Goal: Transaction & Acquisition: Purchase product/service

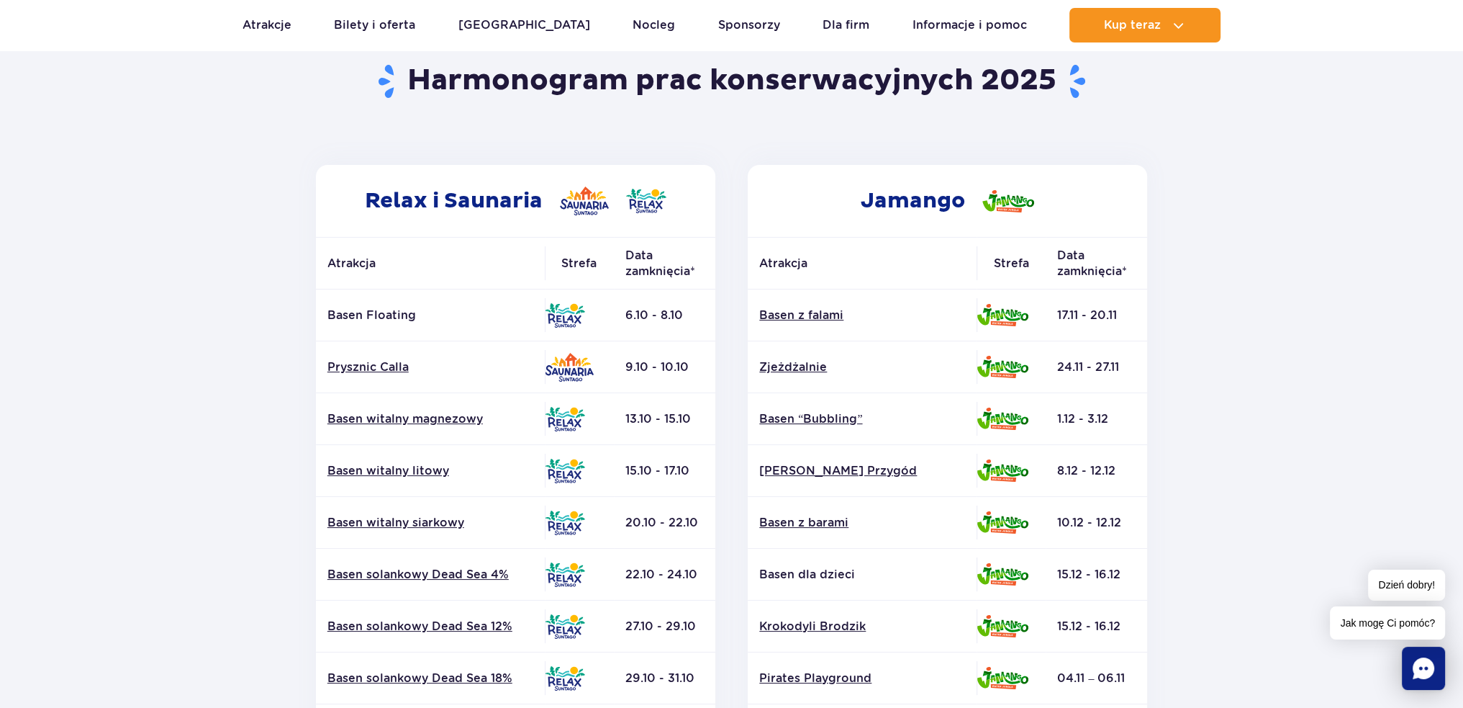
scroll to position [144, 0]
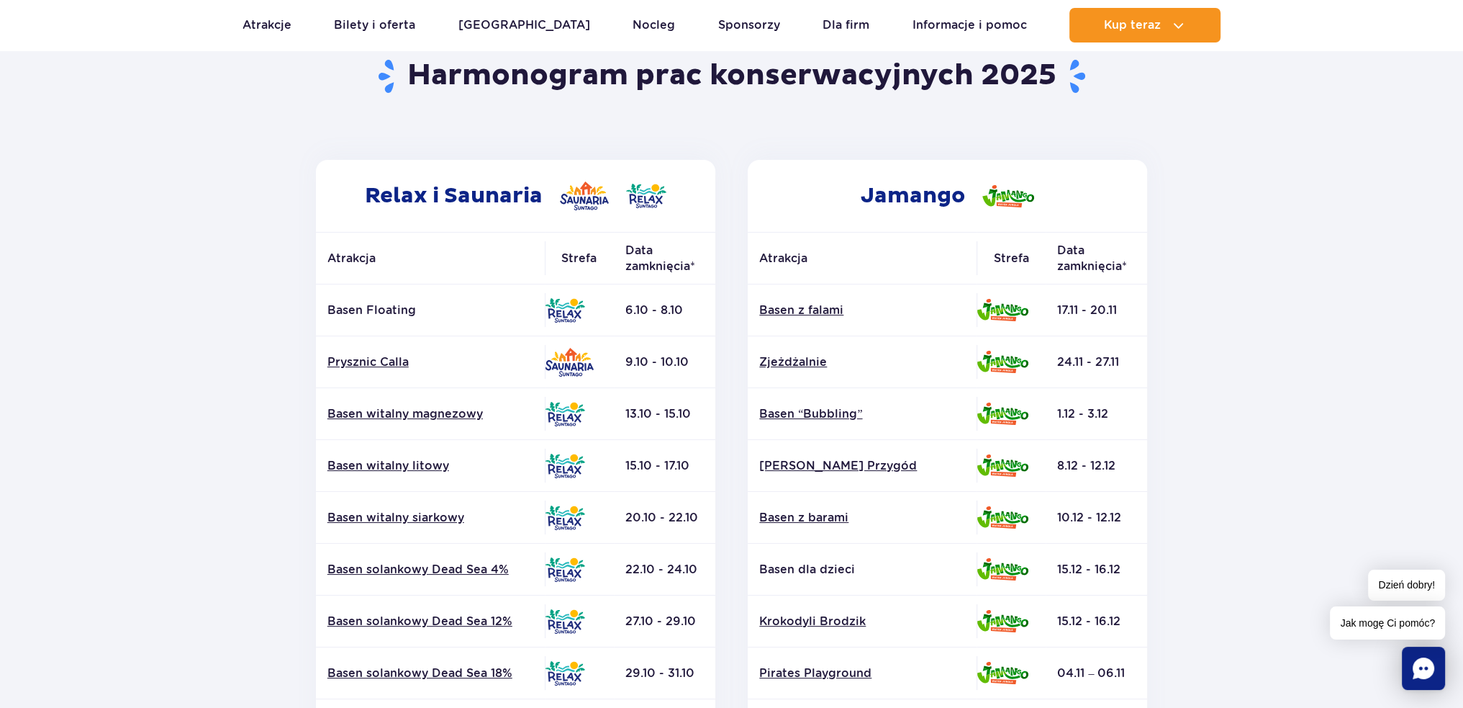
click at [1065, 416] on td "1.12 - 3.12" at bounding box center [1096, 414] width 101 height 52
click at [1114, 415] on td "1.12 - 3.12" at bounding box center [1096, 414] width 101 height 52
click at [1155, 415] on div "Jamango Atrakcja Strefa Data zamknięcia* Basen z falami Zjeżdżalnie Surf Air" at bounding box center [948, 550] width 433 height 780
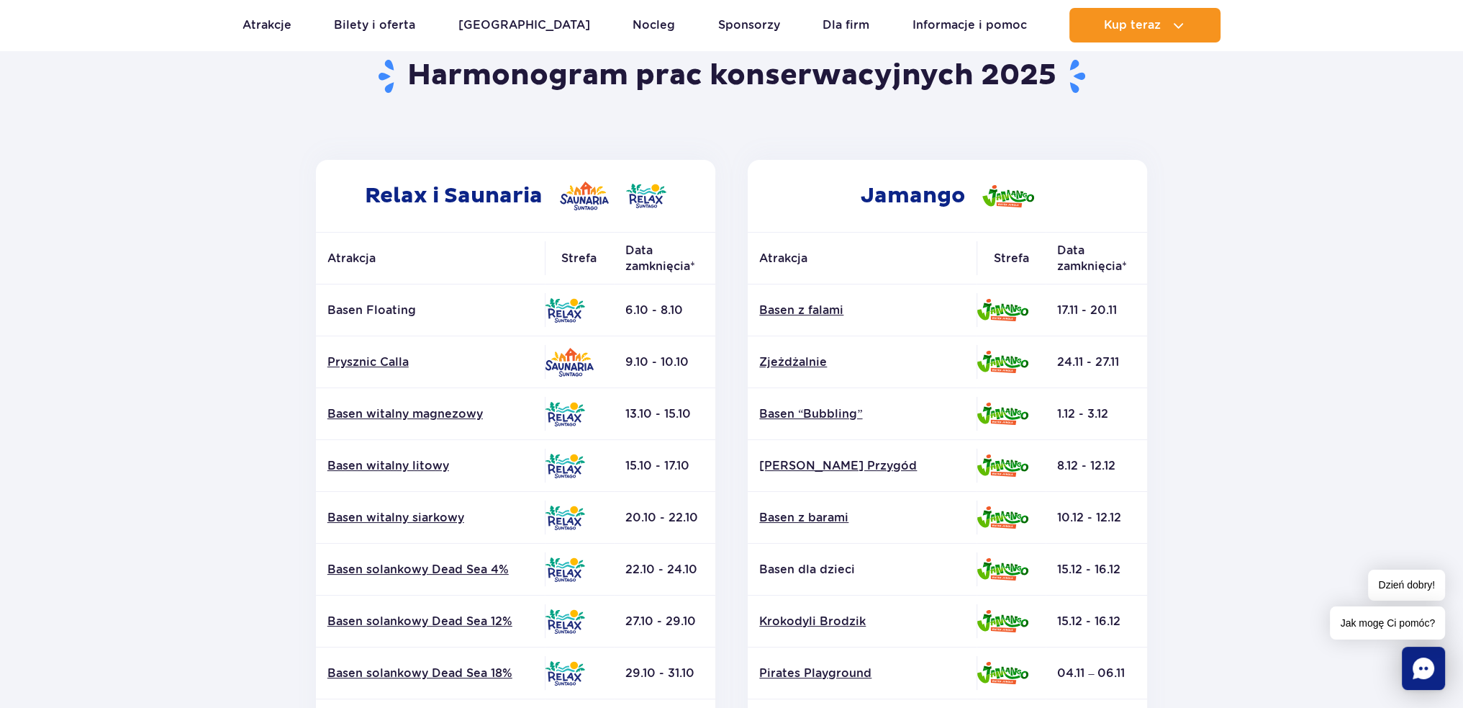
click at [1178, 212] on section "Powrót do strony głównej Harmonogram prac konserwacyjnych 2025 Relax i Saunaria…" at bounding box center [731, 528] width 1463 height 1032
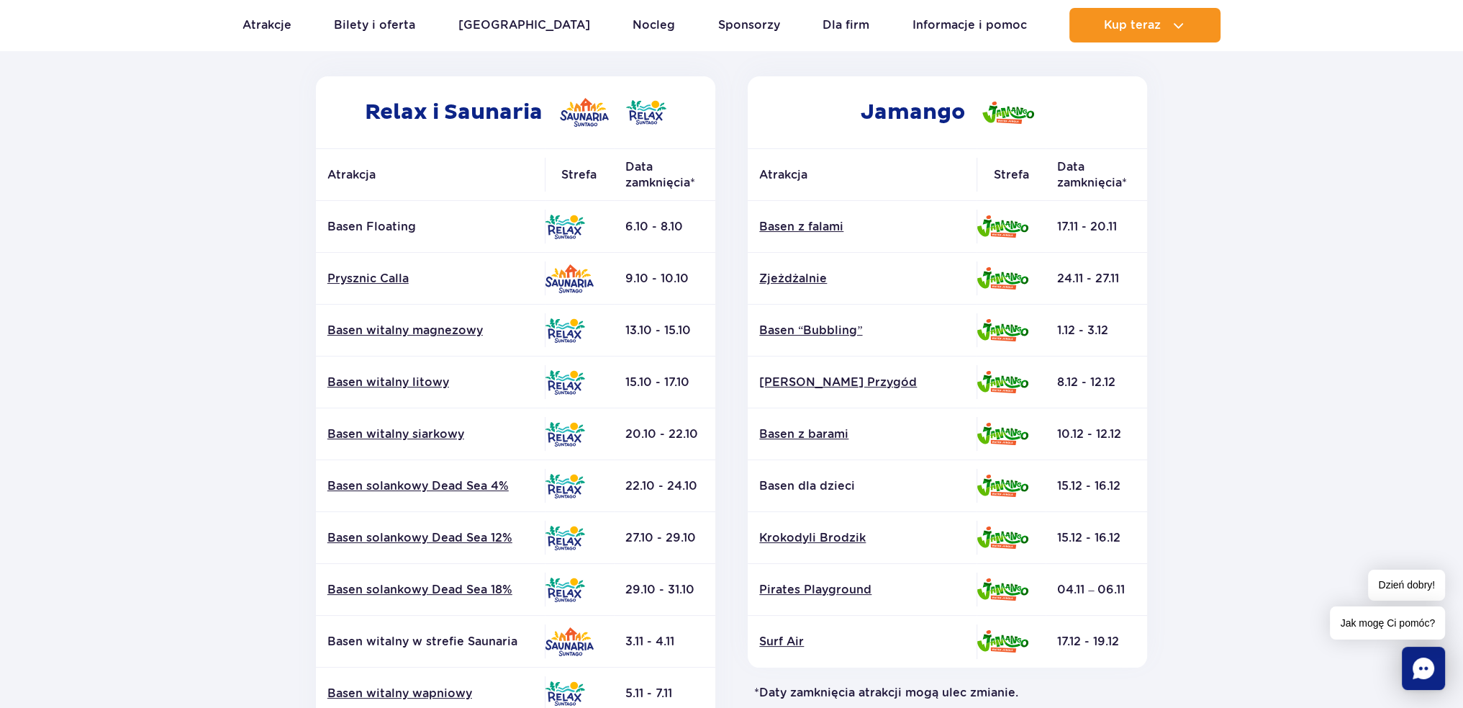
scroll to position [240, 0]
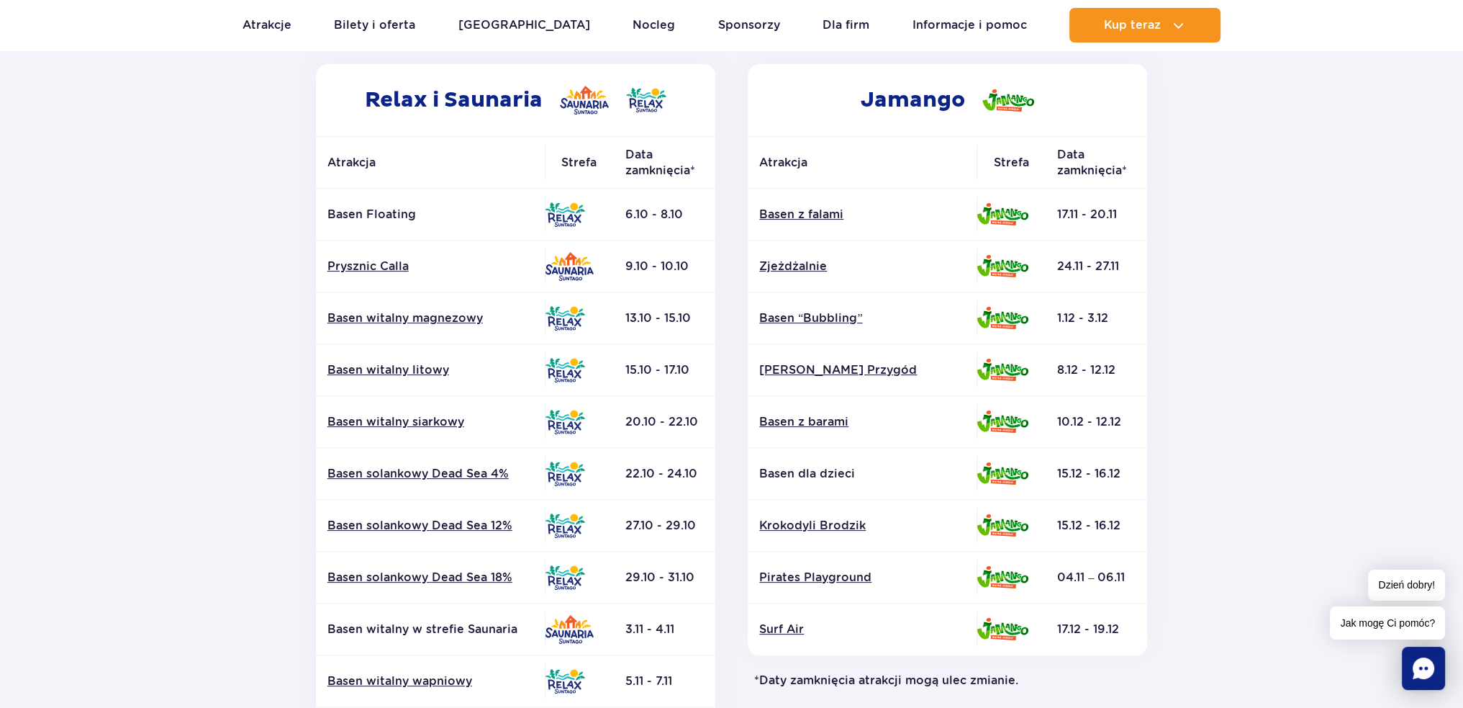
click at [1001, 222] on img at bounding box center [1003, 214] width 52 height 22
click at [1004, 103] on img at bounding box center [1009, 100] width 52 height 22
click at [798, 272] on link "Zjeżdżalnie" at bounding box center [862, 266] width 206 height 16
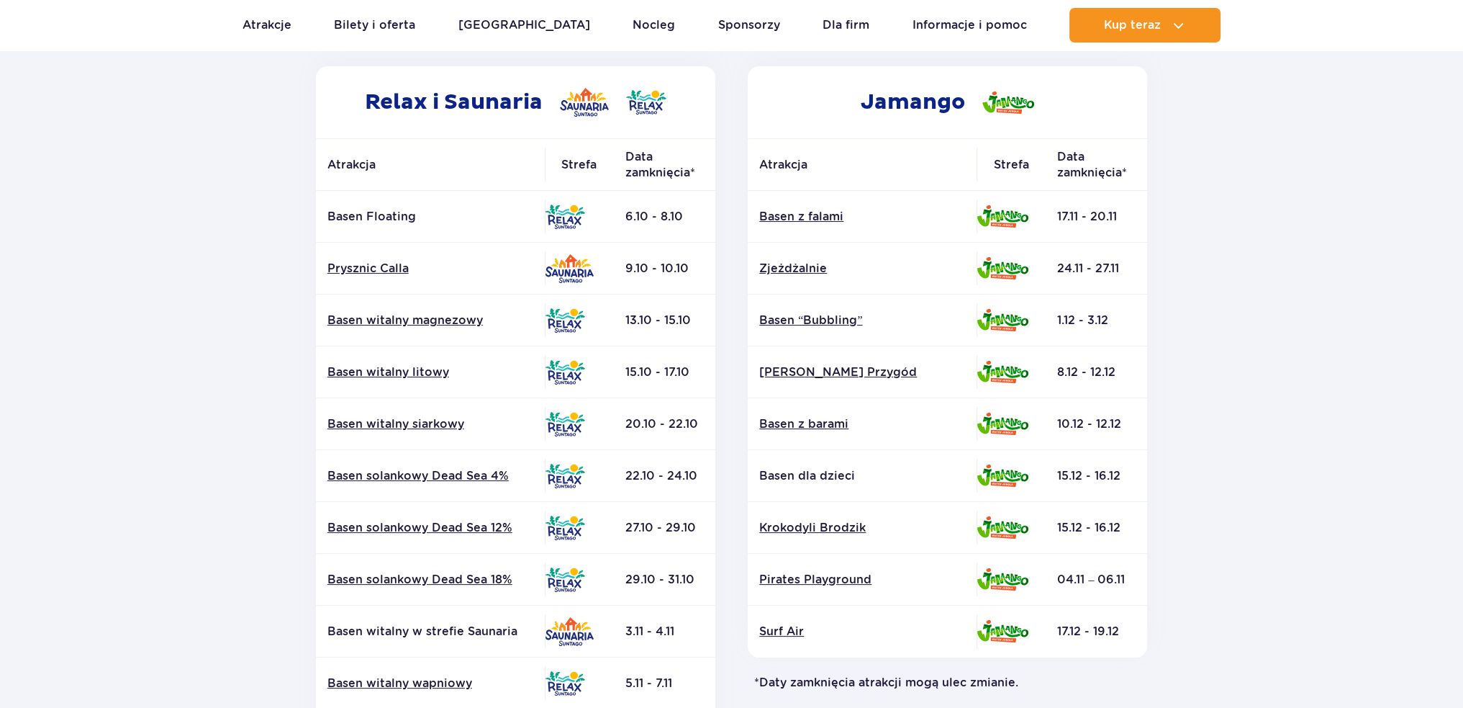
scroll to position [190, 0]
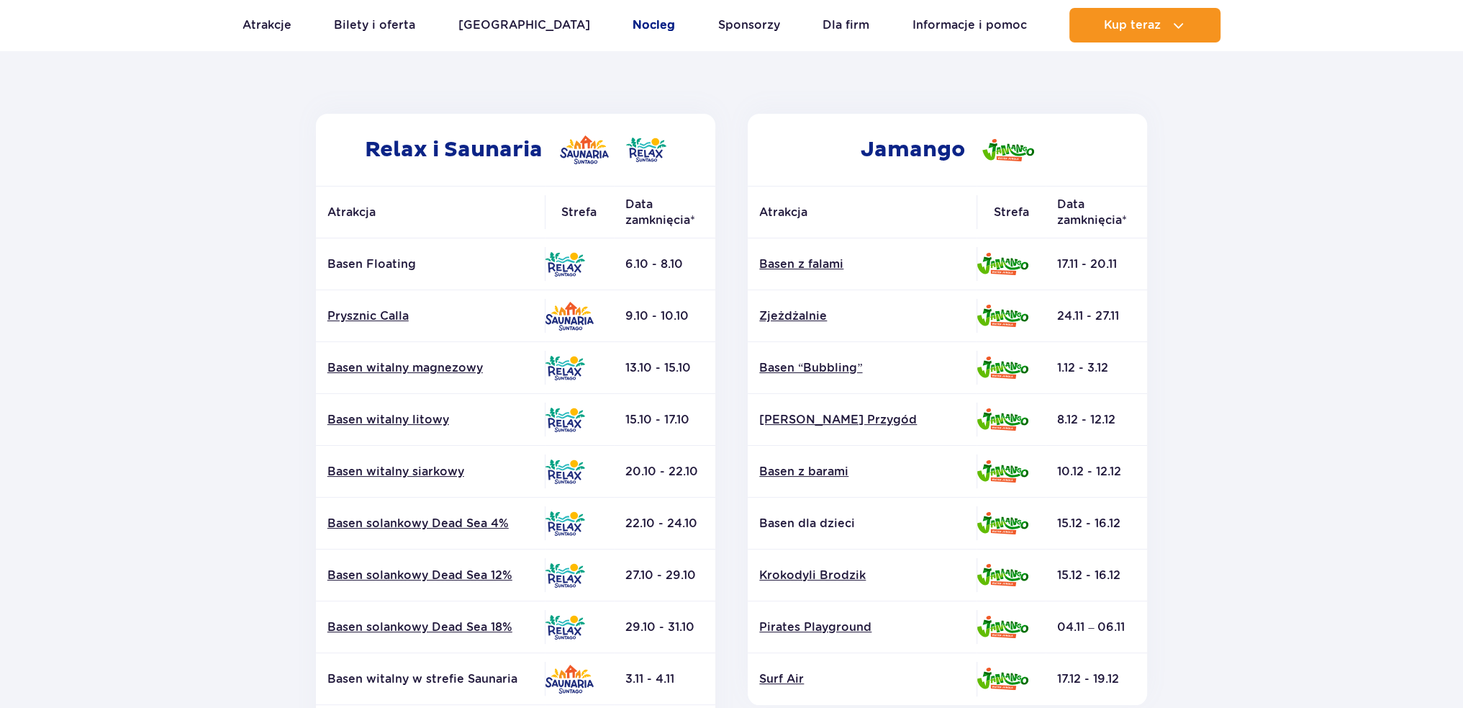
click at [633, 37] on link "Nocleg" at bounding box center [654, 25] width 42 height 35
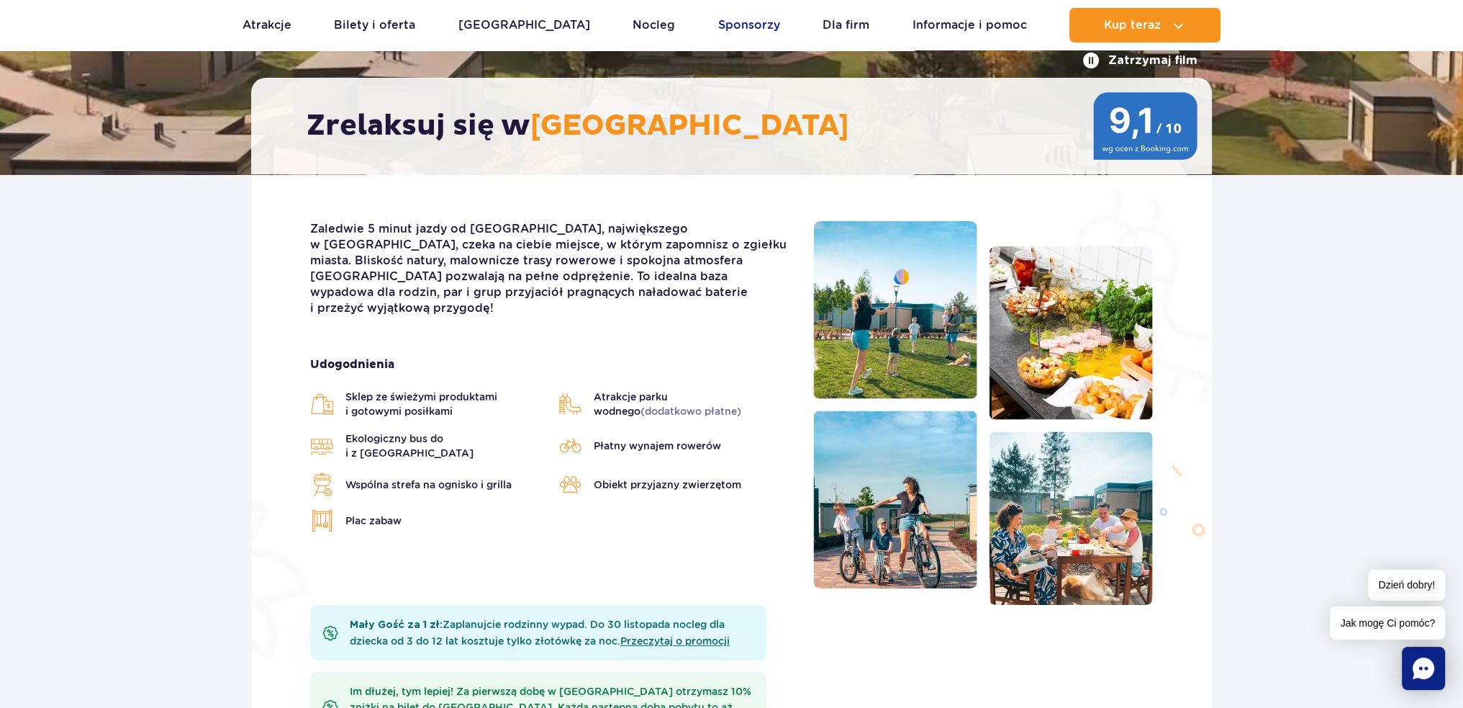
scroll to position [240, 0]
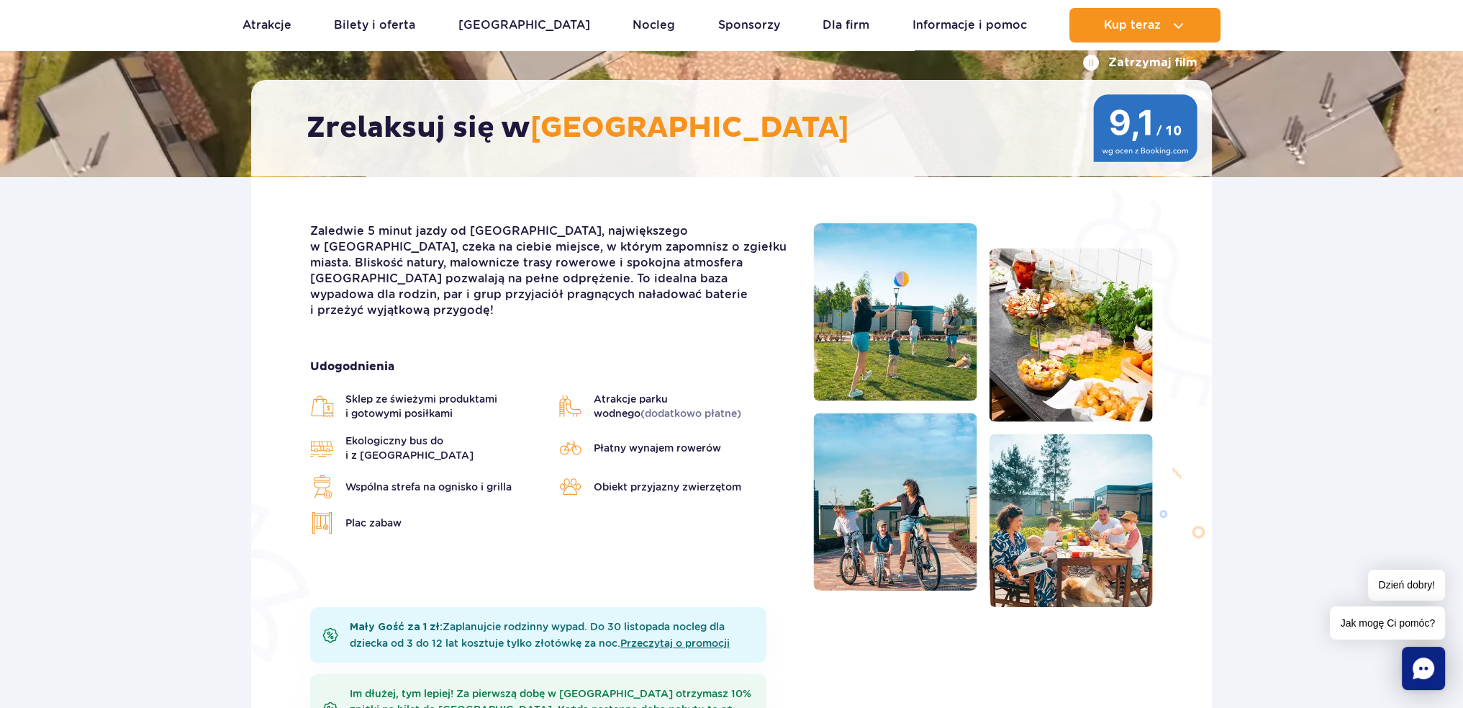
click at [662, 441] on span "Płatny wynajem rowerów" at bounding box center [657, 448] width 127 height 14
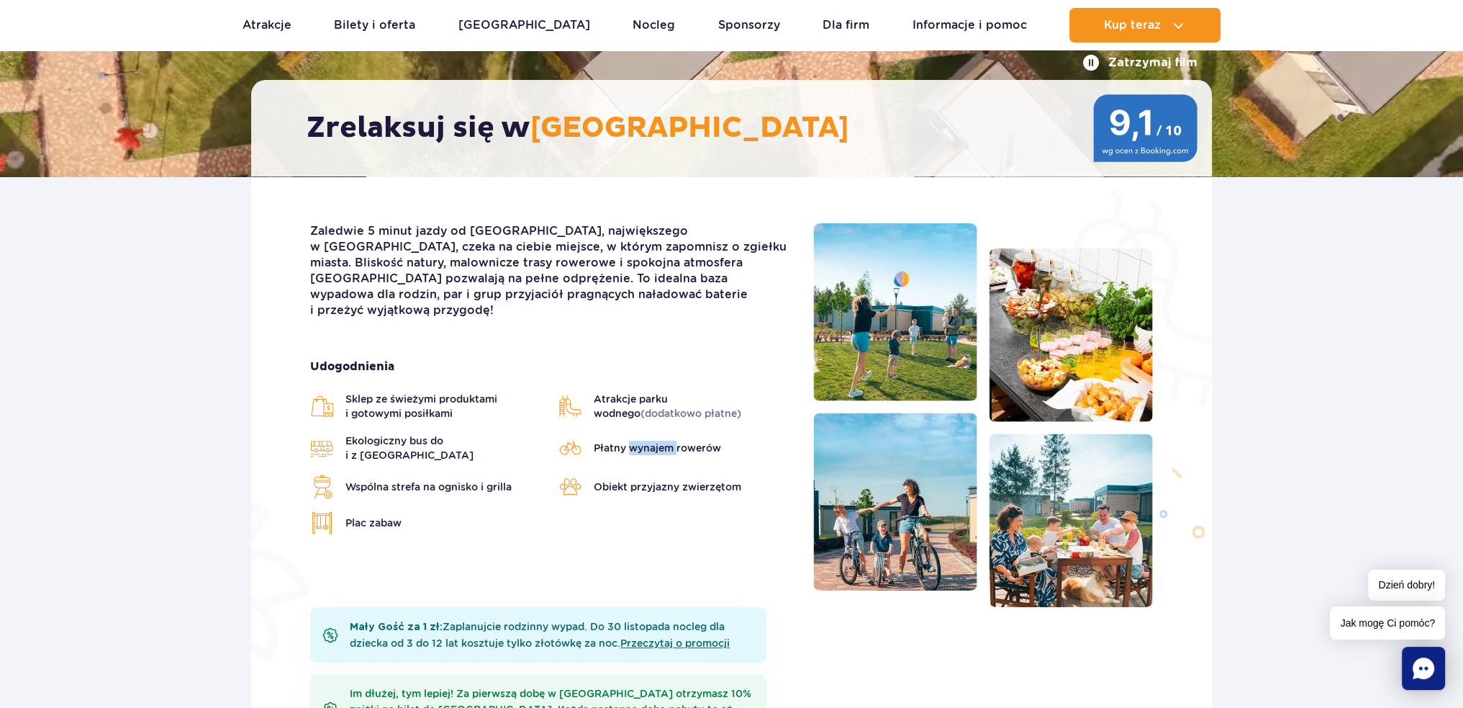
click at [662, 441] on span "Płatny wynajem rowerów" at bounding box center [657, 448] width 127 height 14
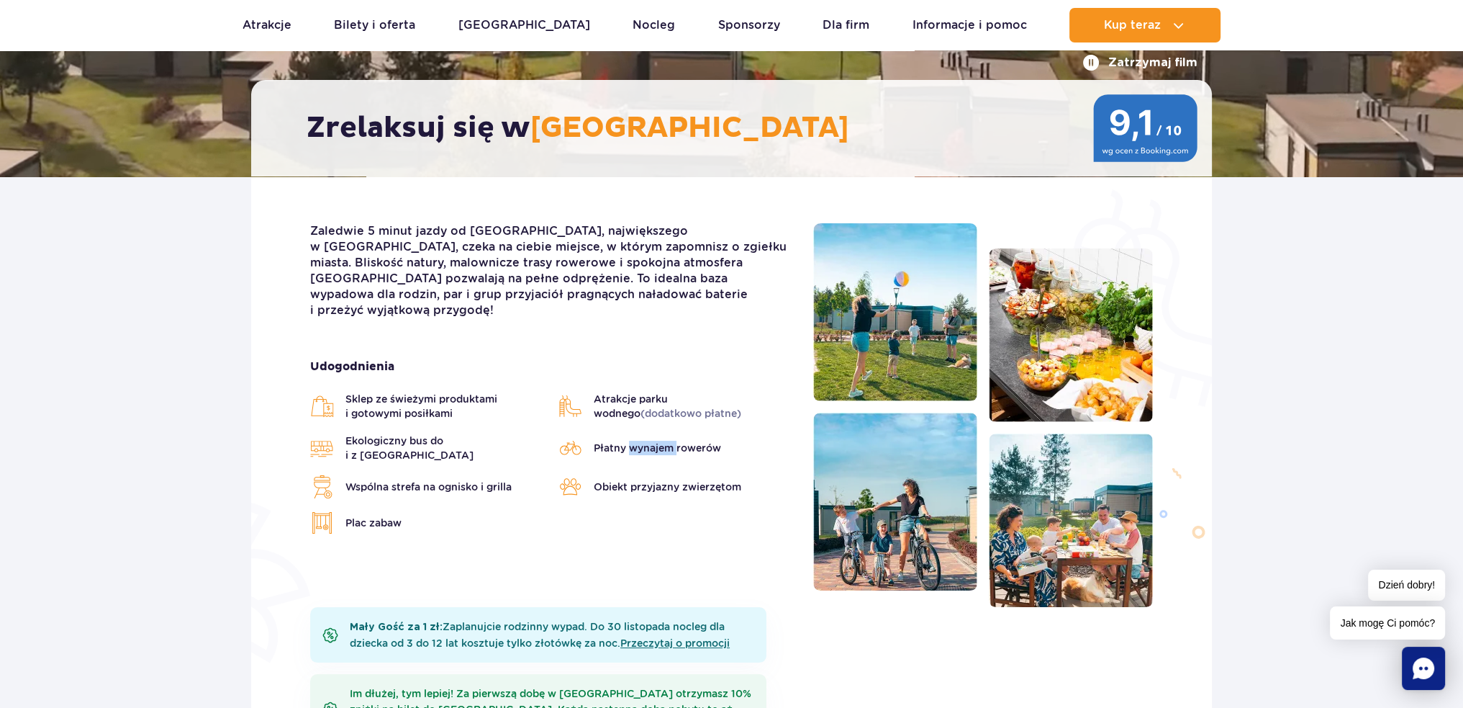
click at [665, 441] on span "Płatny wynajem rowerów" at bounding box center [657, 448] width 127 height 14
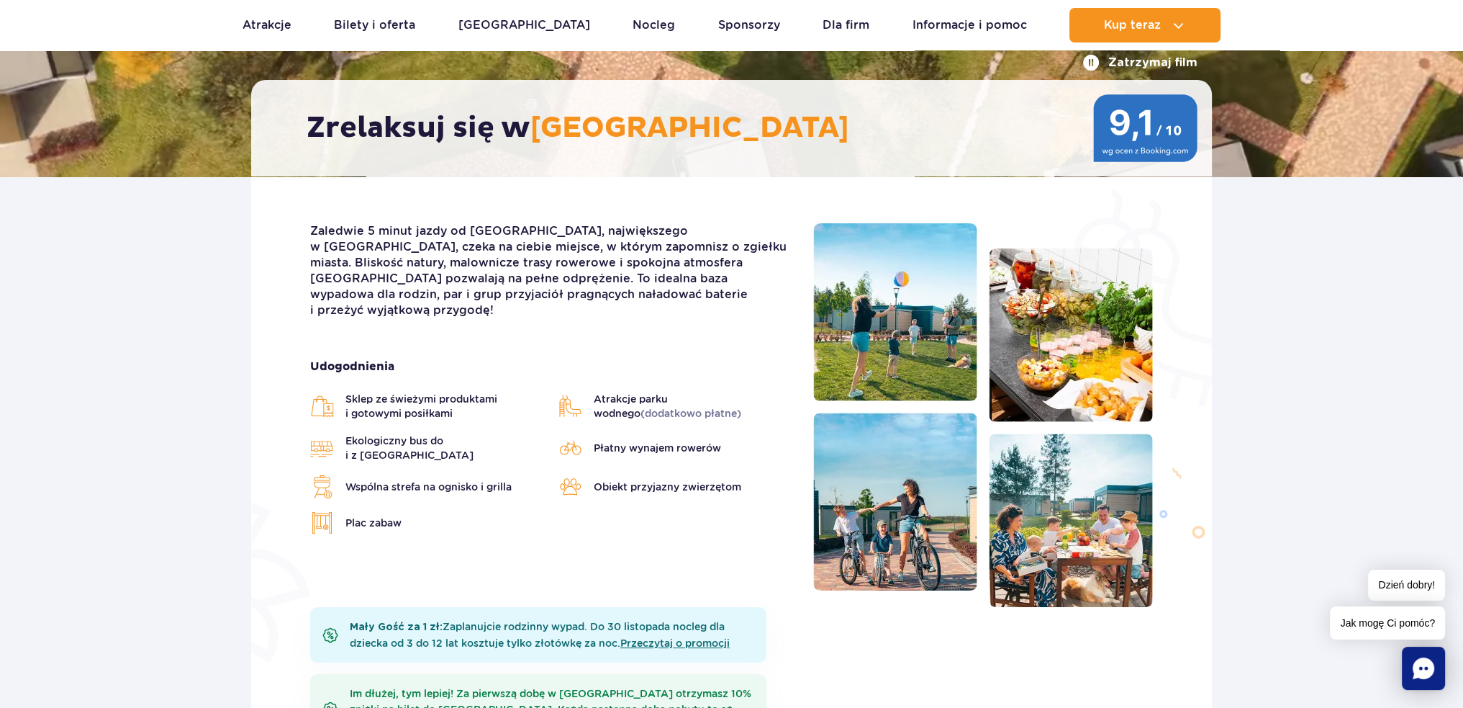
click at [780, 433] on li "Płatny wynajem rowerów" at bounding box center [676, 447] width 234 height 29
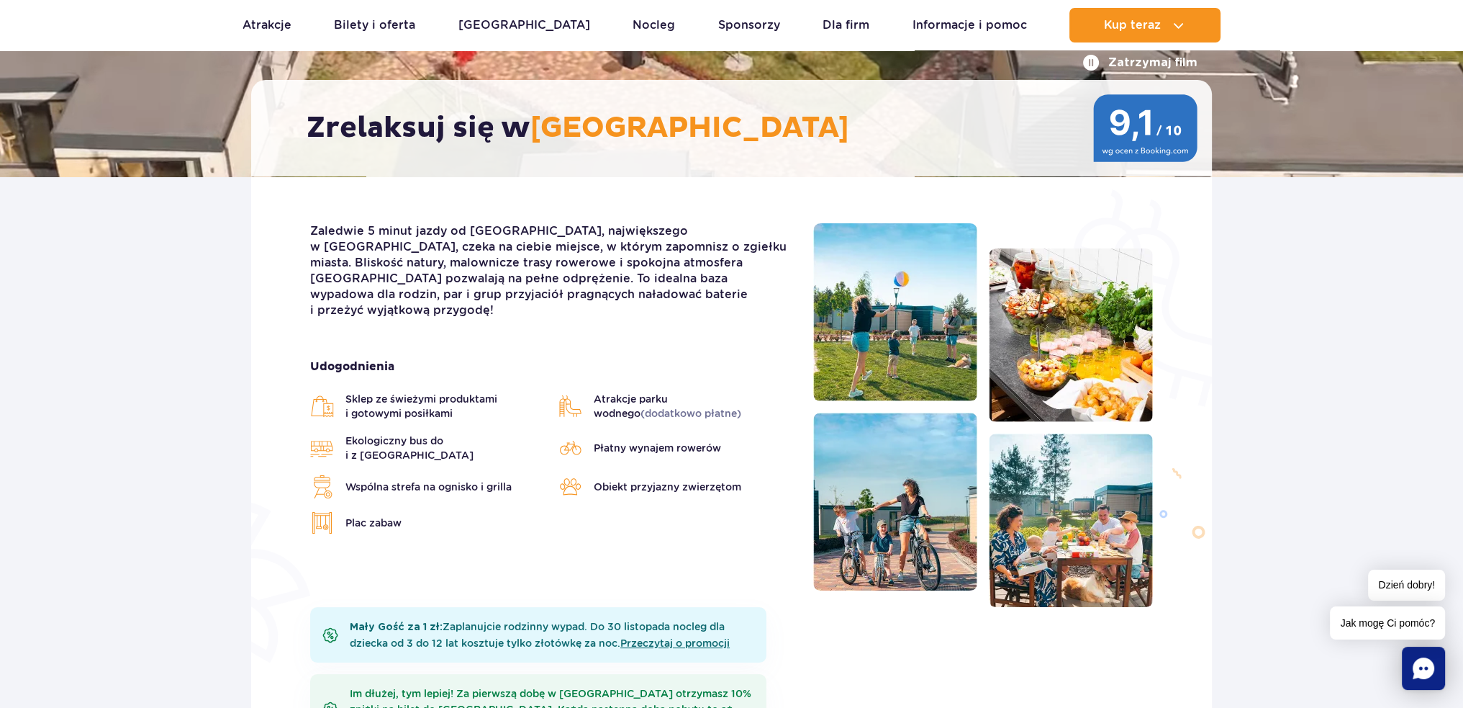
click at [780, 433] on li "Płatny wynajem rowerów" at bounding box center [676, 447] width 234 height 29
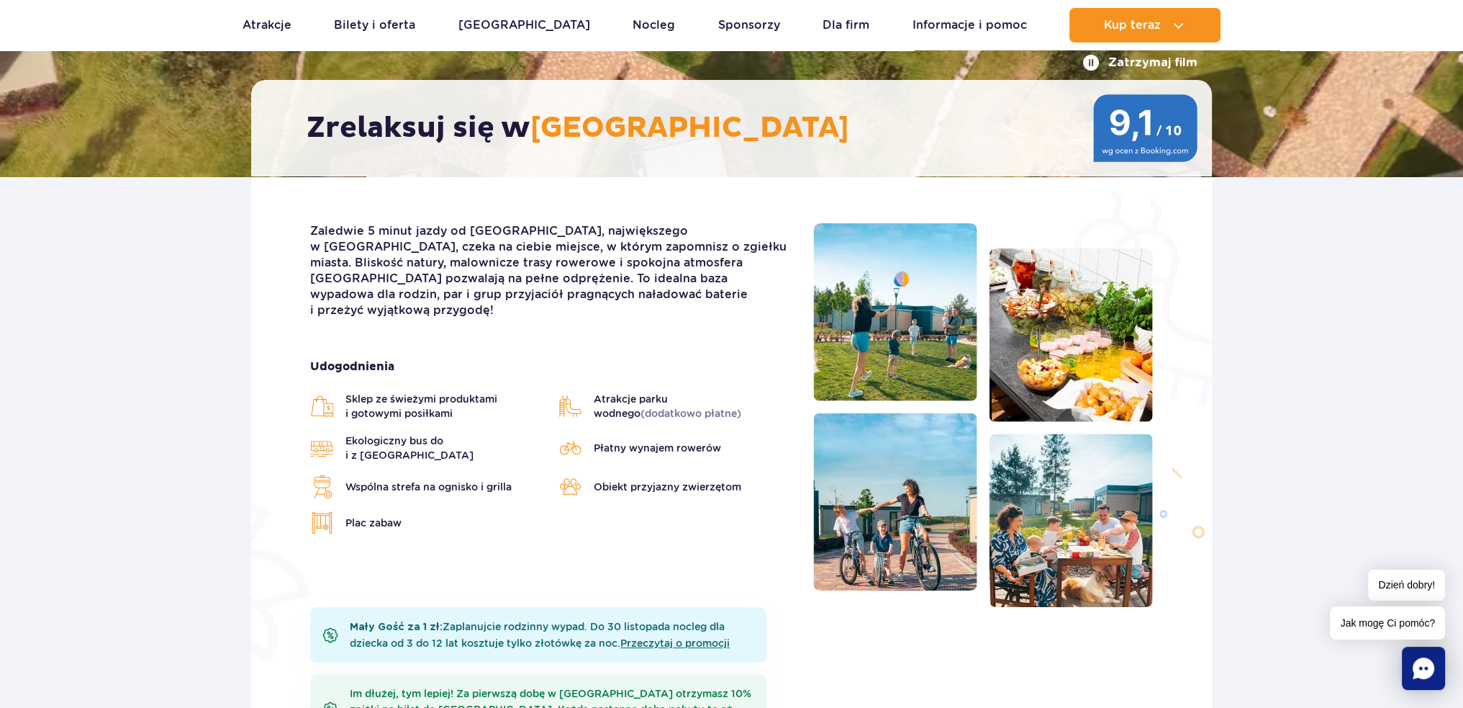
click at [727, 433] on li "Płatny wynajem rowerów" at bounding box center [676, 447] width 234 height 29
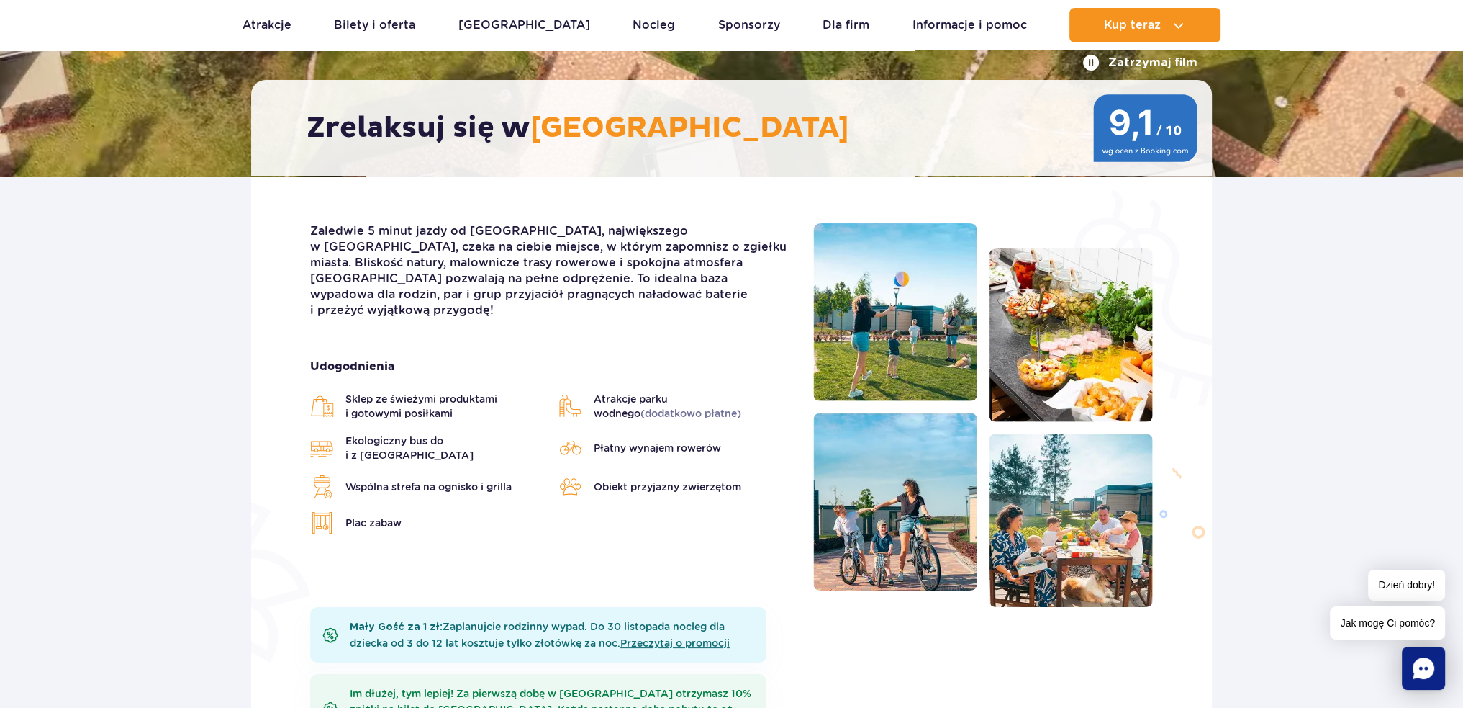
click at [713, 441] on span "Płatny wynajem rowerów" at bounding box center [657, 448] width 127 height 14
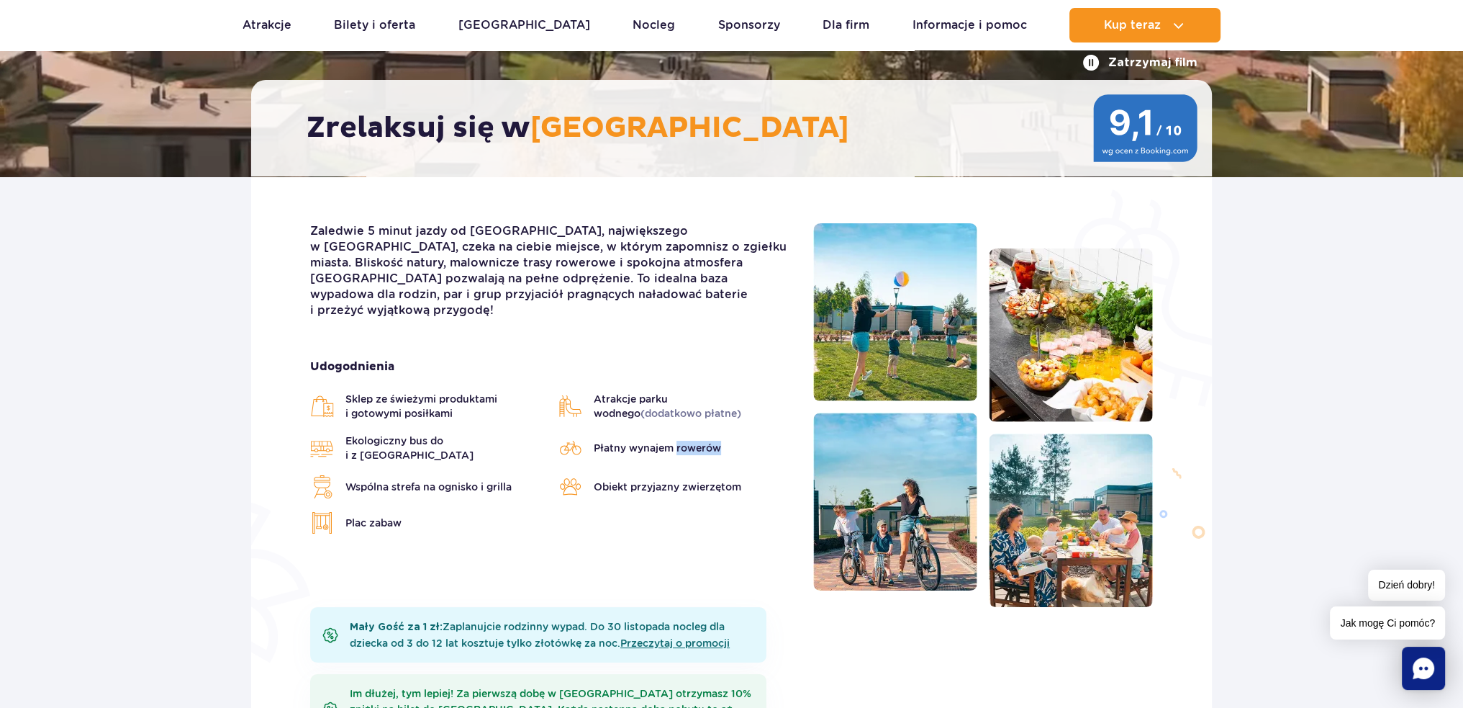
click at [713, 441] on span "Płatny wynajem rowerów" at bounding box center [657, 448] width 127 height 14
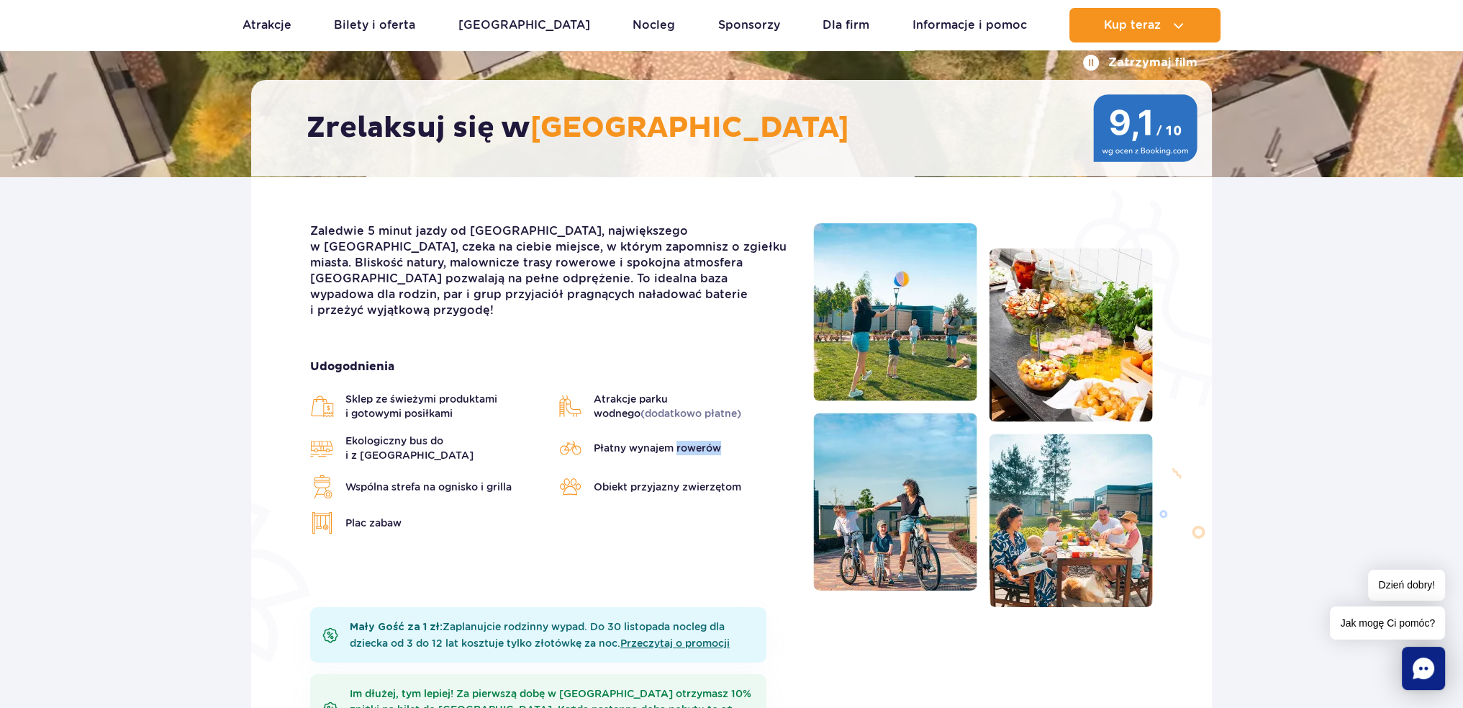
click at [726, 433] on li "Płatny wynajem rowerów" at bounding box center [676, 447] width 234 height 29
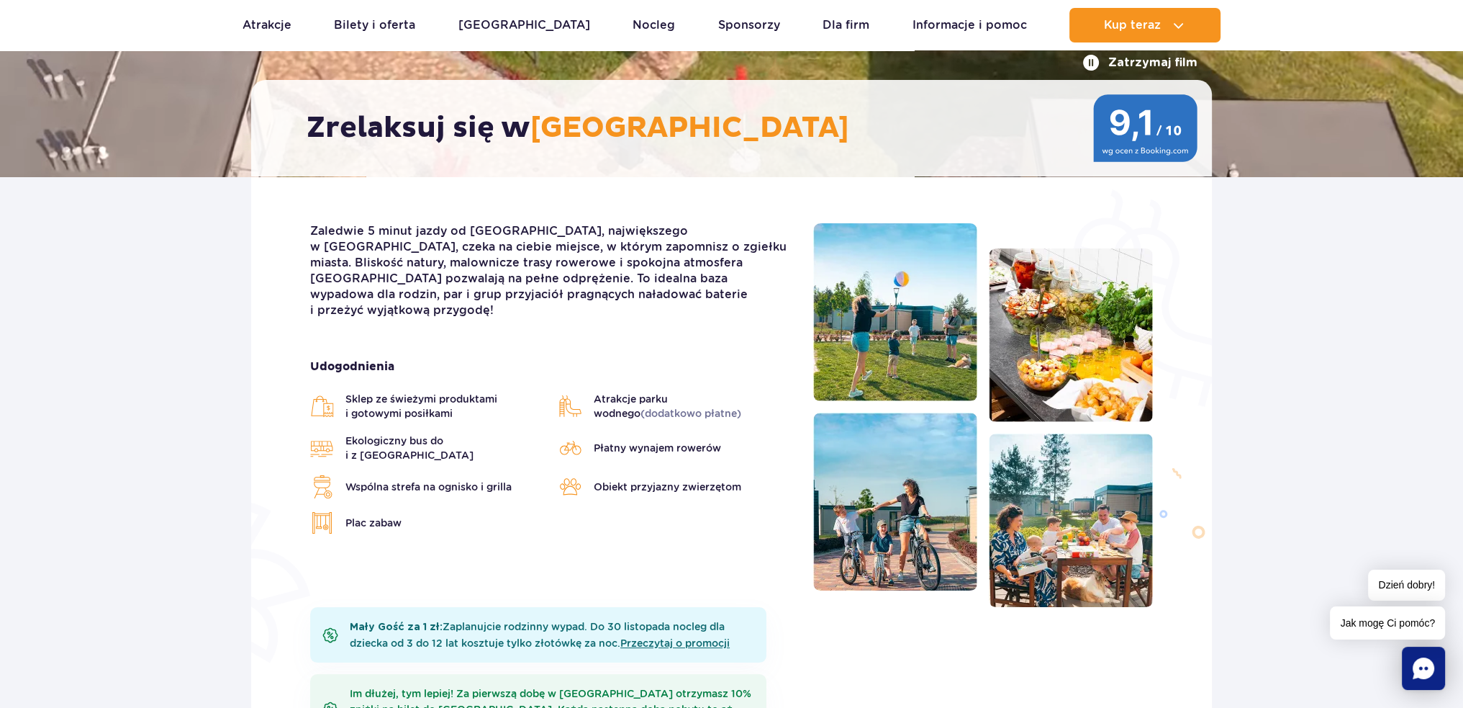
click at [713, 441] on span "Płatny wynajem rowerów" at bounding box center [657, 448] width 127 height 14
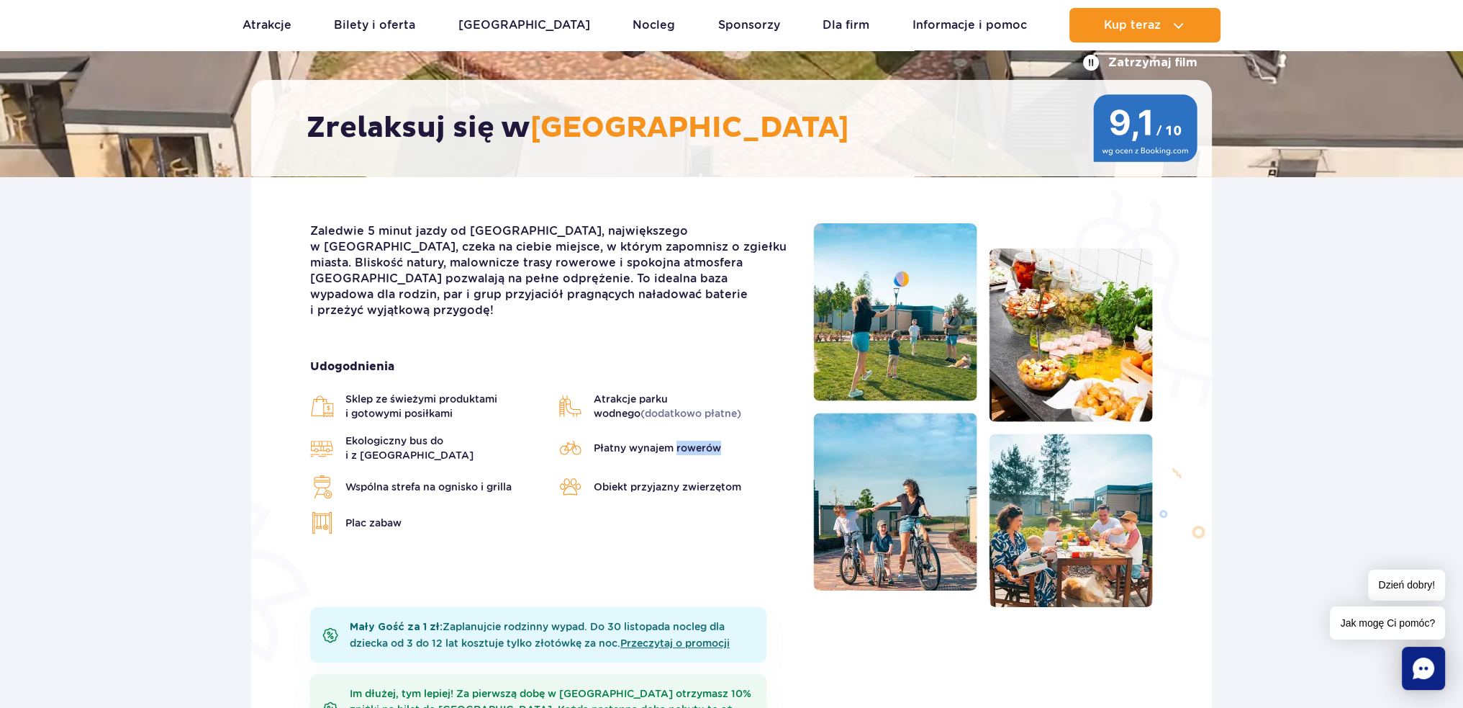
click at [712, 441] on span "Płatny wynajem rowerów" at bounding box center [657, 448] width 127 height 14
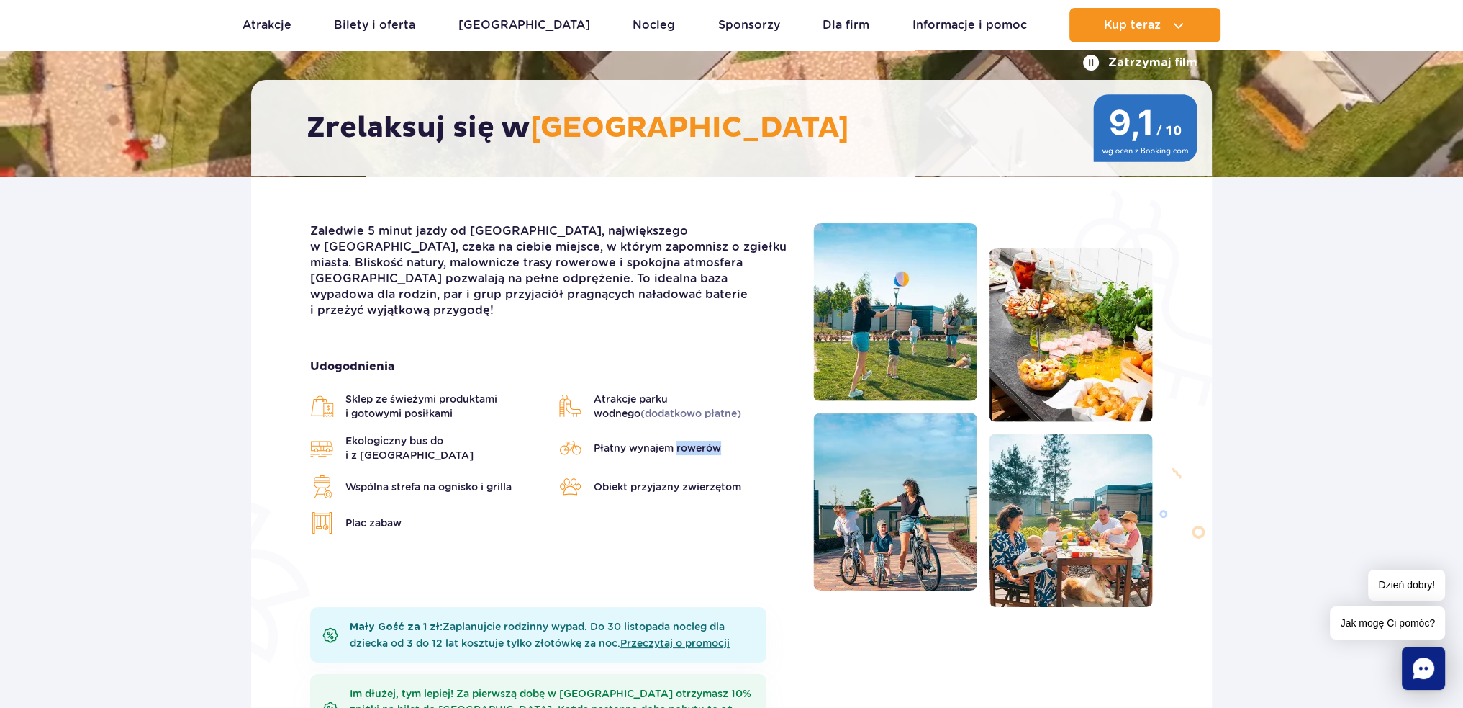
click at [740, 433] on li "Płatny wynajem rowerów" at bounding box center [676, 447] width 234 height 29
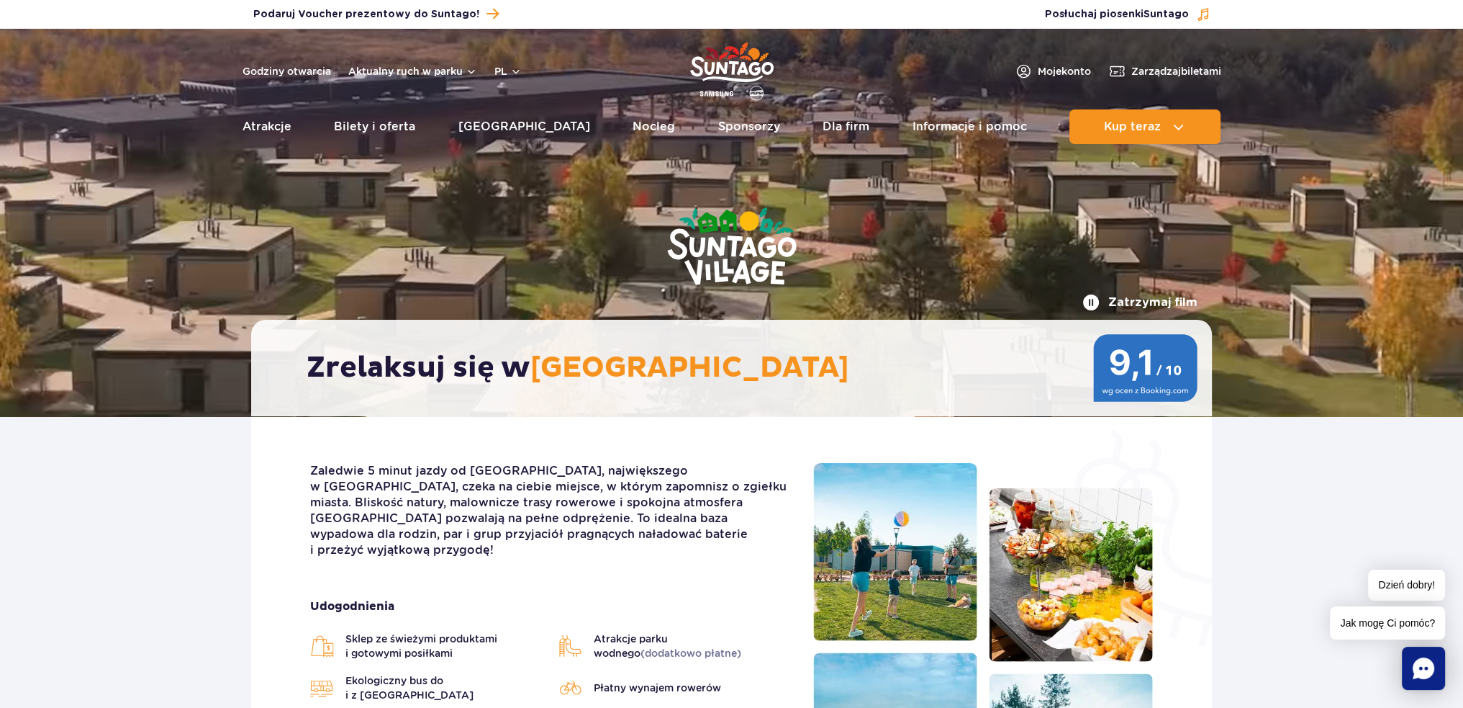
scroll to position [0, 0]
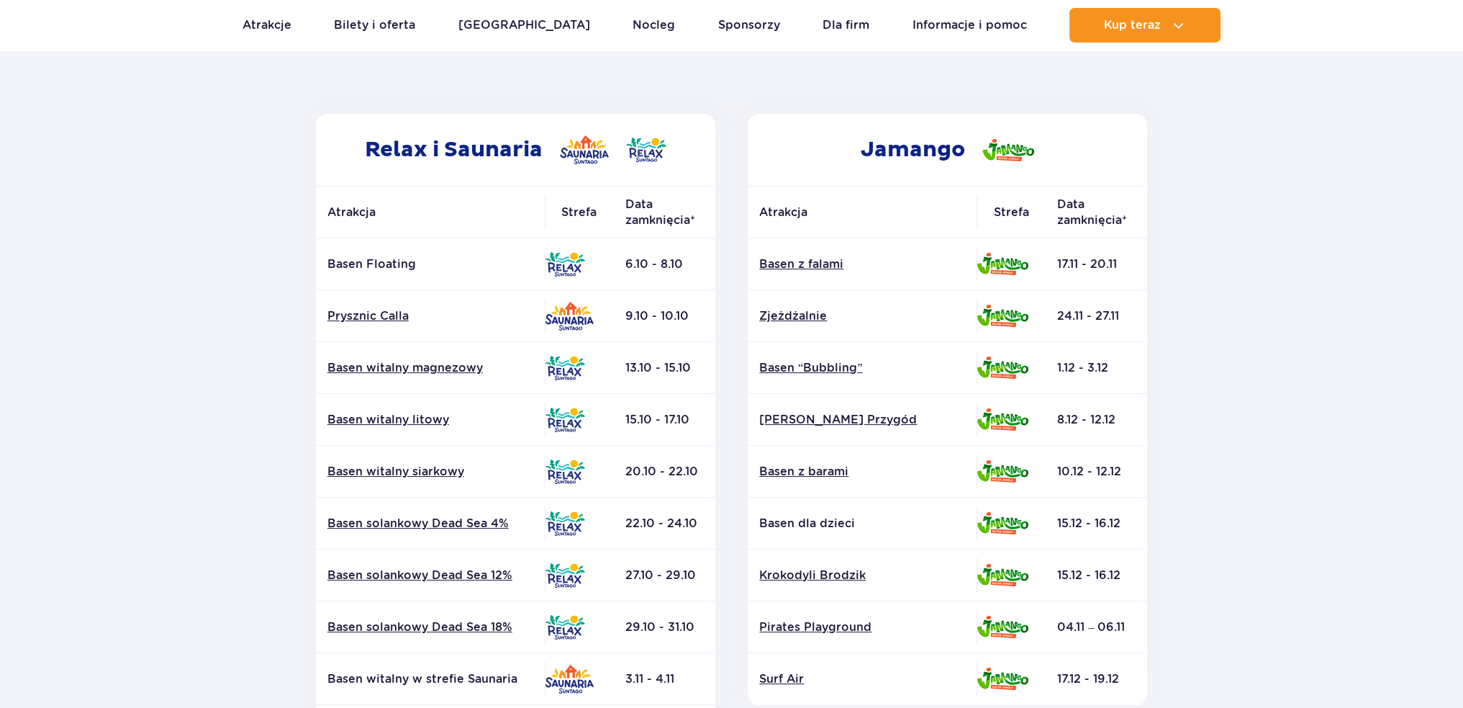
click at [1361, 420] on section "Powrót do strony głównej Harmonogram prac konserwacyjnych 2025 Relax i Saunaria…" at bounding box center [731, 481] width 1463 height 1032
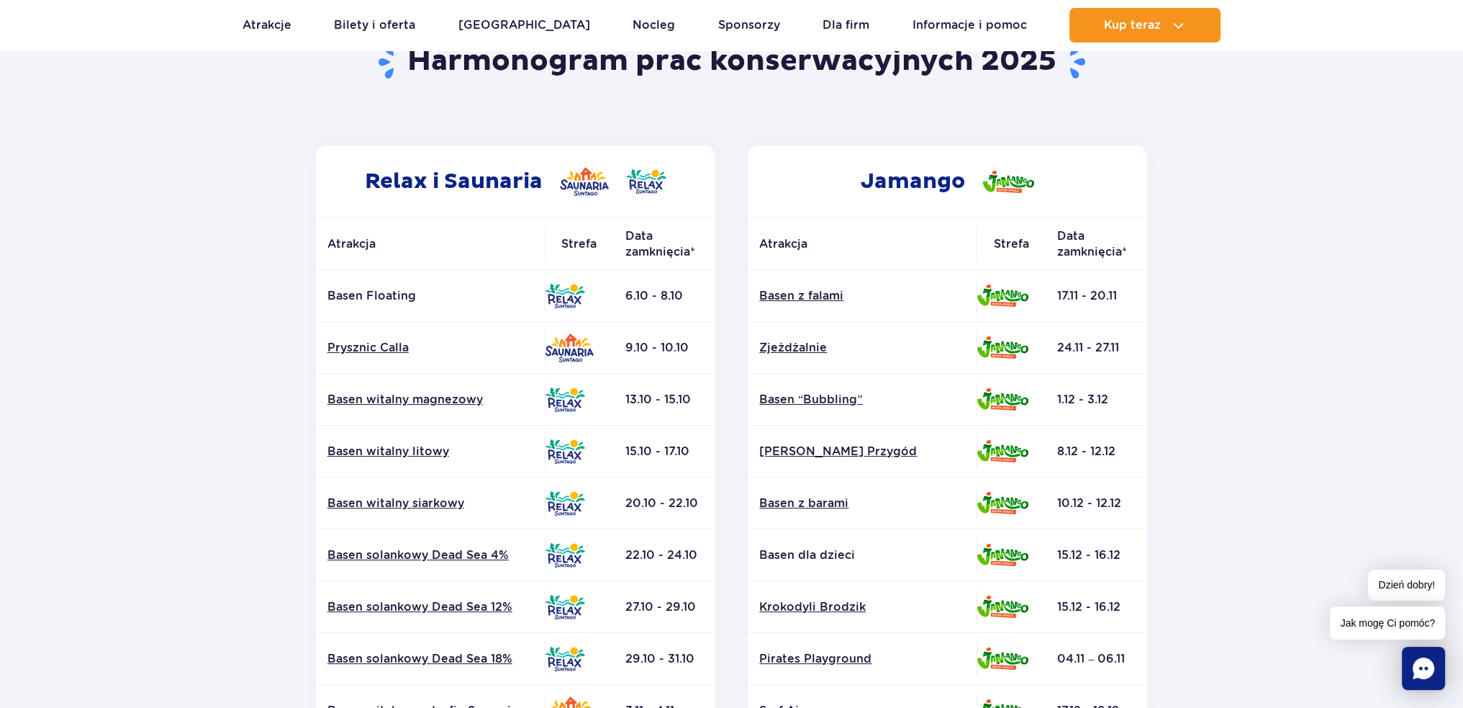
scroll to position [286, 0]
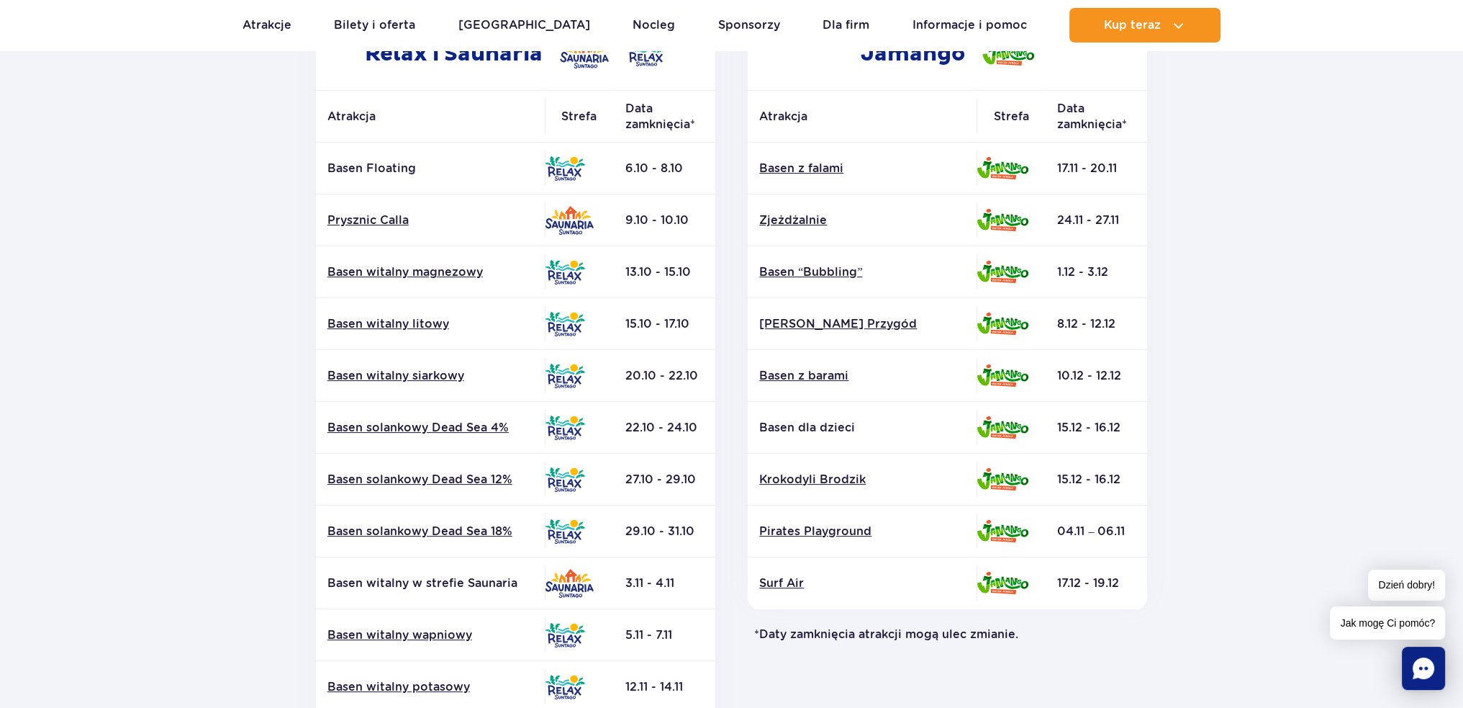
click at [1109, 215] on td "24.11 - 27.11" at bounding box center [1096, 220] width 101 height 52
click at [1177, 213] on section "Powrót do strony głównej Harmonogram prac konserwacyjnych 2025 Relax i Saunaria…" at bounding box center [731, 386] width 1463 height 1032
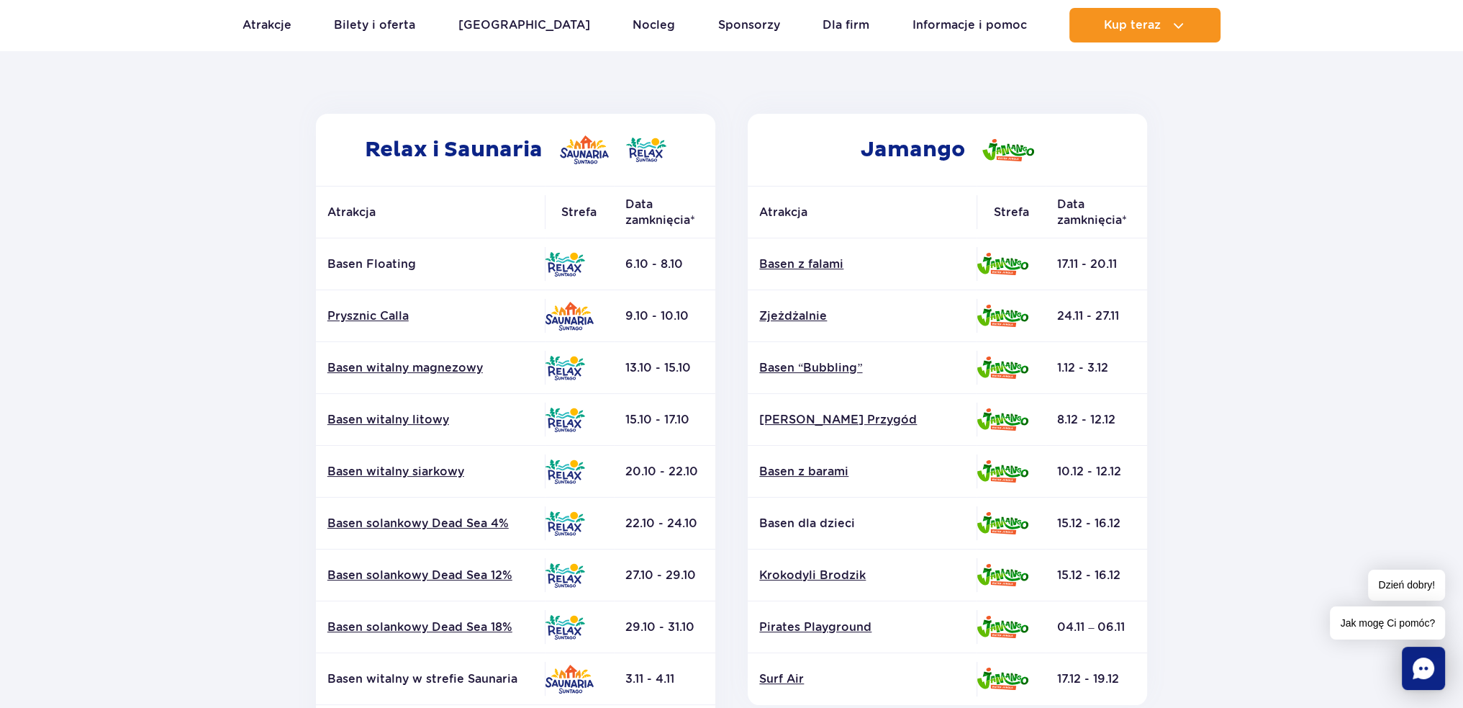
scroll to position [238, 0]
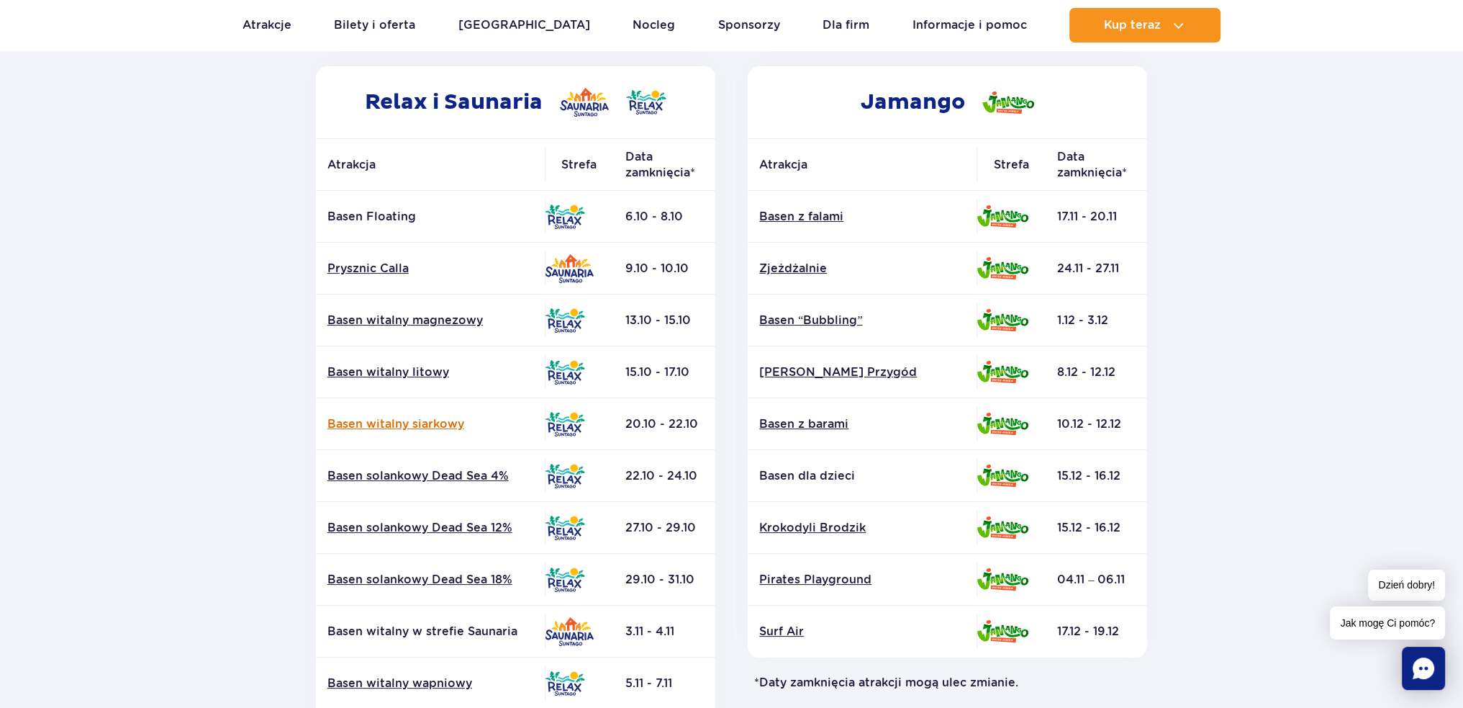
click at [423, 421] on link "Basen witalny siarkowy" at bounding box center [431, 424] width 206 height 16
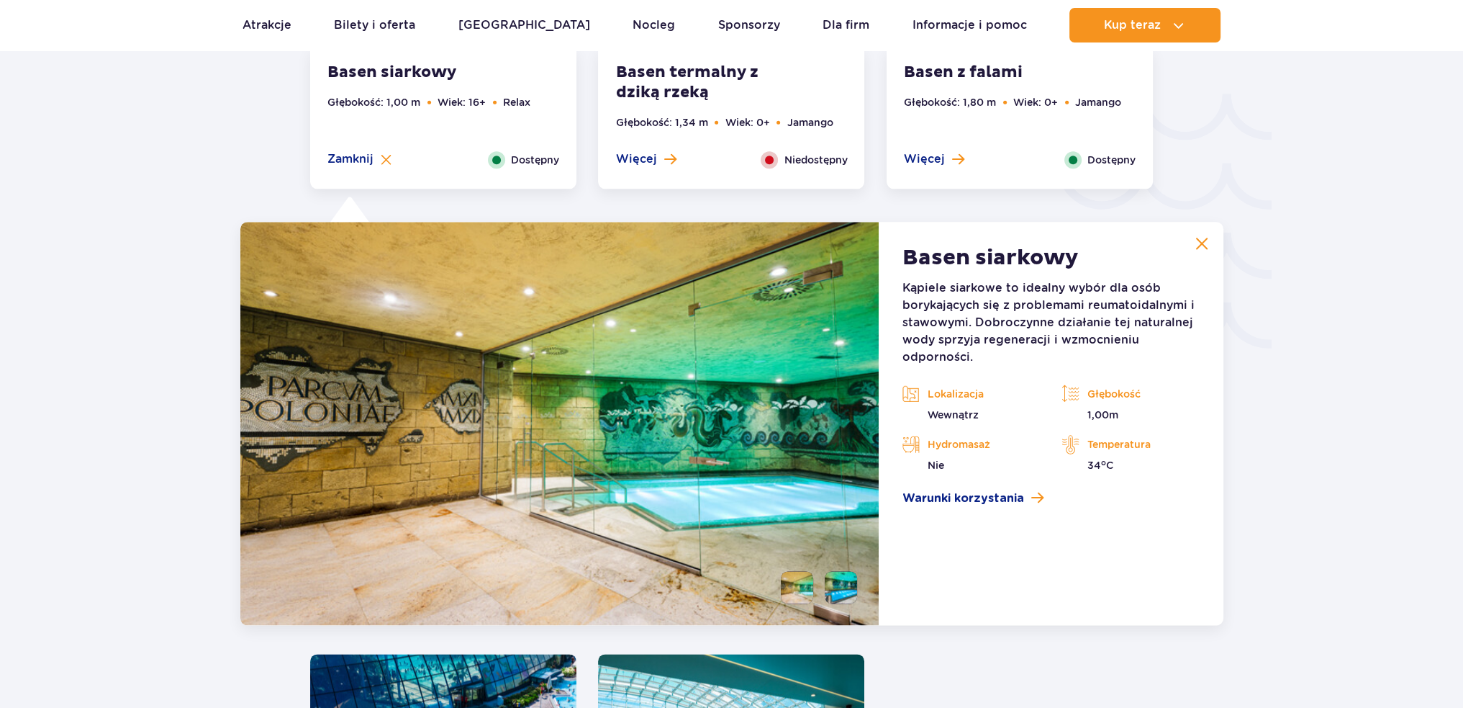
scroll to position [2525, 0]
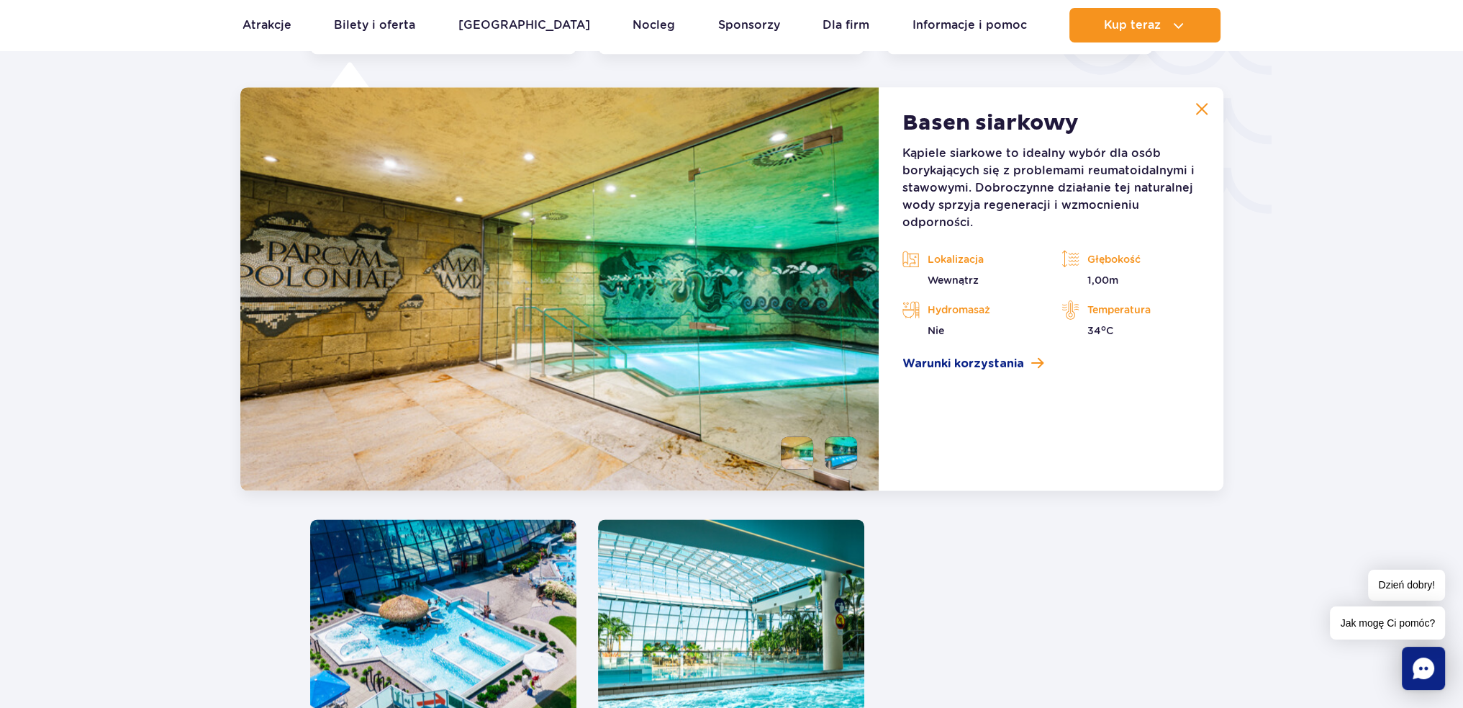
drag, startPoint x: 1384, startPoint y: 569, endPoint x: 1323, endPoint y: 562, distance: 60.9
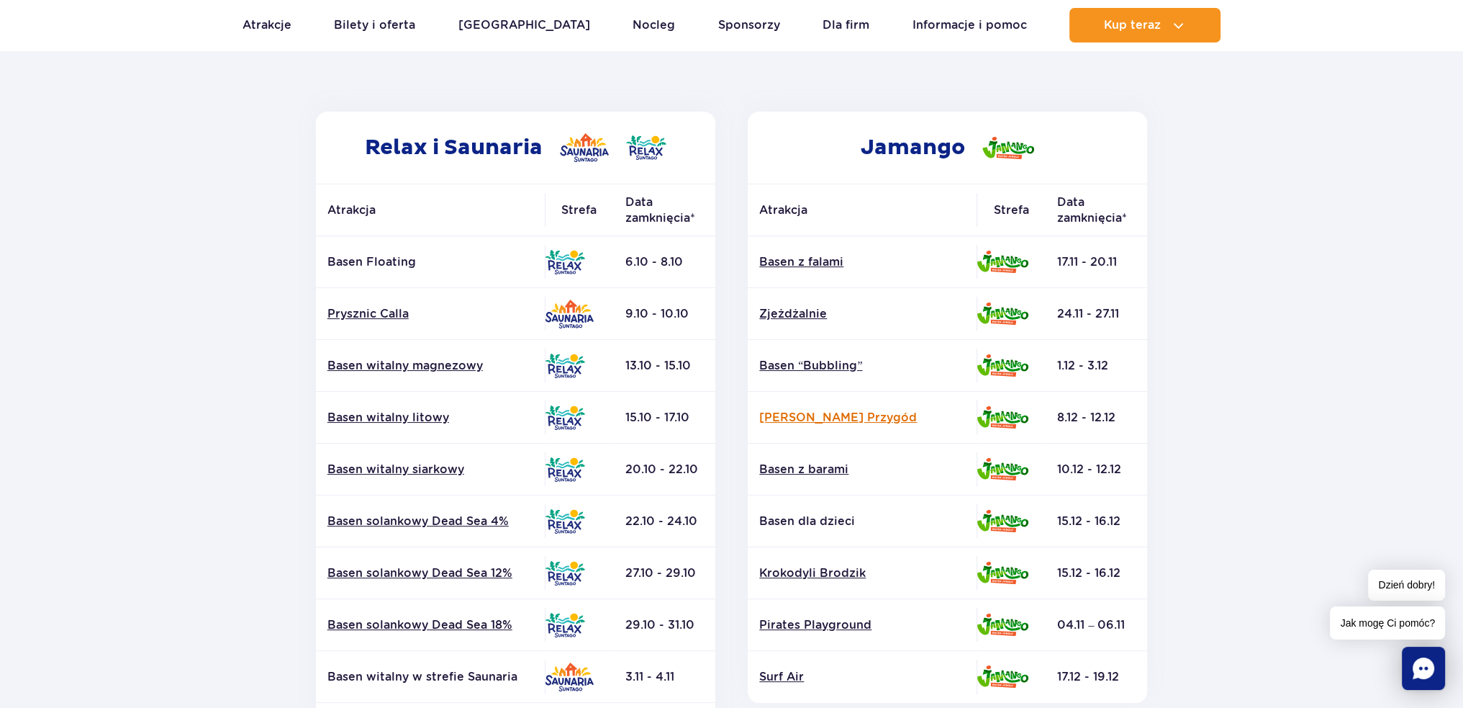
scroll to position [190, 0]
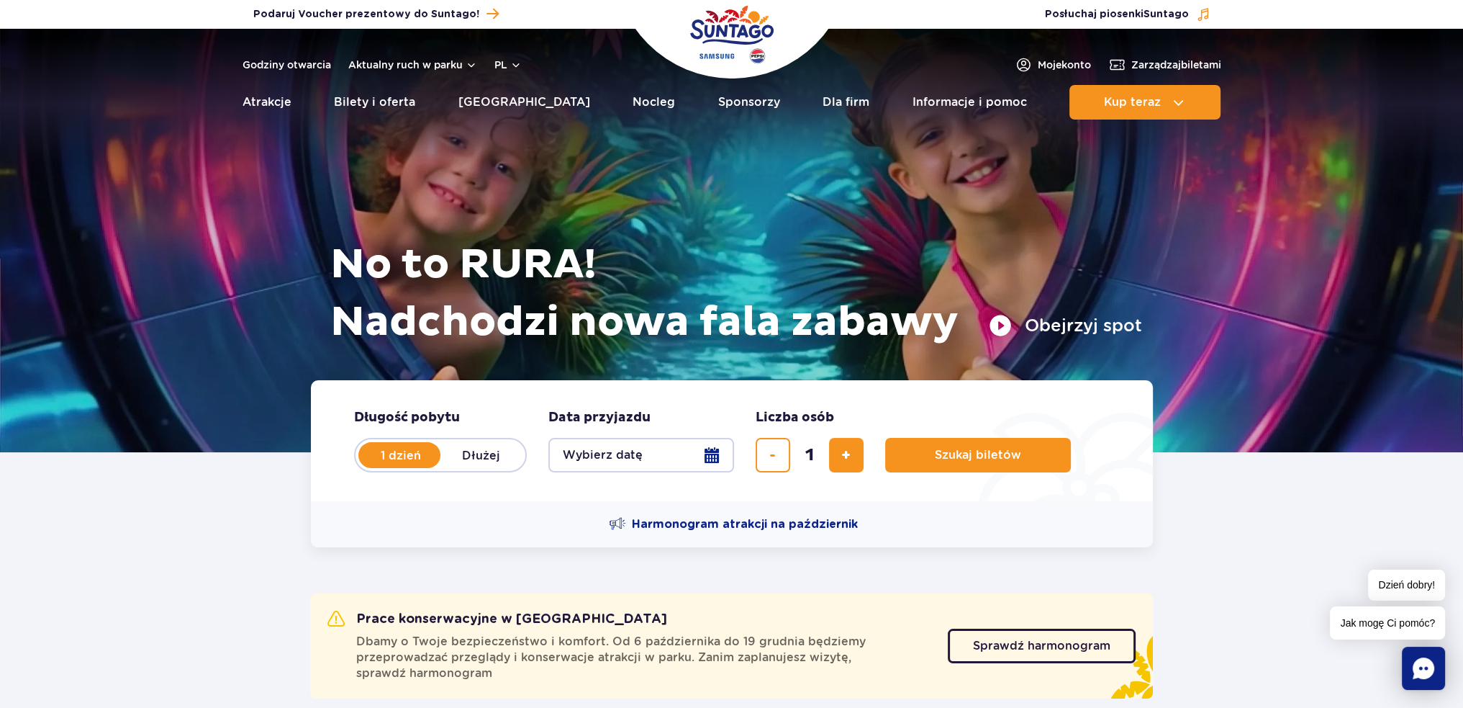
click at [700, 451] on button "Wybierz datę" at bounding box center [642, 455] width 186 height 35
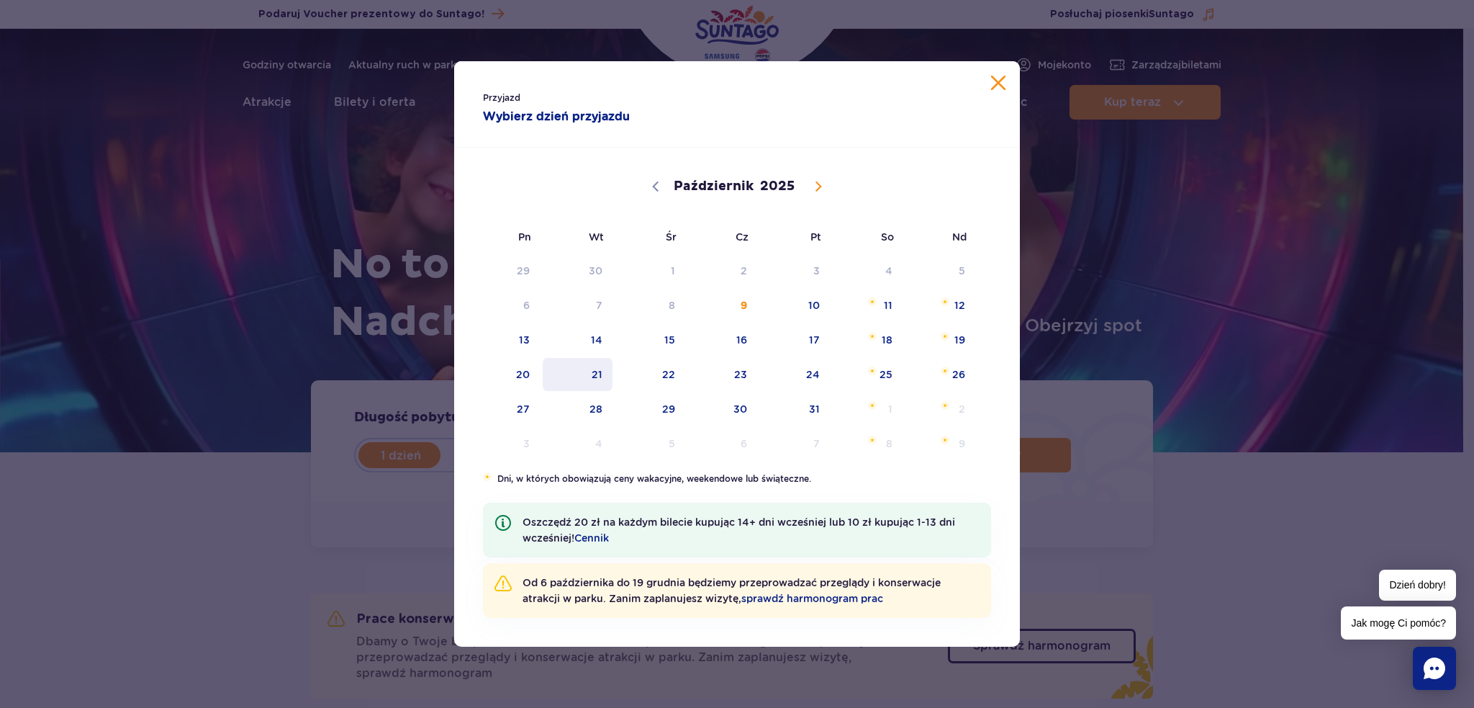
click at [597, 376] on span "21" at bounding box center [577, 374] width 73 height 33
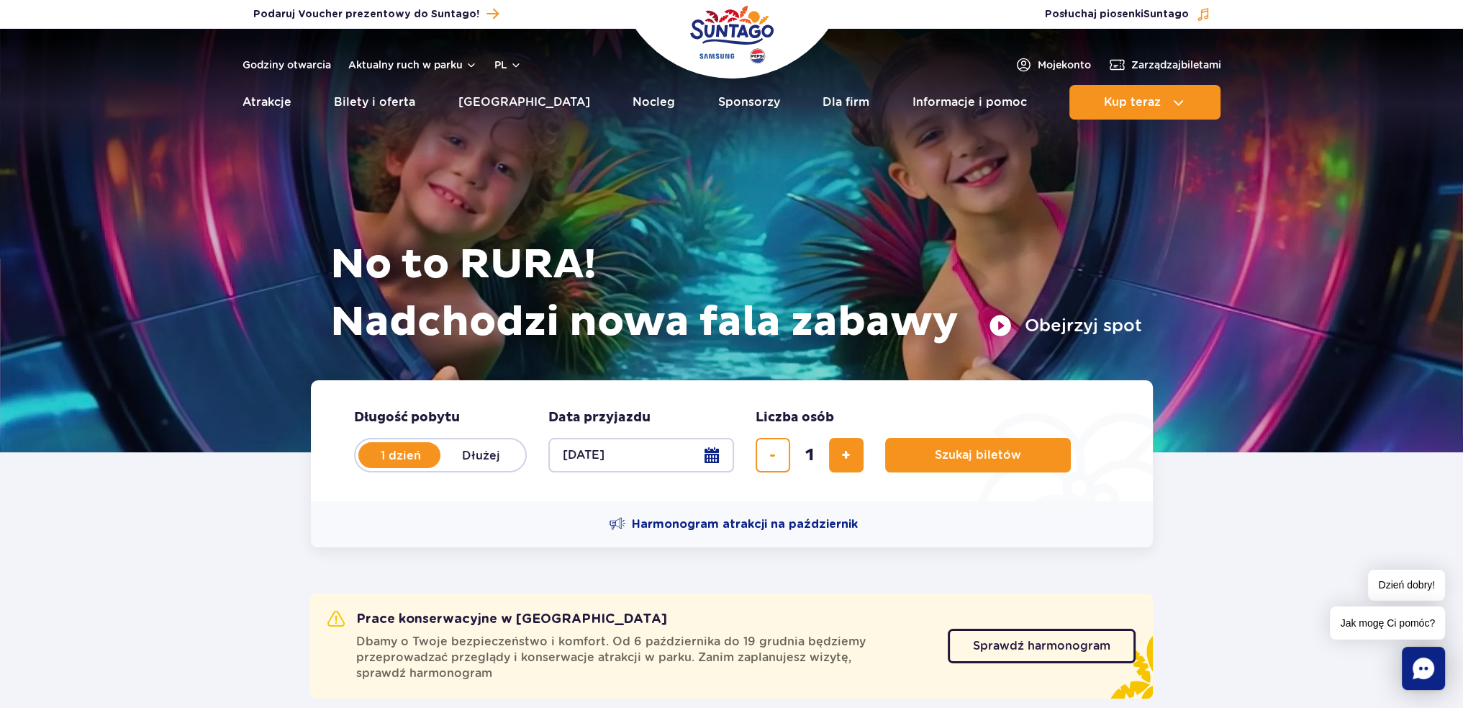
click at [672, 490] on form "Długość pobytu długość pobytu w hero 1 dzień Dłużej Data przyjazdu data przyjaz…" at bounding box center [732, 440] width 842 height 121
click at [653, 464] on button "21.10.25" at bounding box center [642, 455] width 186 height 35
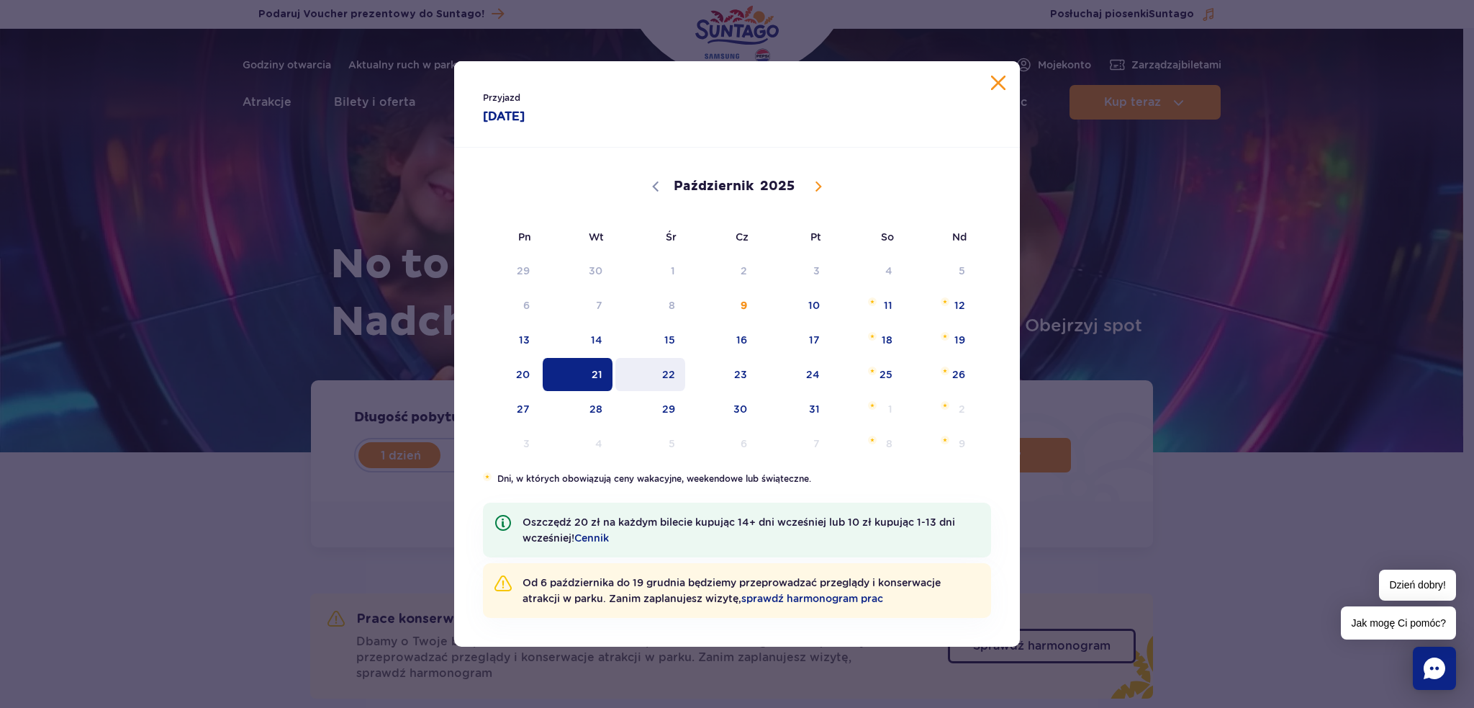
click at [662, 374] on span "22" at bounding box center [650, 374] width 73 height 33
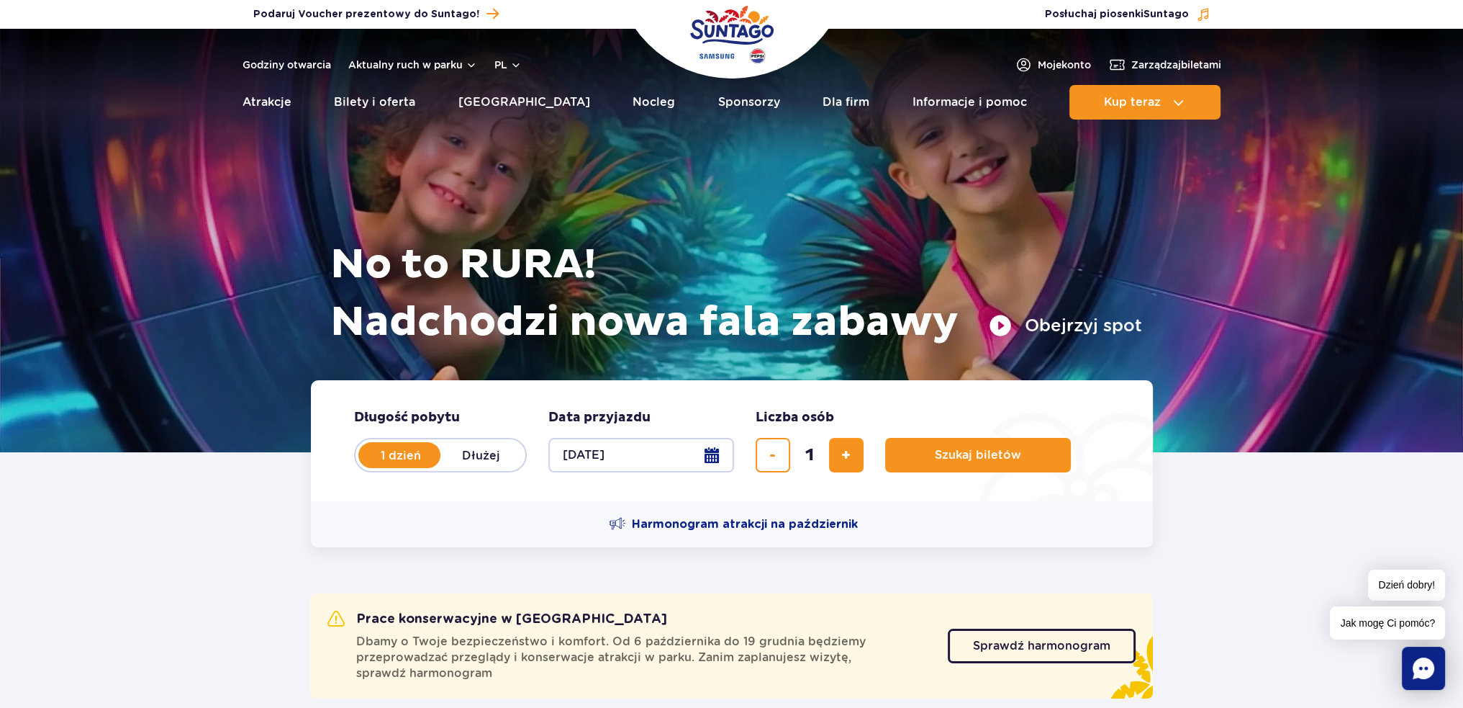
click at [610, 459] on button "22.10.25" at bounding box center [642, 455] width 186 height 35
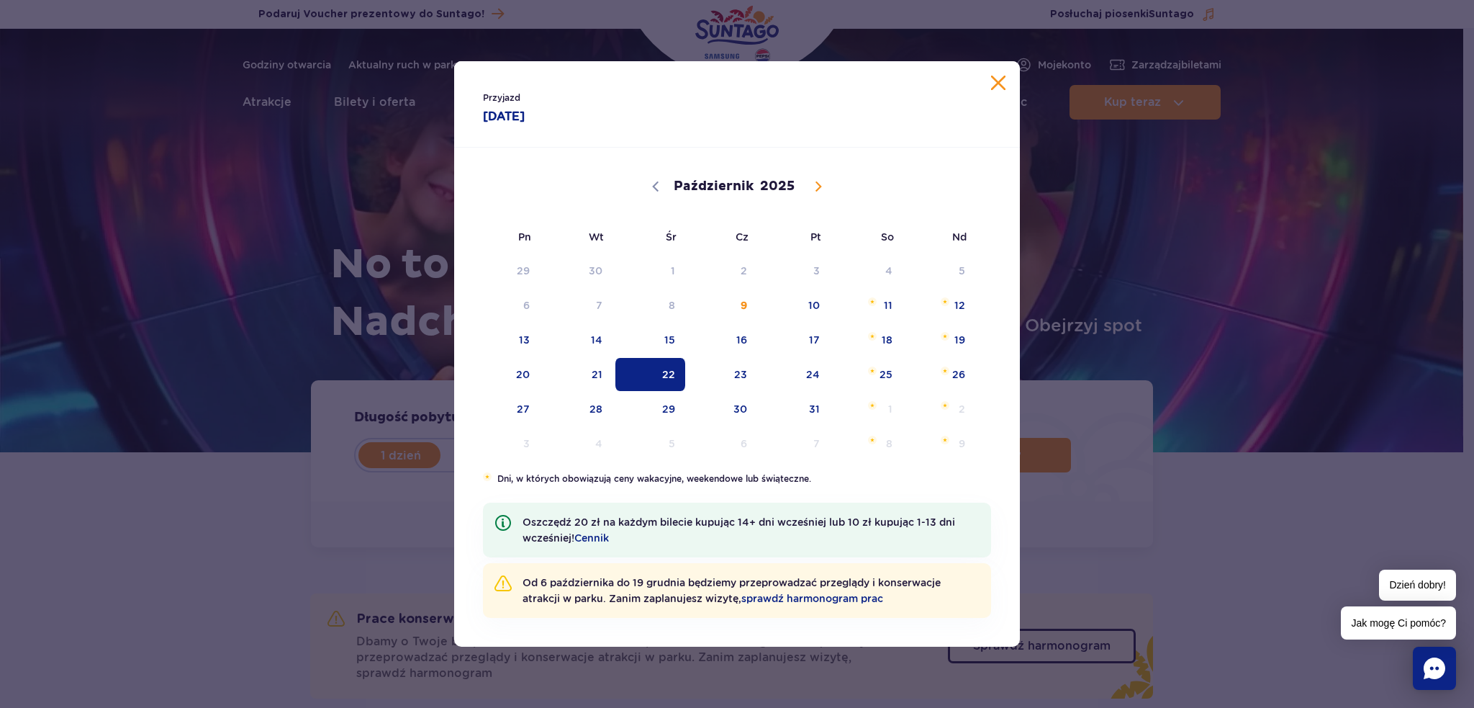
click at [1093, 446] on div "Przyjazd 22.10.25 22.10.2025 Październik Listopad Grudzień 2025 Pn Wt Śr Cz Pt …" at bounding box center [737, 354] width 1474 height 708
click at [989, 89] on div "Przyjazd 22.10.25" at bounding box center [737, 104] width 566 height 86
click at [998, 89] on button "Zamknij kalendarz" at bounding box center [998, 83] width 14 height 14
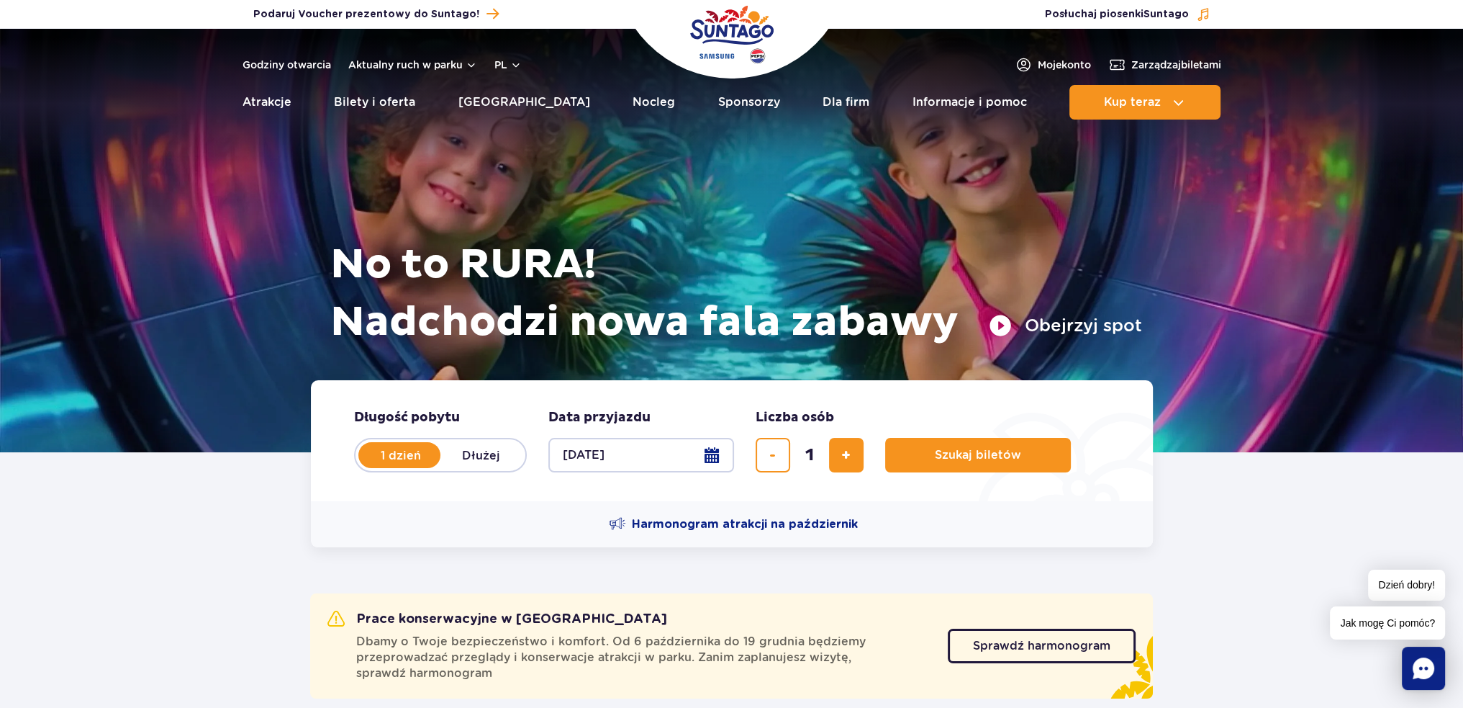
click at [495, 439] on div "1 dzień Dłużej" at bounding box center [440, 455] width 173 height 35
click at [484, 456] on label "Dłużej" at bounding box center [482, 455] width 82 height 30
click at [456, 467] on input "Dłużej" at bounding box center [449, 468] width 16 height 3
radio input "false"
radio input "true"
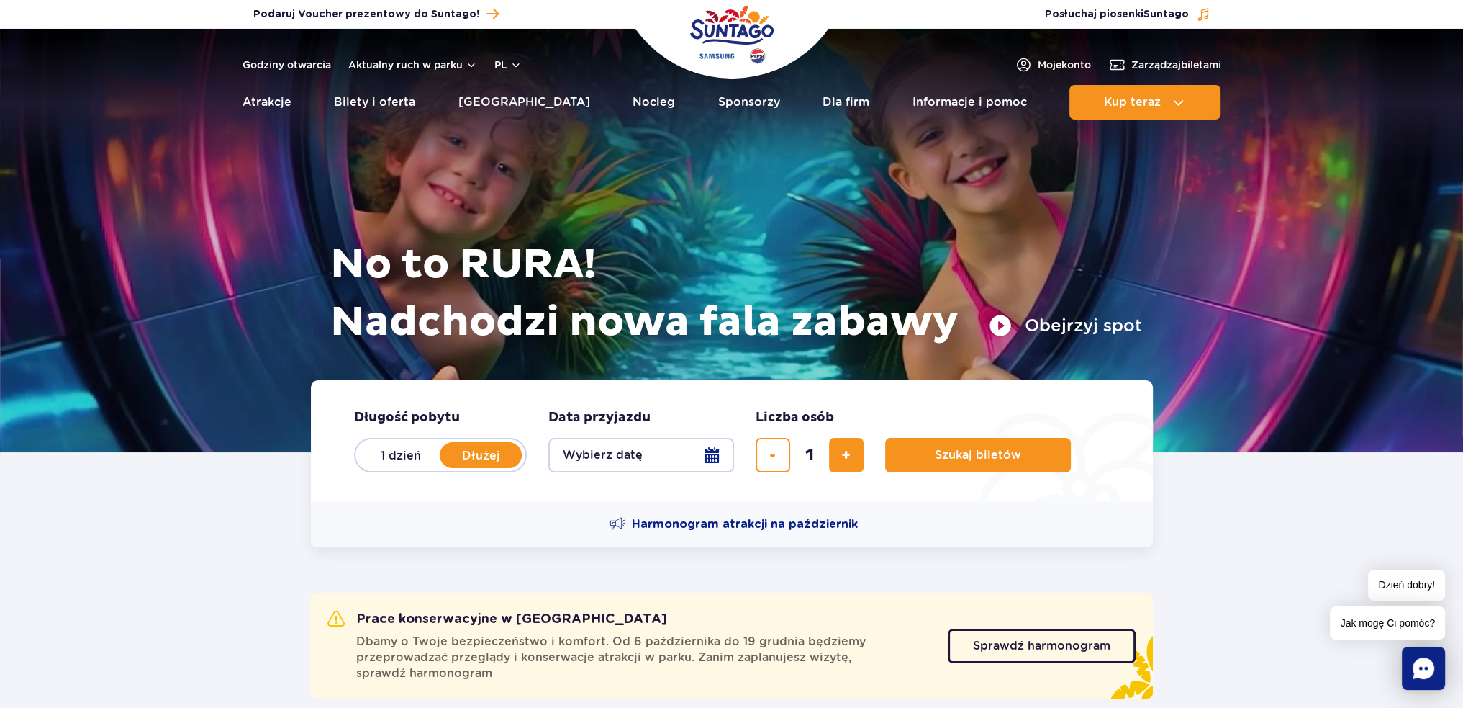
click at [672, 449] on button "Wybierz datę" at bounding box center [642, 455] width 186 height 35
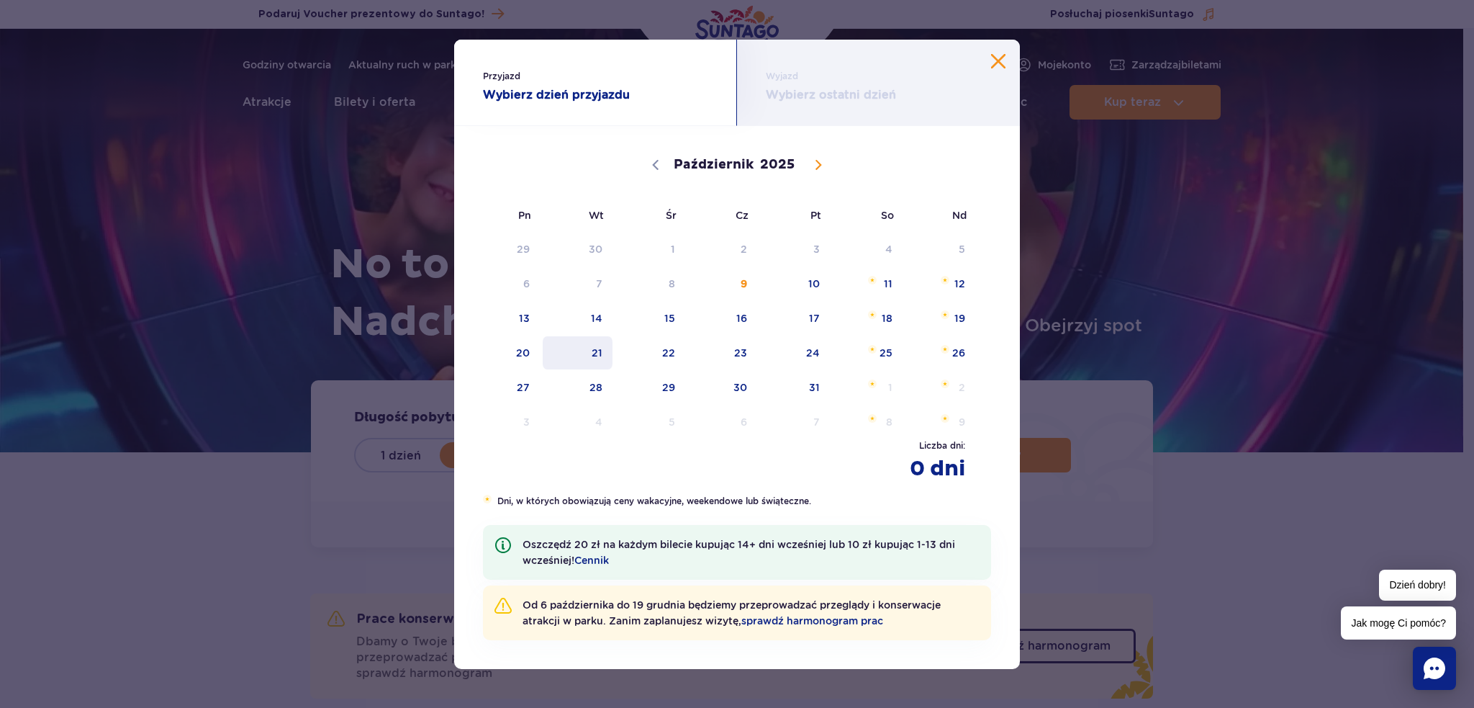
click at [599, 358] on span "21" at bounding box center [577, 352] width 73 height 33
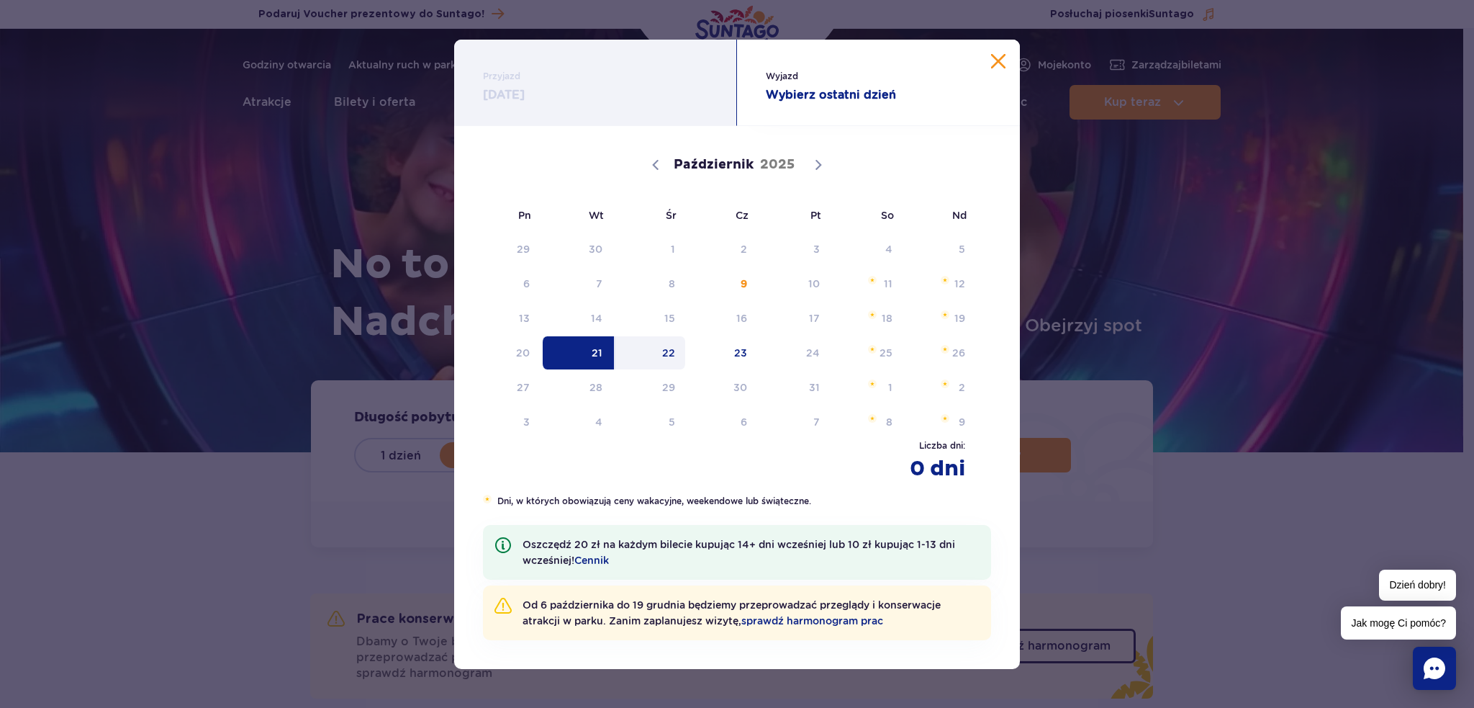
click at [667, 351] on span "22" at bounding box center [650, 352] width 73 height 33
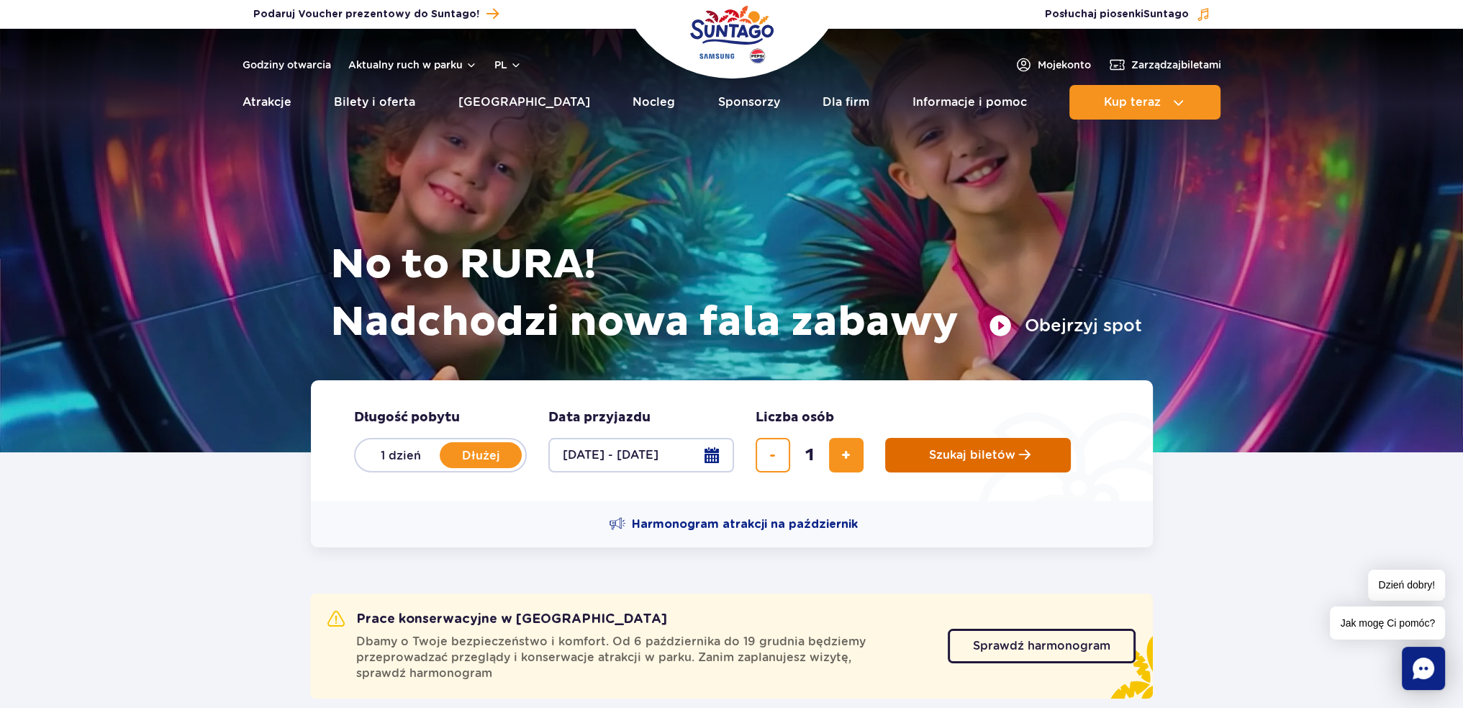
click at [1019, 458] on span "Planowanie wizyty w Park of Poland" at bounding box center [1025, 454] width 12 height 12
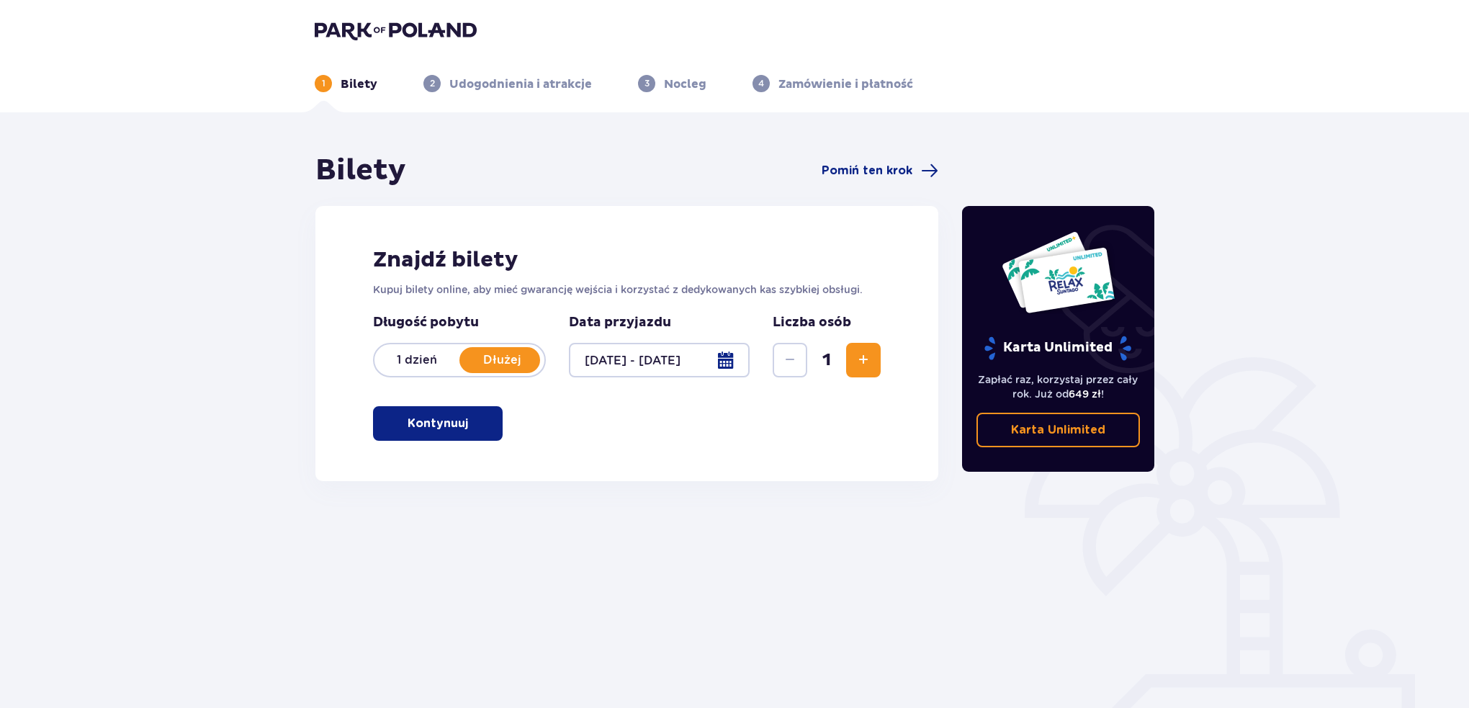
click at [448, 423] on p "Kontynuuj" at bounding box center [437, 423] width 60 height 16
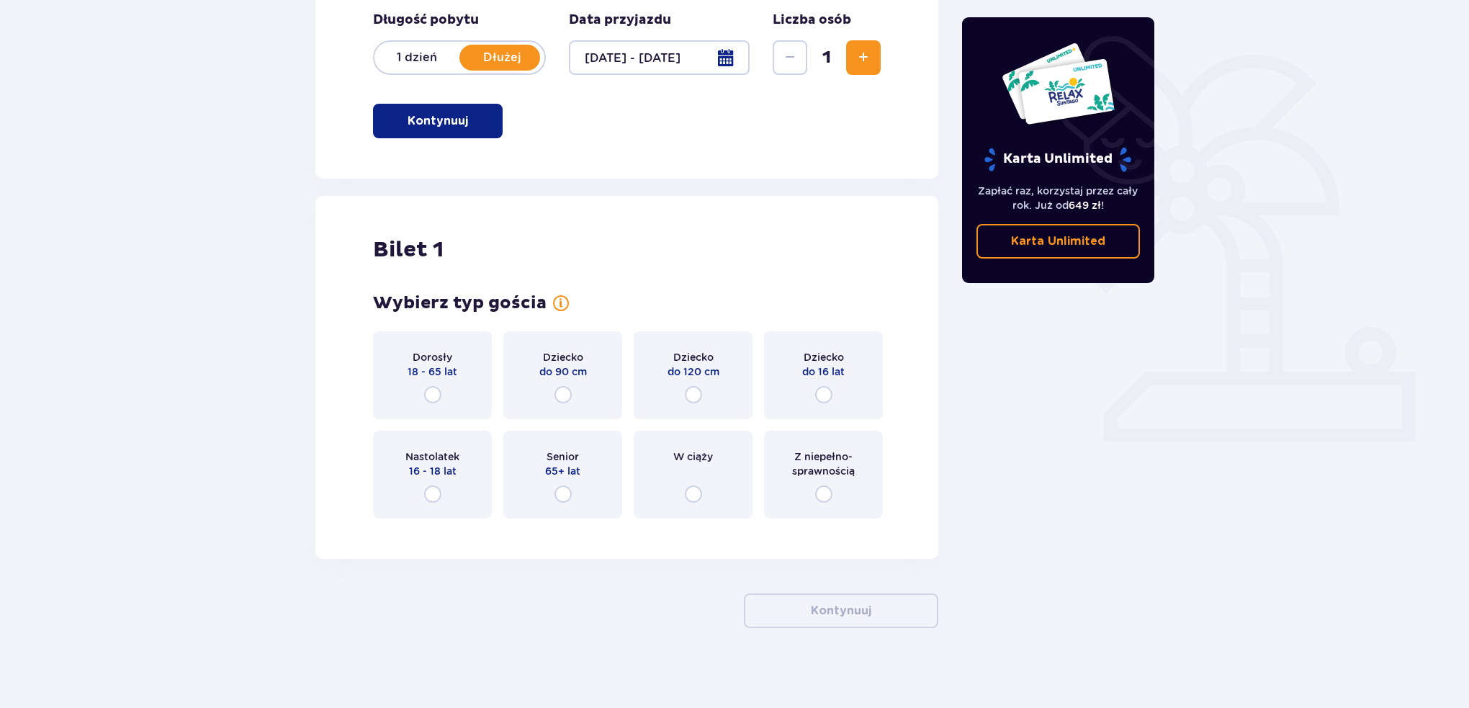
scroll to position [308, 0]
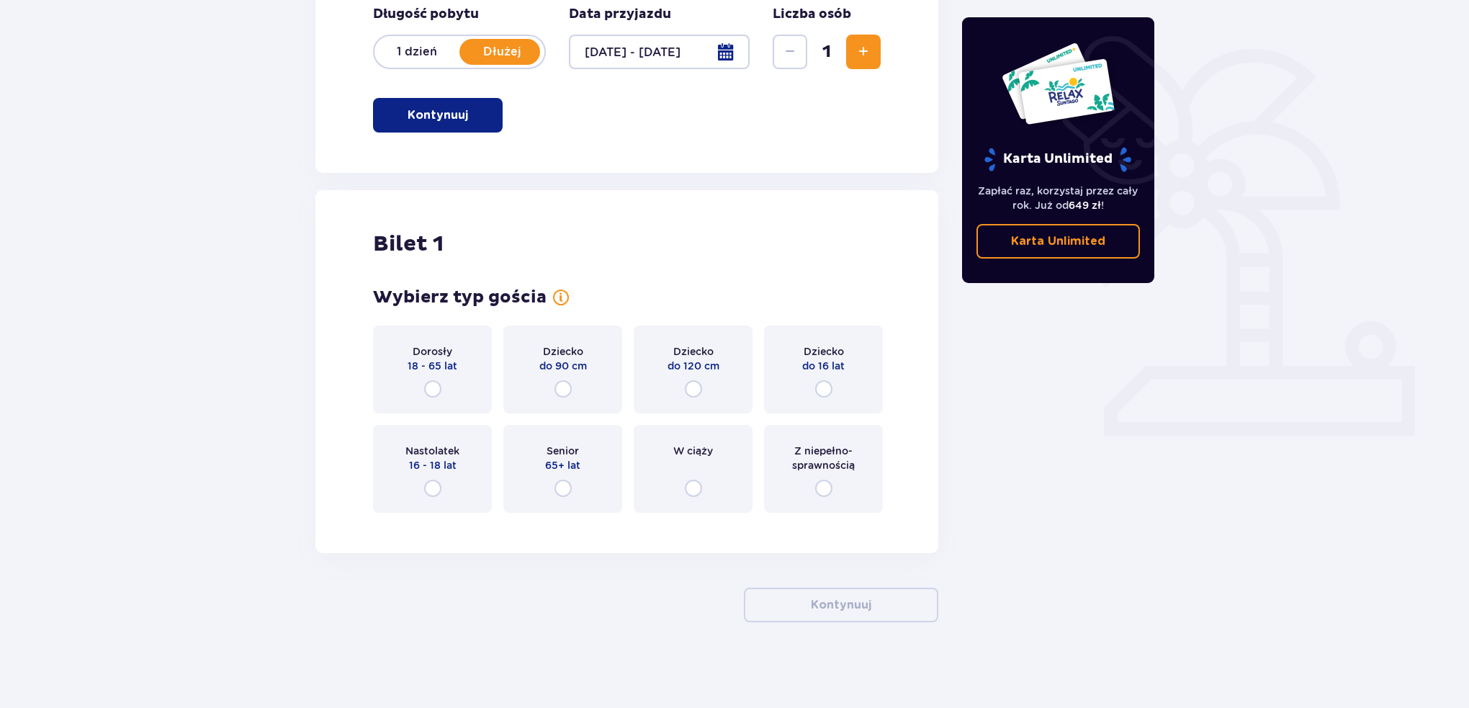
click at [473, 379] on div "Dorosły 18 - 65 lat" at bounding box center [432, 369] width 119 height 88
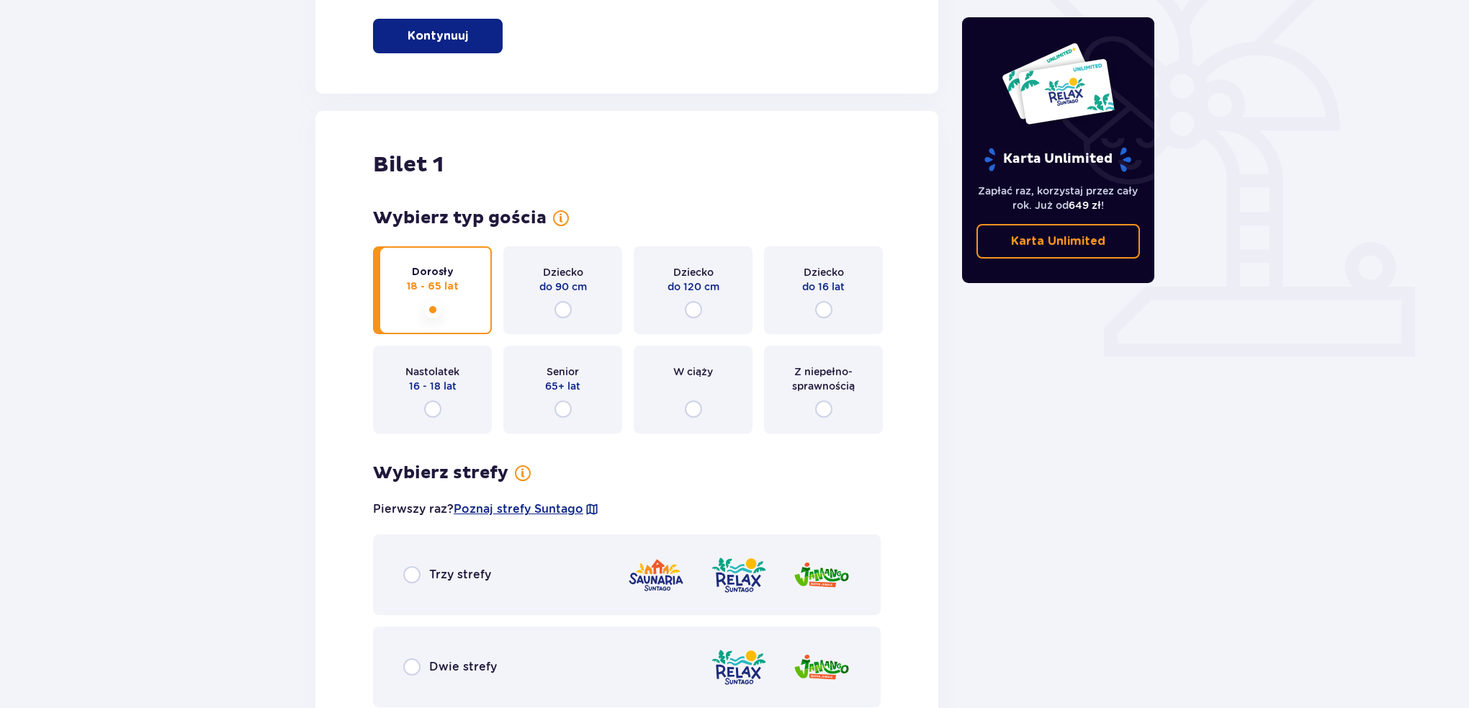
scroll to position [386, 0]
click at [544, 310] on div "Dziecko do 90 cm" at bounding box center [562, 292] width 119 height 88
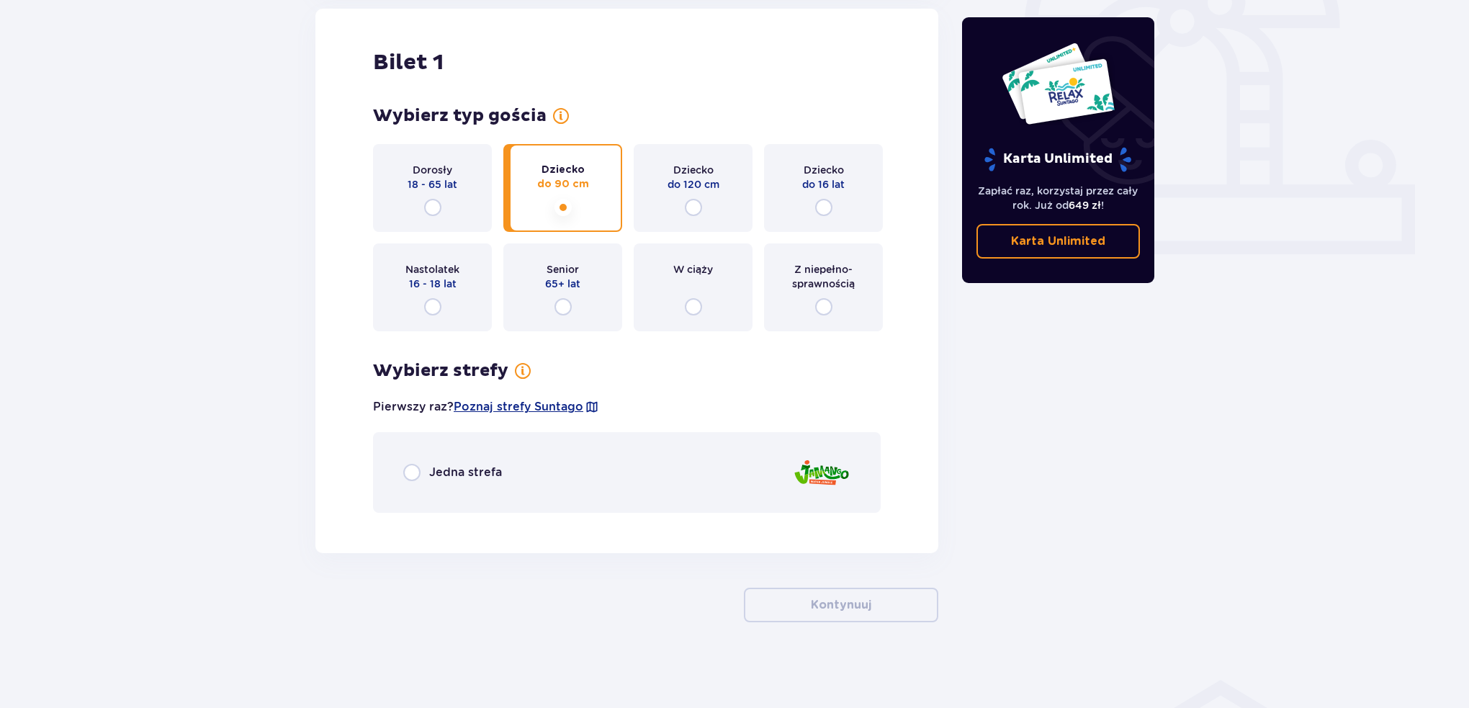
click at [438, 199] on input "radio" at bounding box center [432, 207] width 17 height 17
radio input "true"
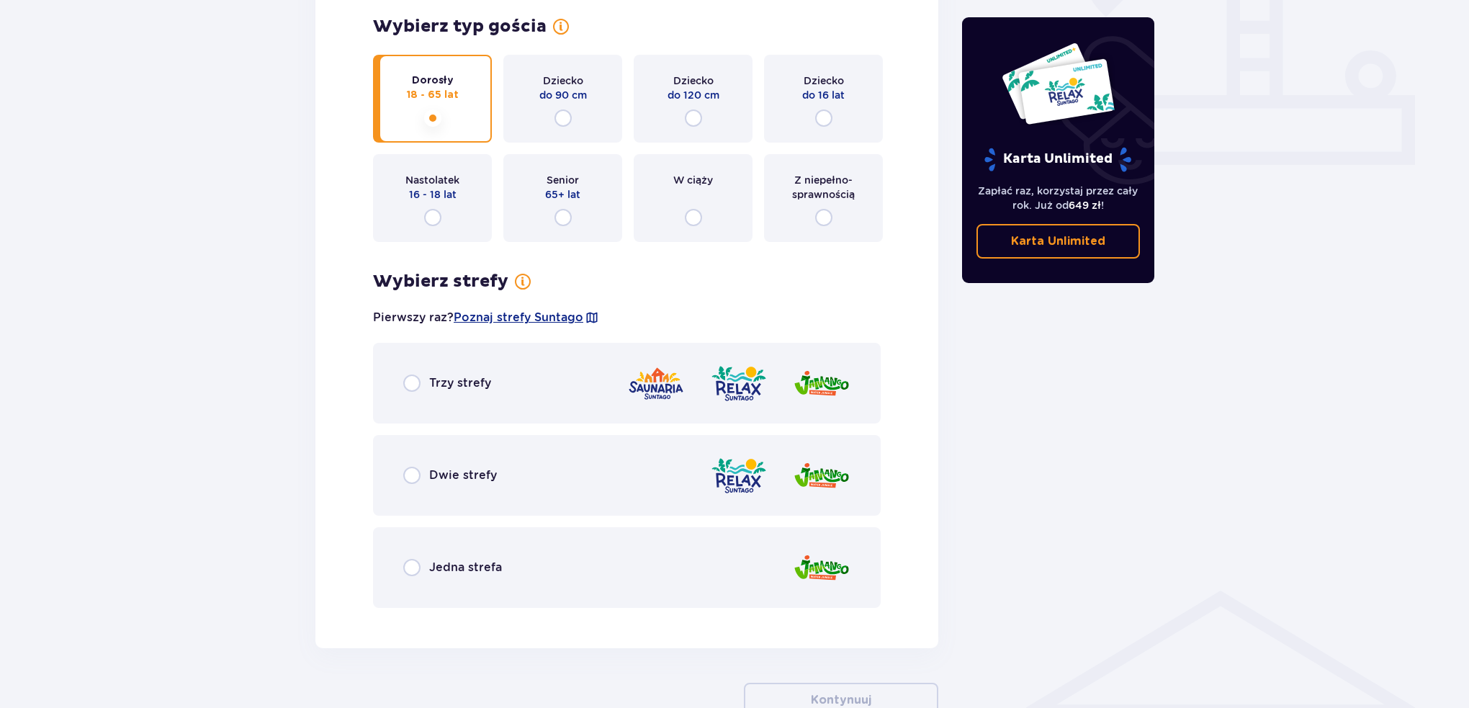
scroll to position [578, 0]
click at [455, 509] on div "Dwie strefy" at bounding box center [626, 476] width 507 height 81
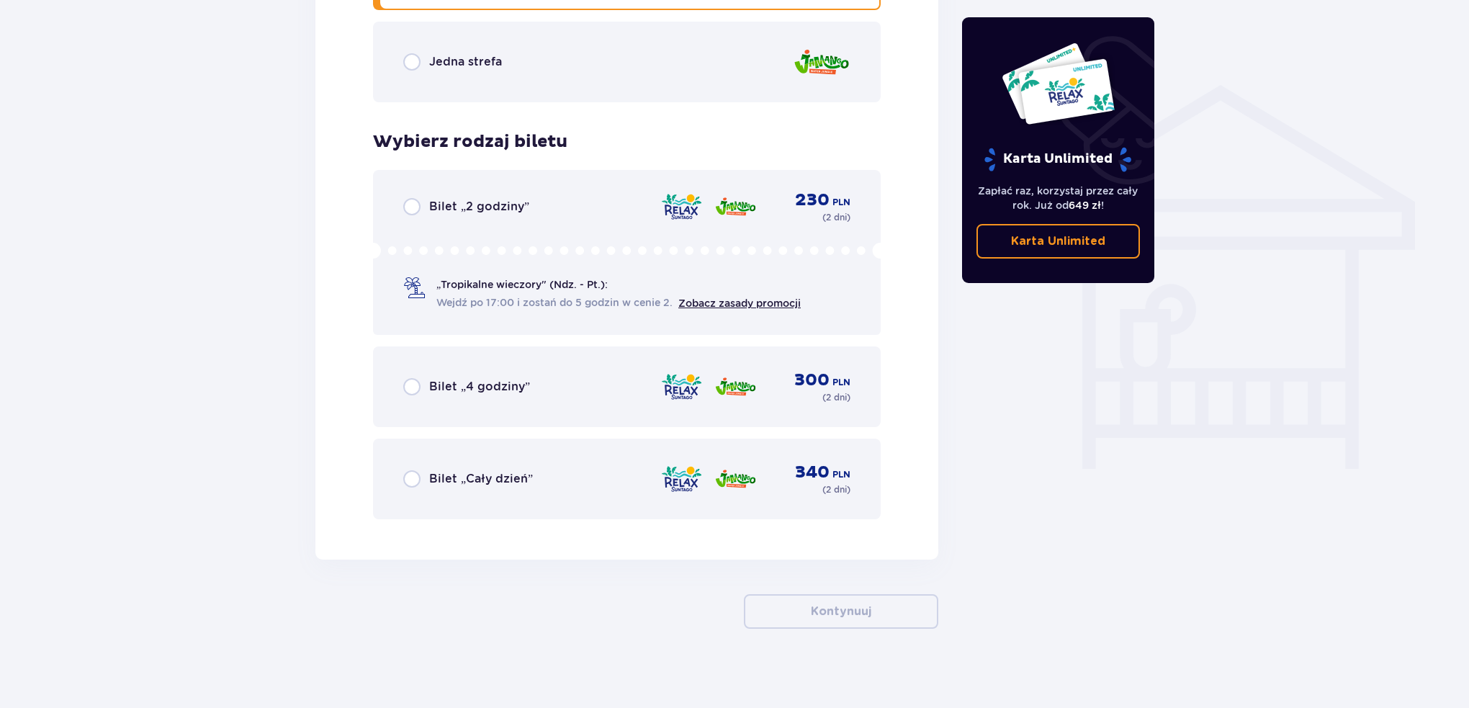
scroll to position [1091, 0]
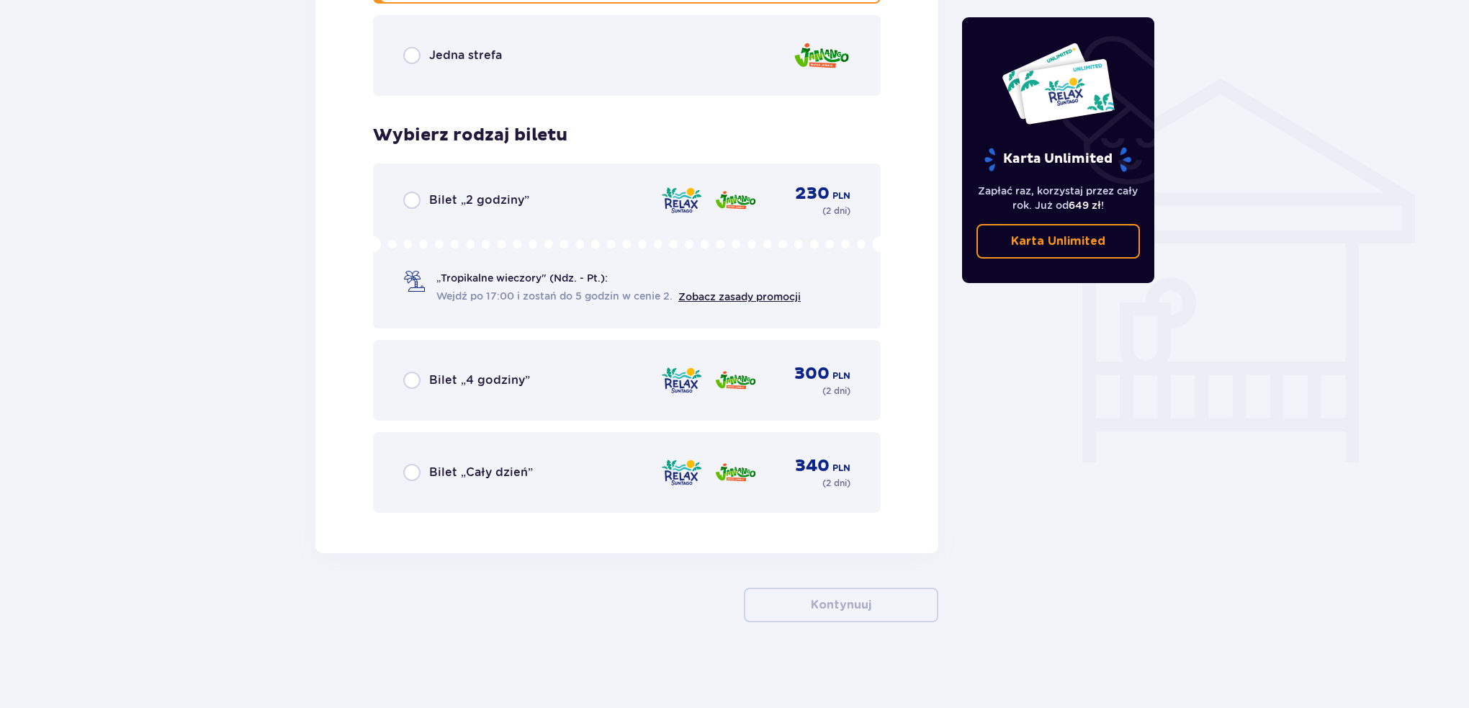
click at [442, 482] on div "Bilet „Cały dzień” 340 PLN ( 2 dni )" at bounding box center [626, 472] width 447 height 35
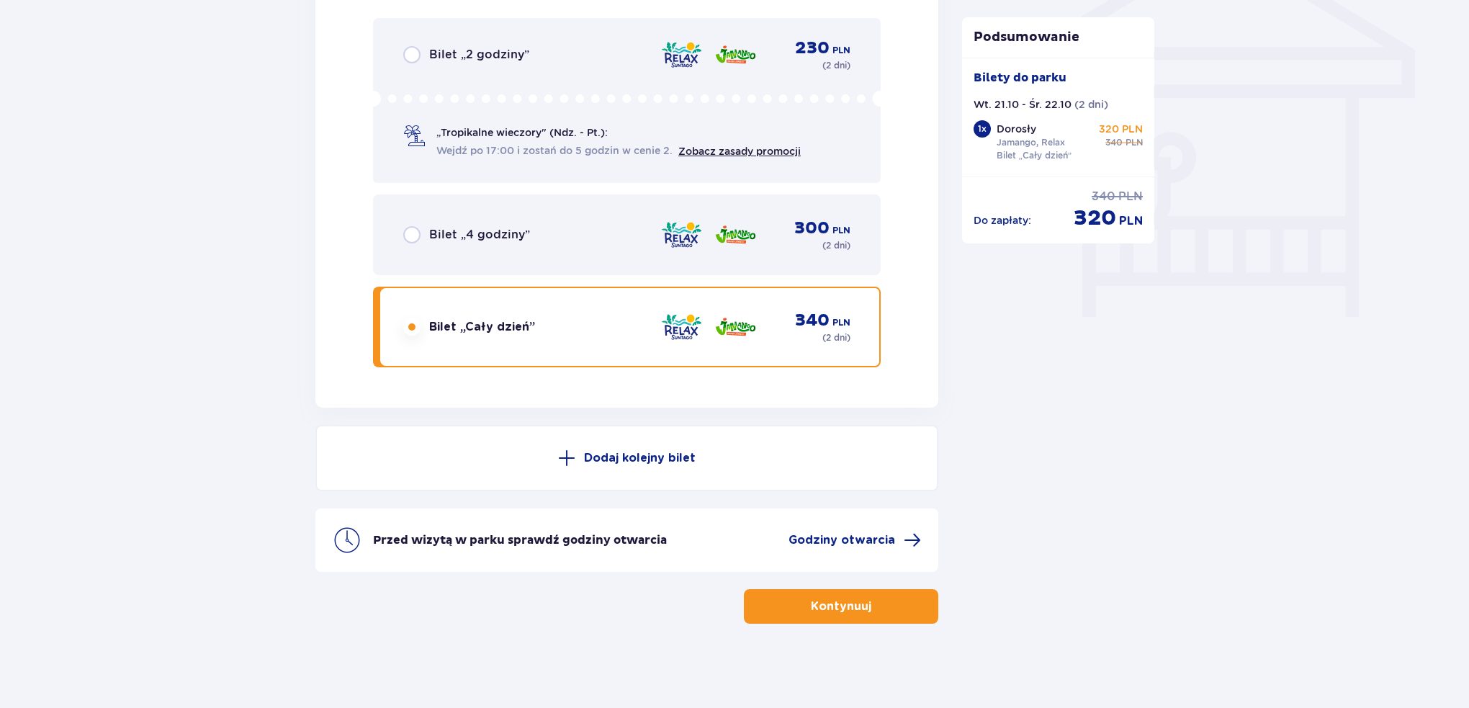
scroll to position [1237, 0]
click at [429, 477] on button "Dodaj kolejny bilet" at bounding box center [626, 457] width 623 height 66
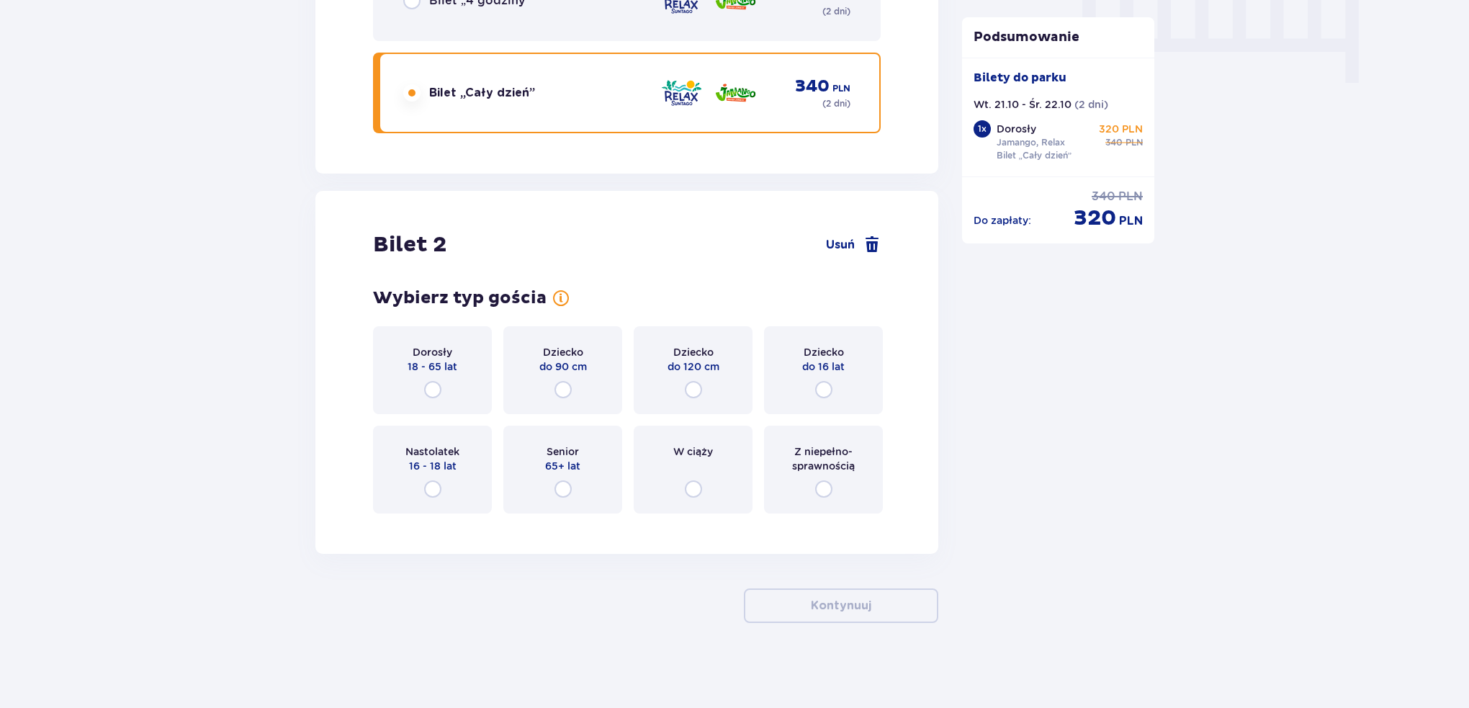
scroll to position [1471, 0]
click at [438, 386] on input "radio" at bounding box center [432, 388] width 17 height 17
radio input "true"
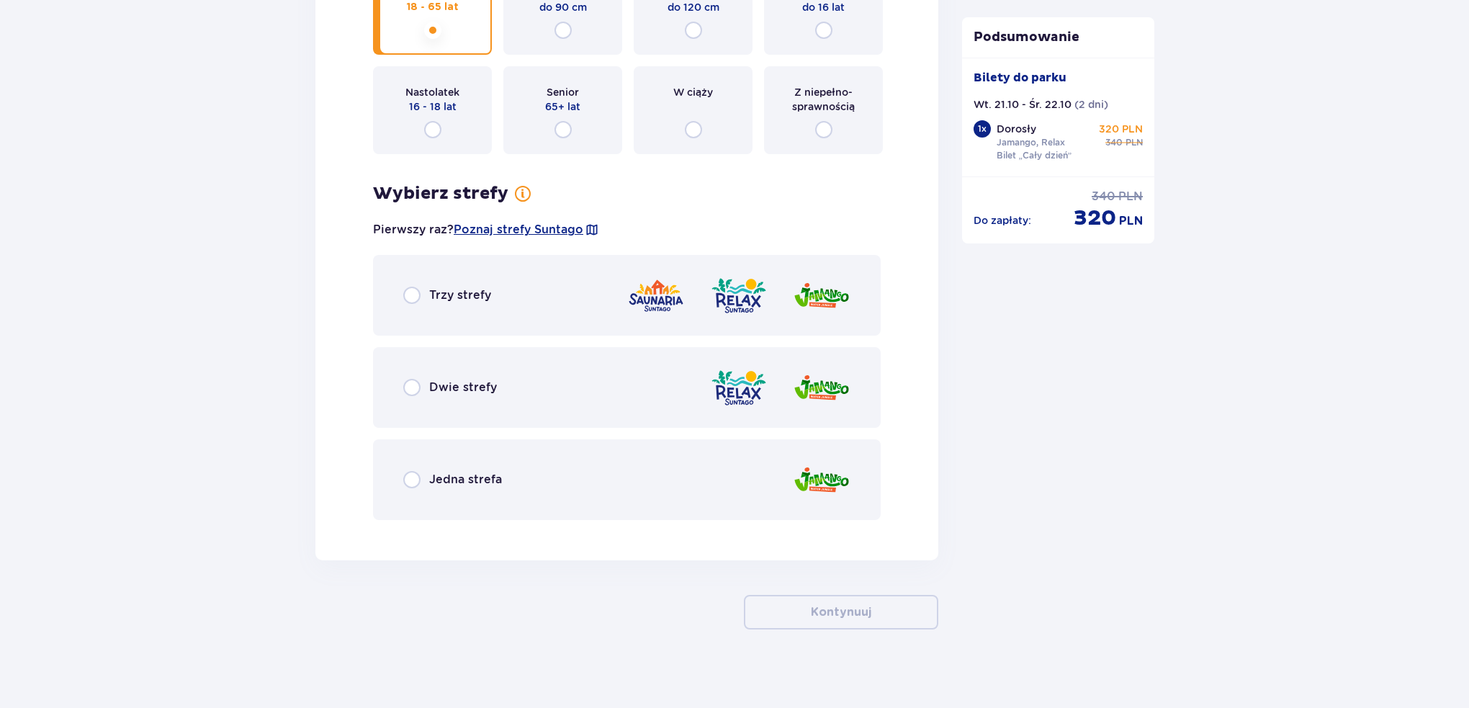
scroll to position [1836, 0]
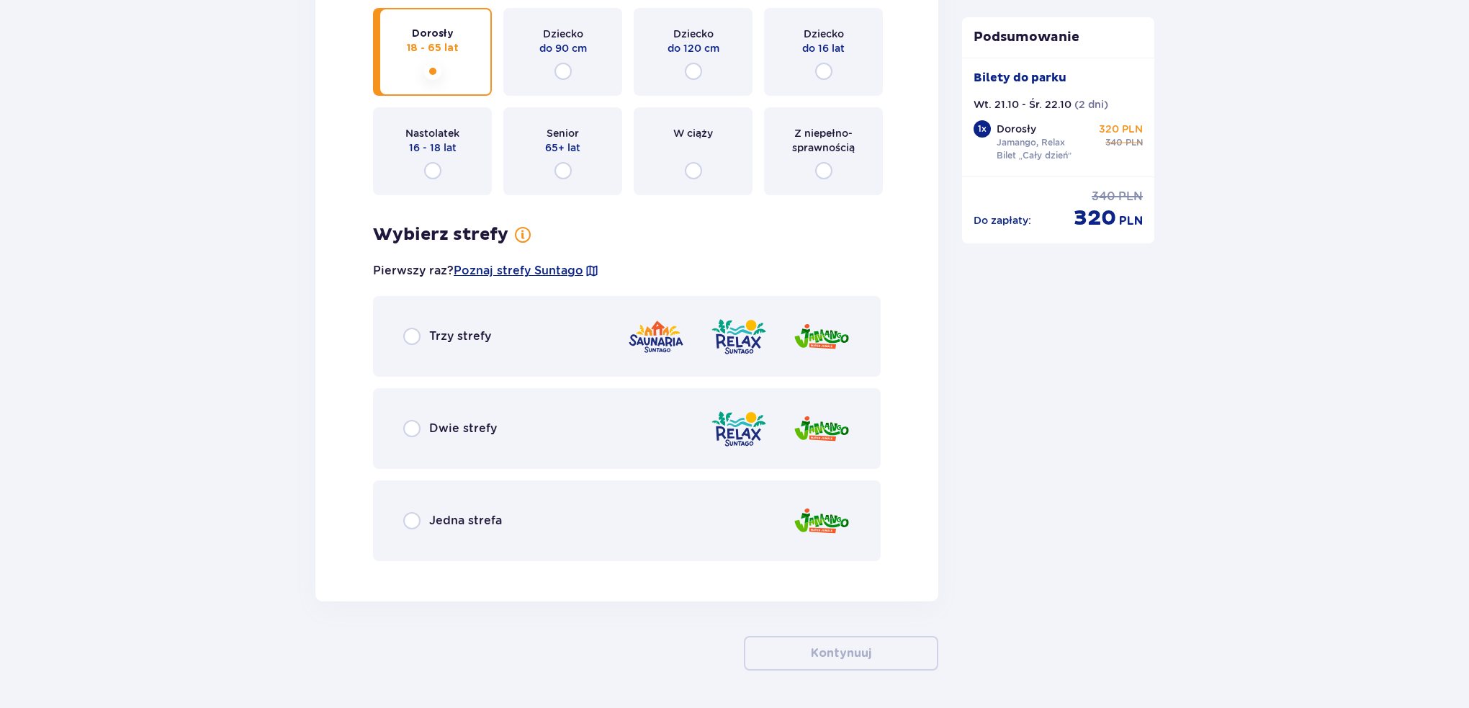
click at [454, 407] on div "Dwie strefy" at bounding box center [626, 428] width 507 height 81
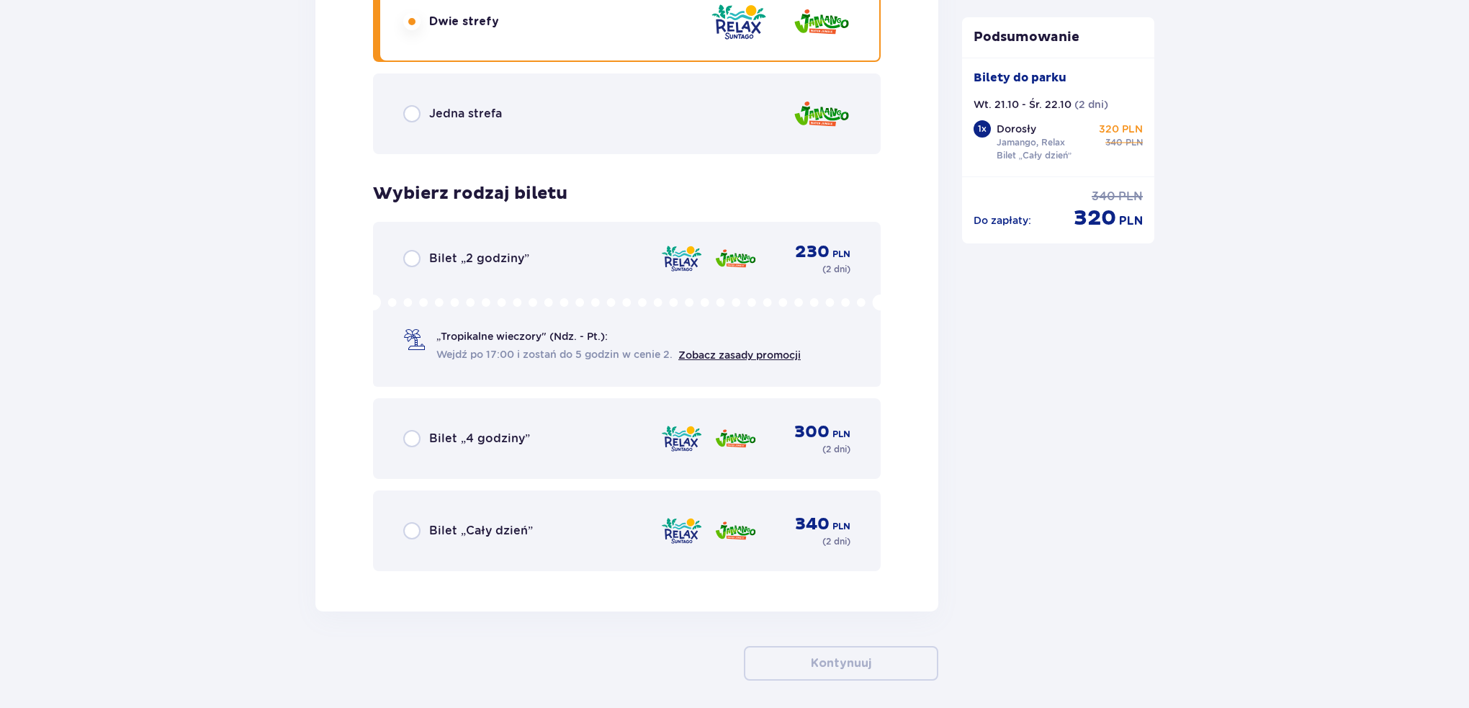
scroll to position [2252, 0]
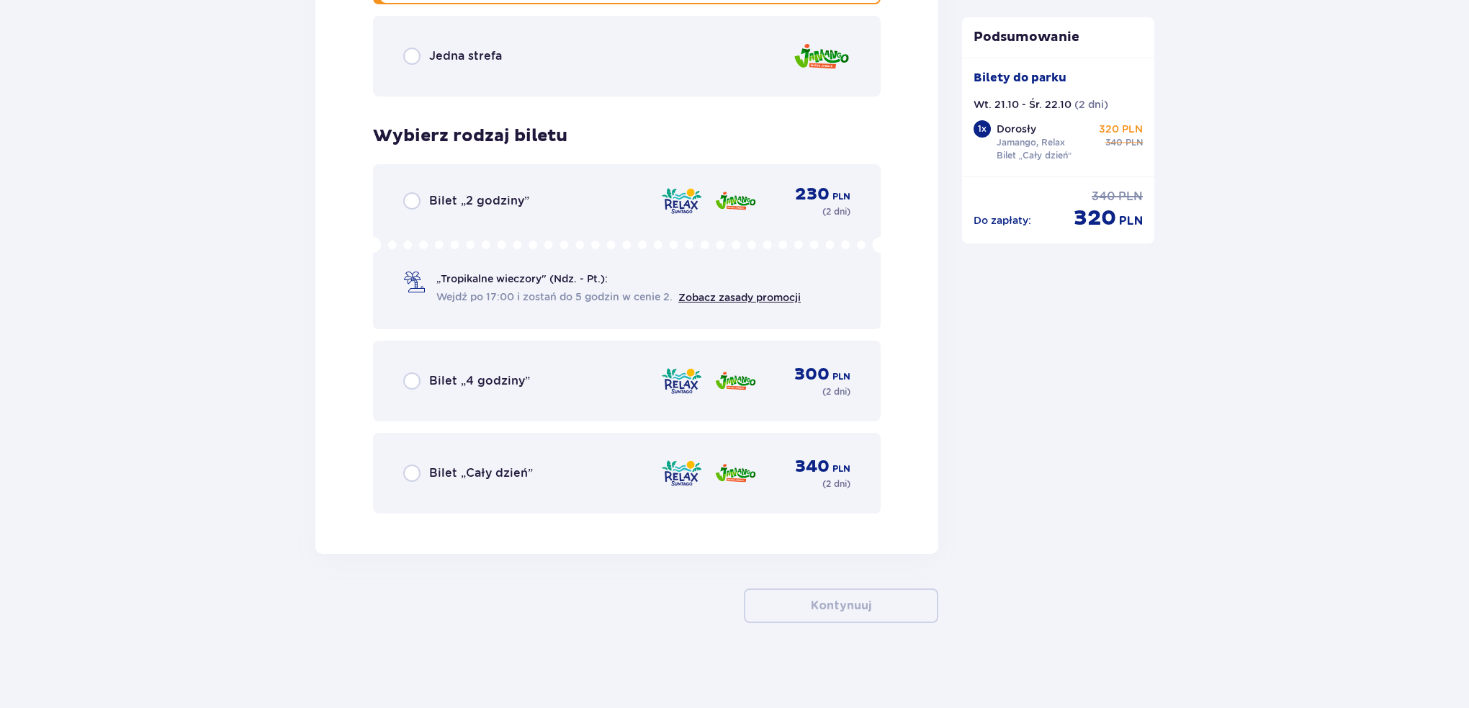
click at [476, 473] on span "Bilet „Cały dzień”" at bounding box center [481, 473] width 104 height 16
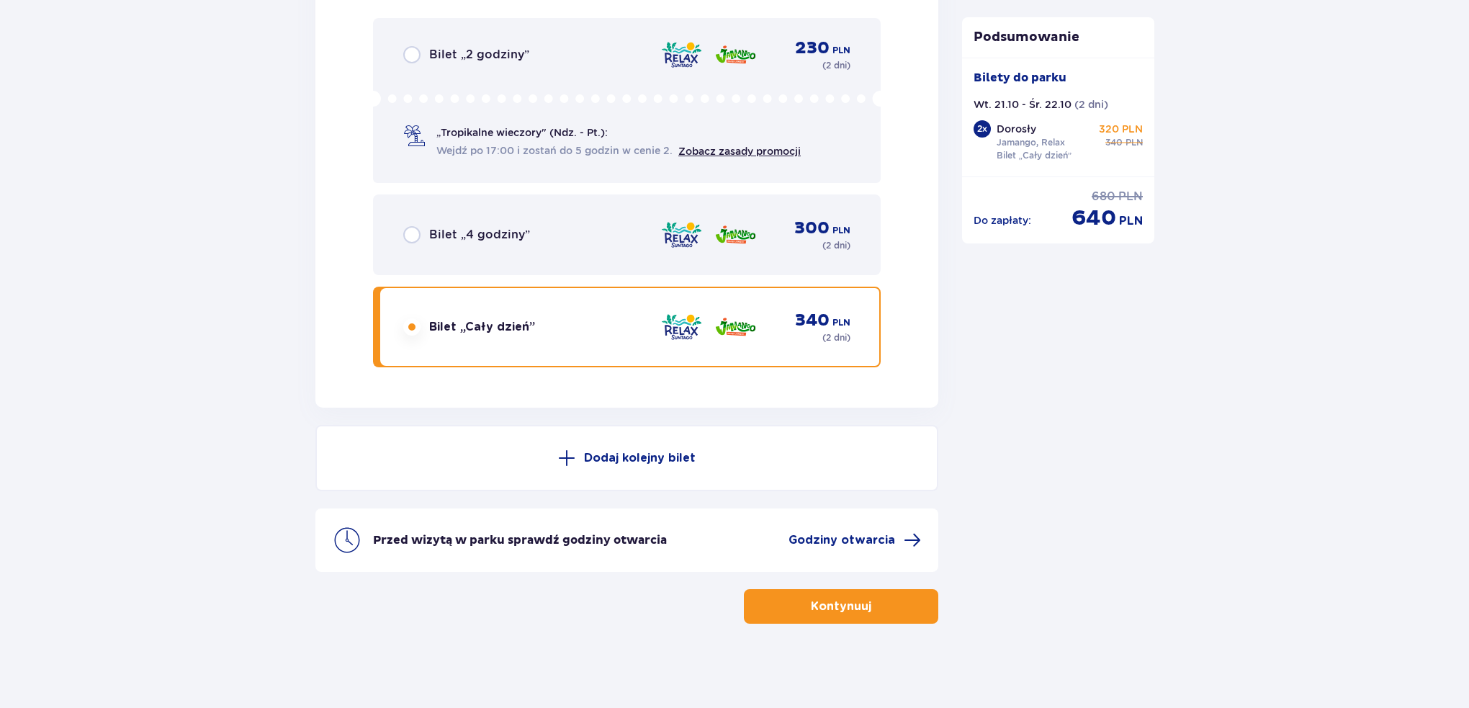
click at [567, 443] on button "Dodaj kolejny bilet" at bounding box center [626, 458] width 623 height 66
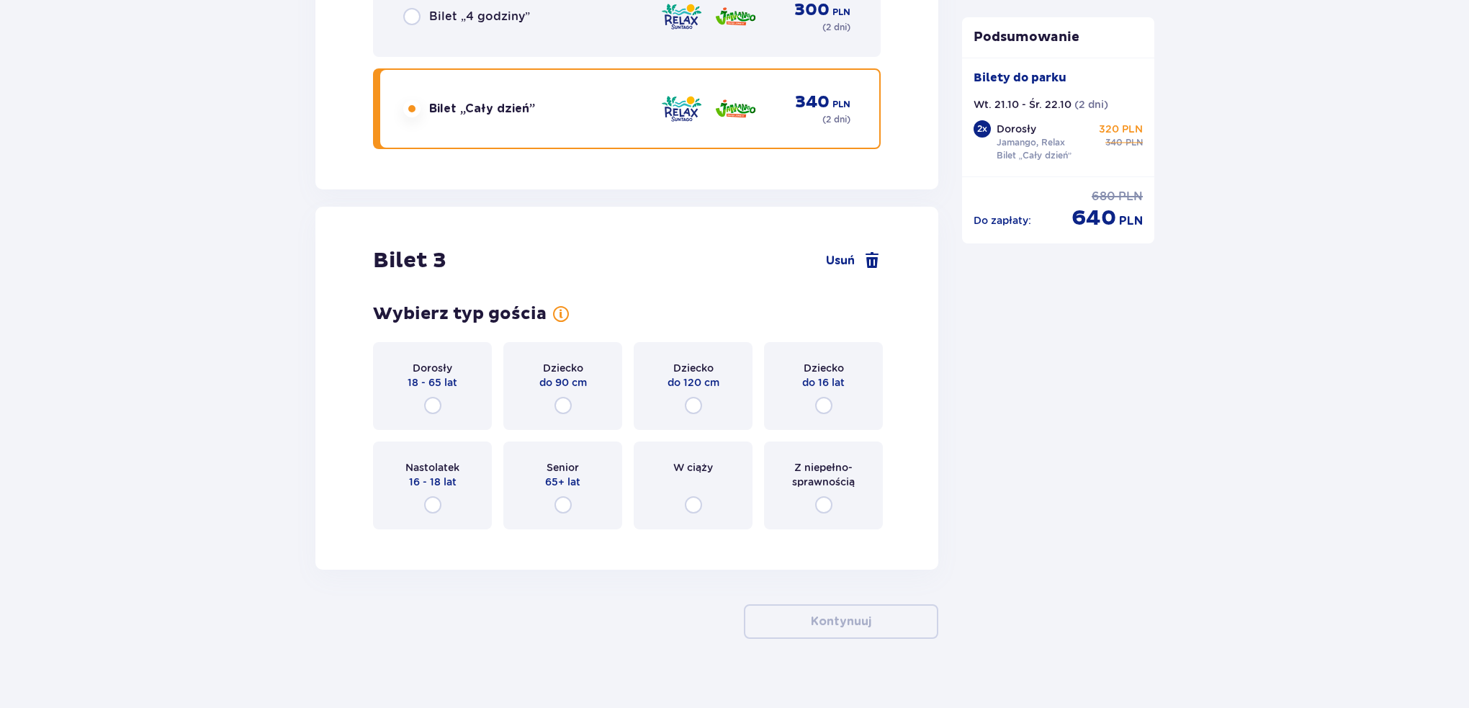
scroll to position [2806, 0]
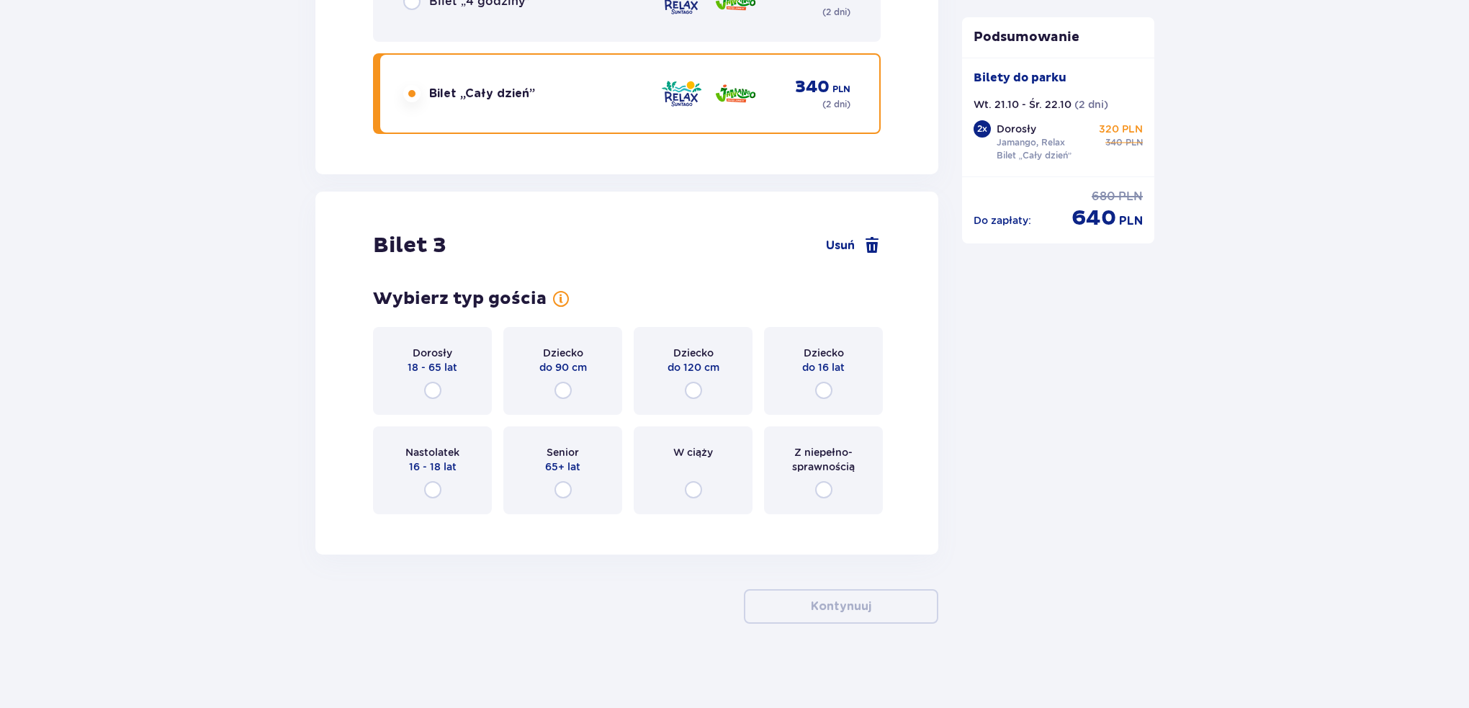
click at [835, 375] on div "Dziecko do 16 lat" at bounding box center [823, 371] width 119 height 88
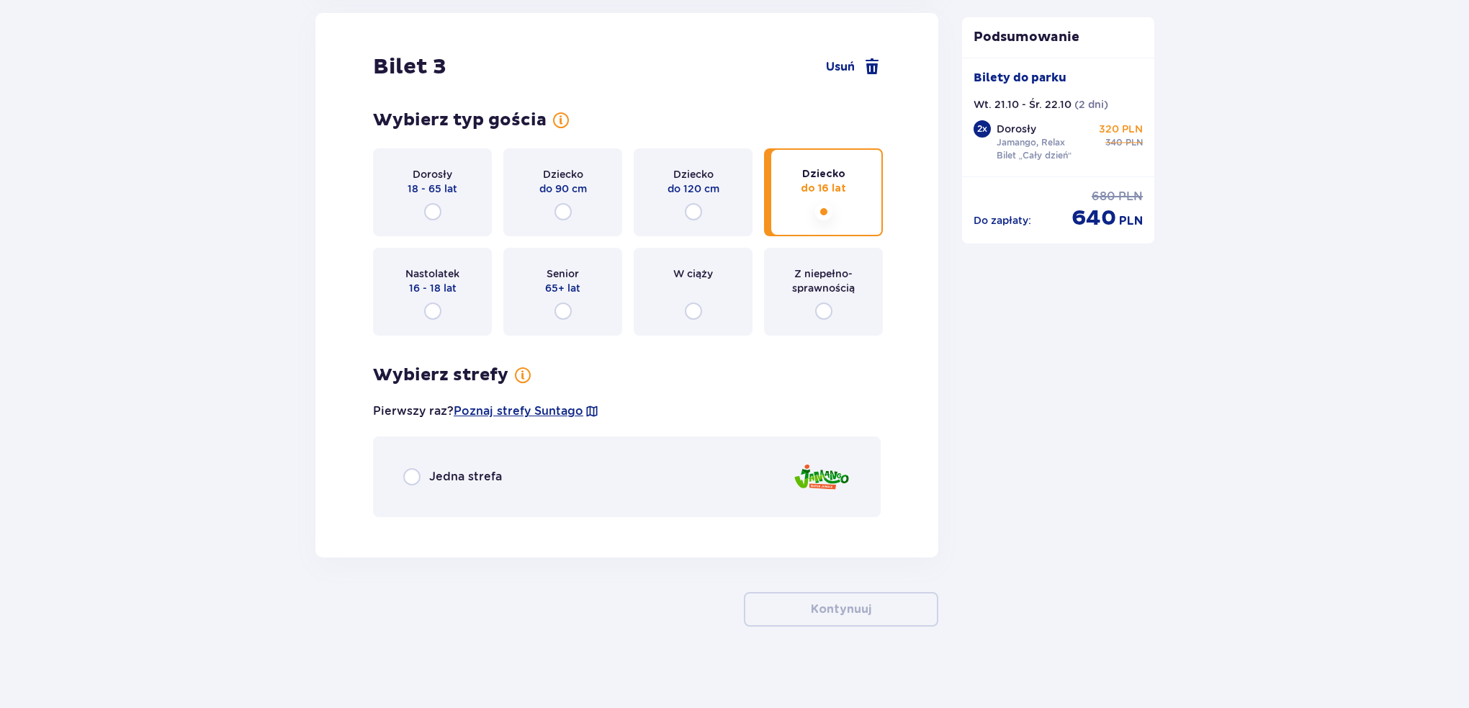
scroll to position [2987, 0]
click at [433, 478] on span "Jedna strefa" at bounding box center [465, 474] width 73 height 16
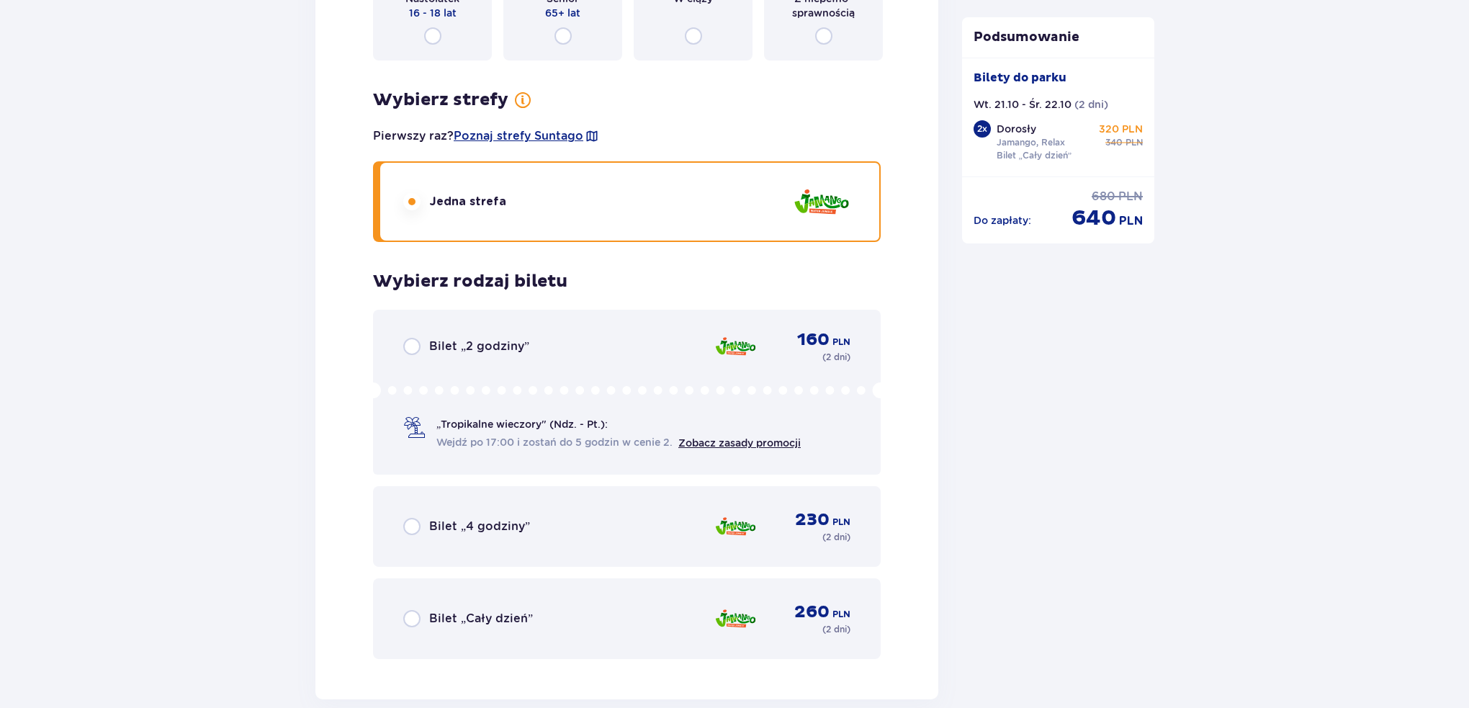
scroll to position [3308, 0]
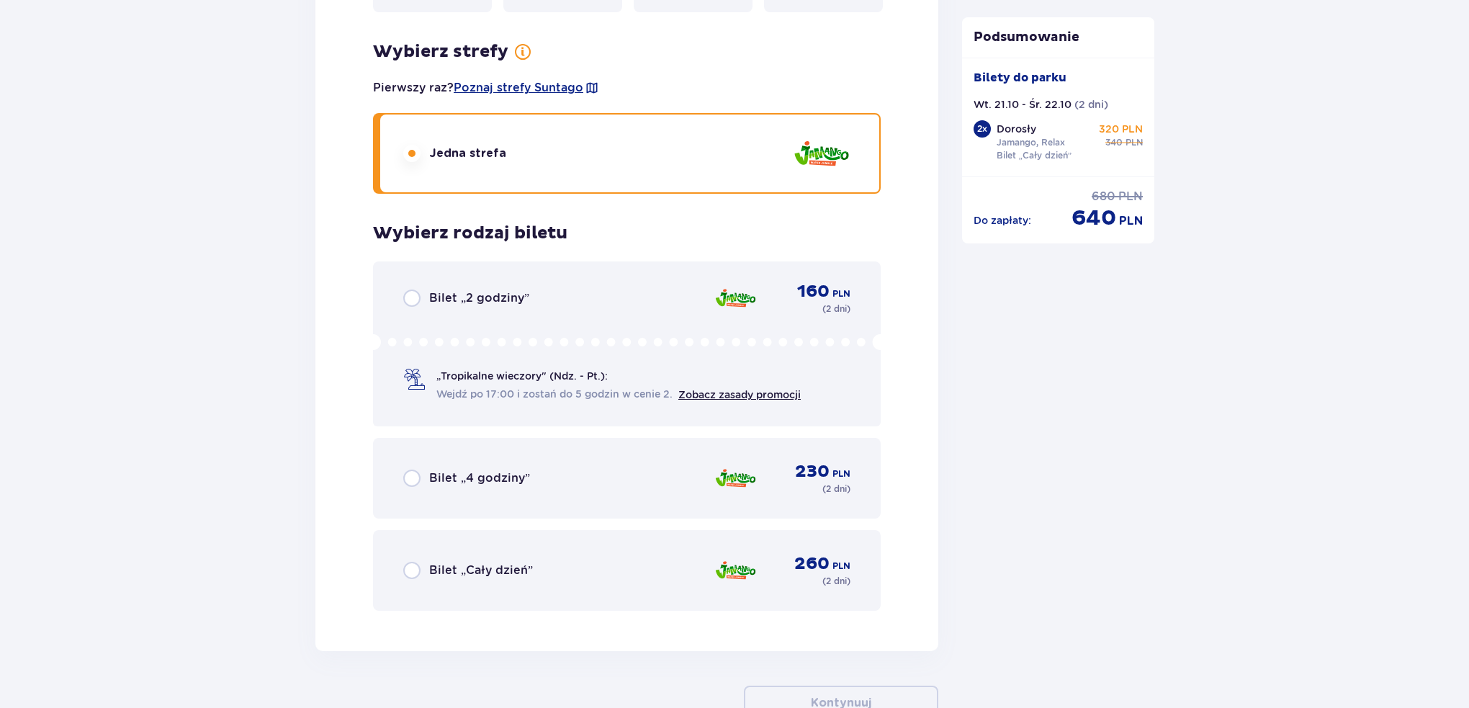
click at [613, 558] on div "Bilet „Cały dzień” 260 PLN ( 2 dni )" at bounding box center [626, 570] width 447 height 35
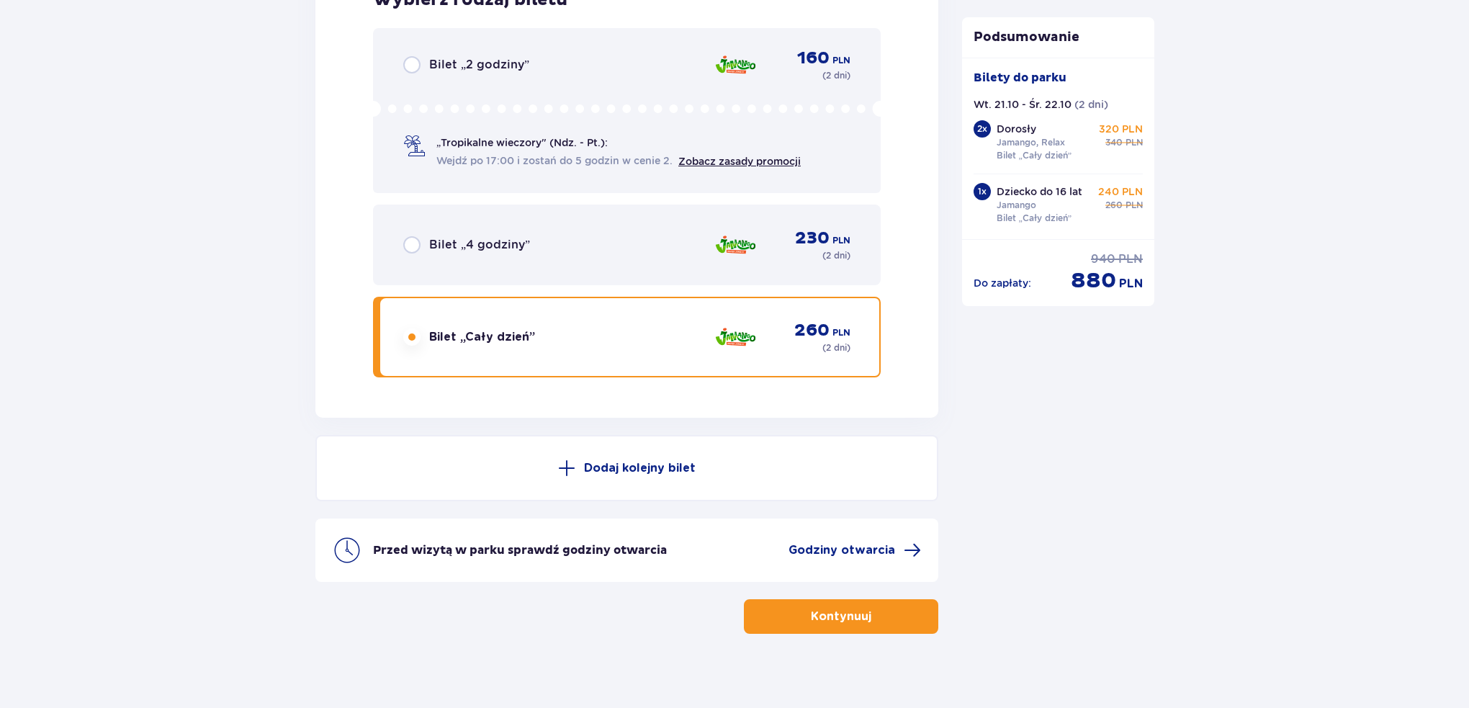
scroll to position [3550, 0]
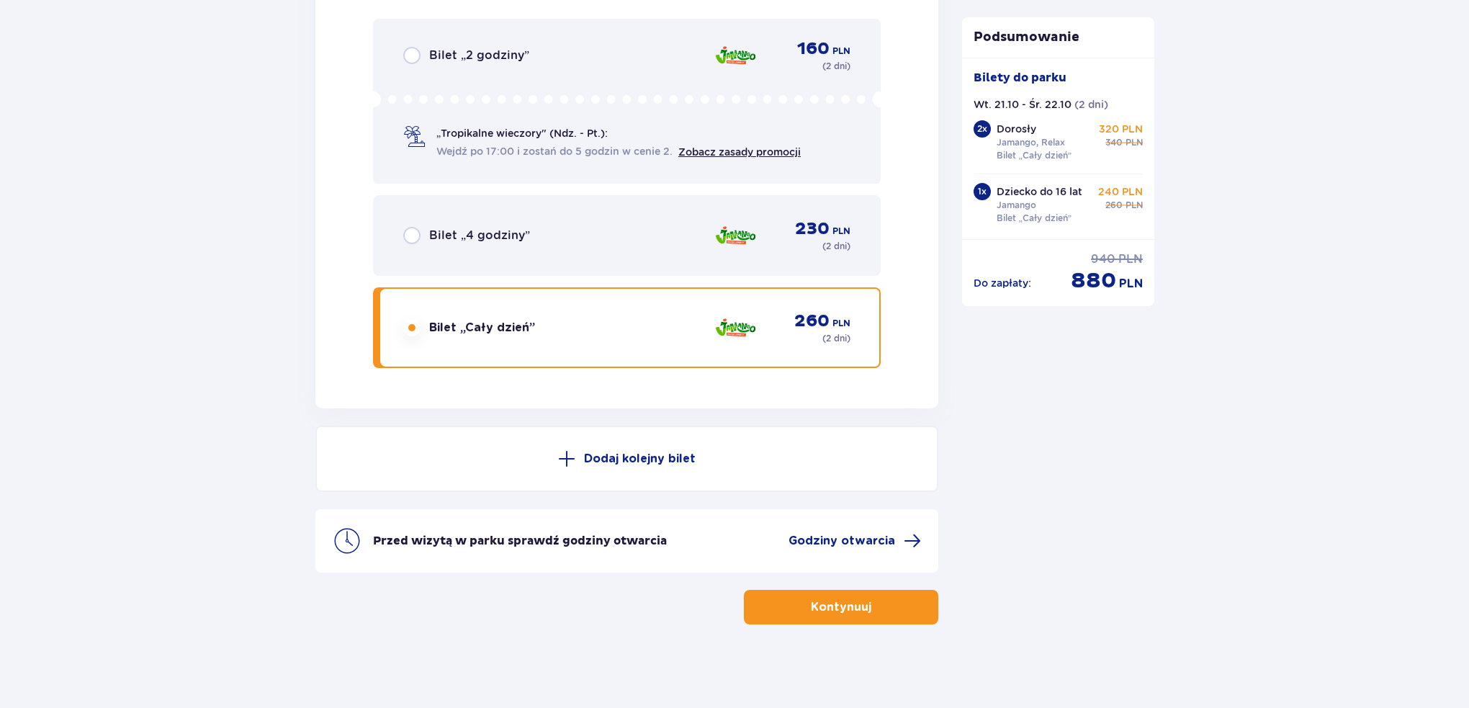
click at [870, 609] on span "button" at bounding box center [873, 606] width 17 height 17
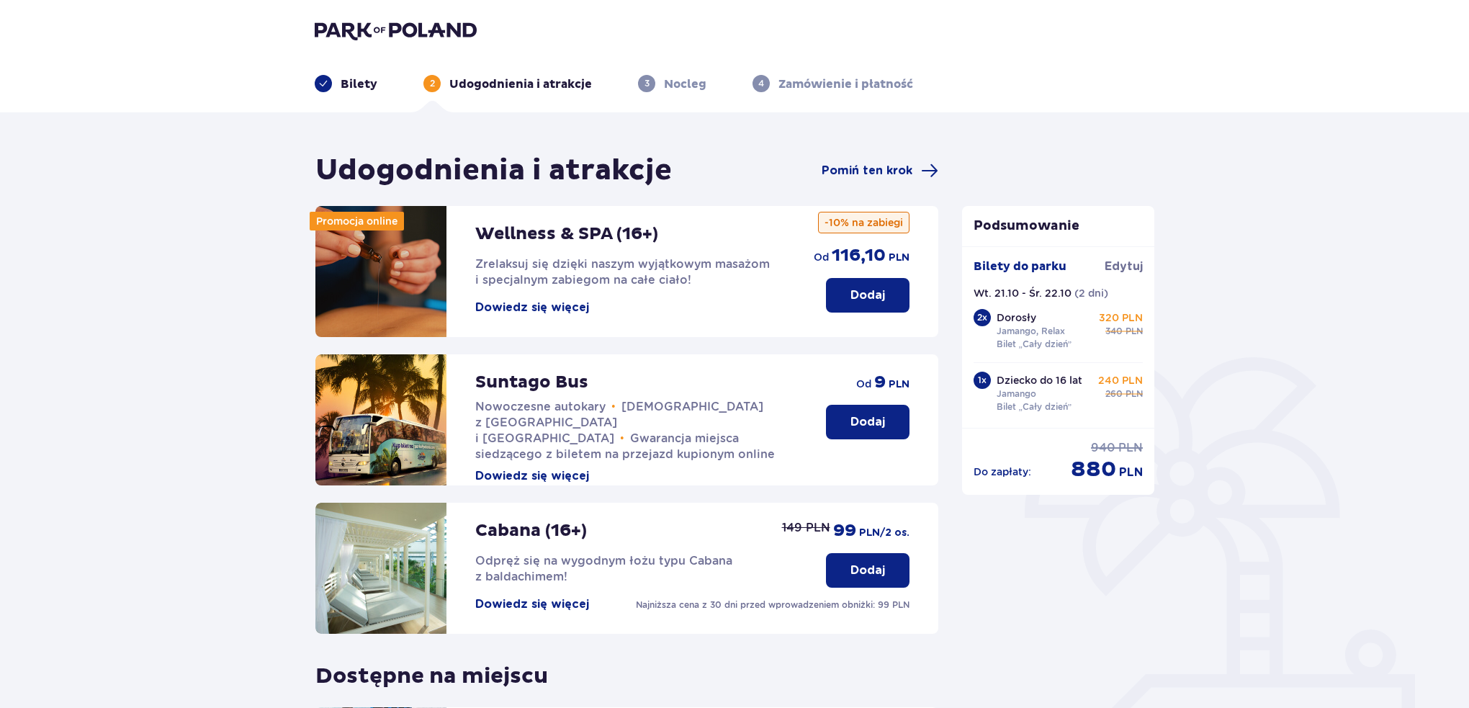
click at [852, 434] on button "Dodaj" at bounding box center [868, 422] width 84 height 35
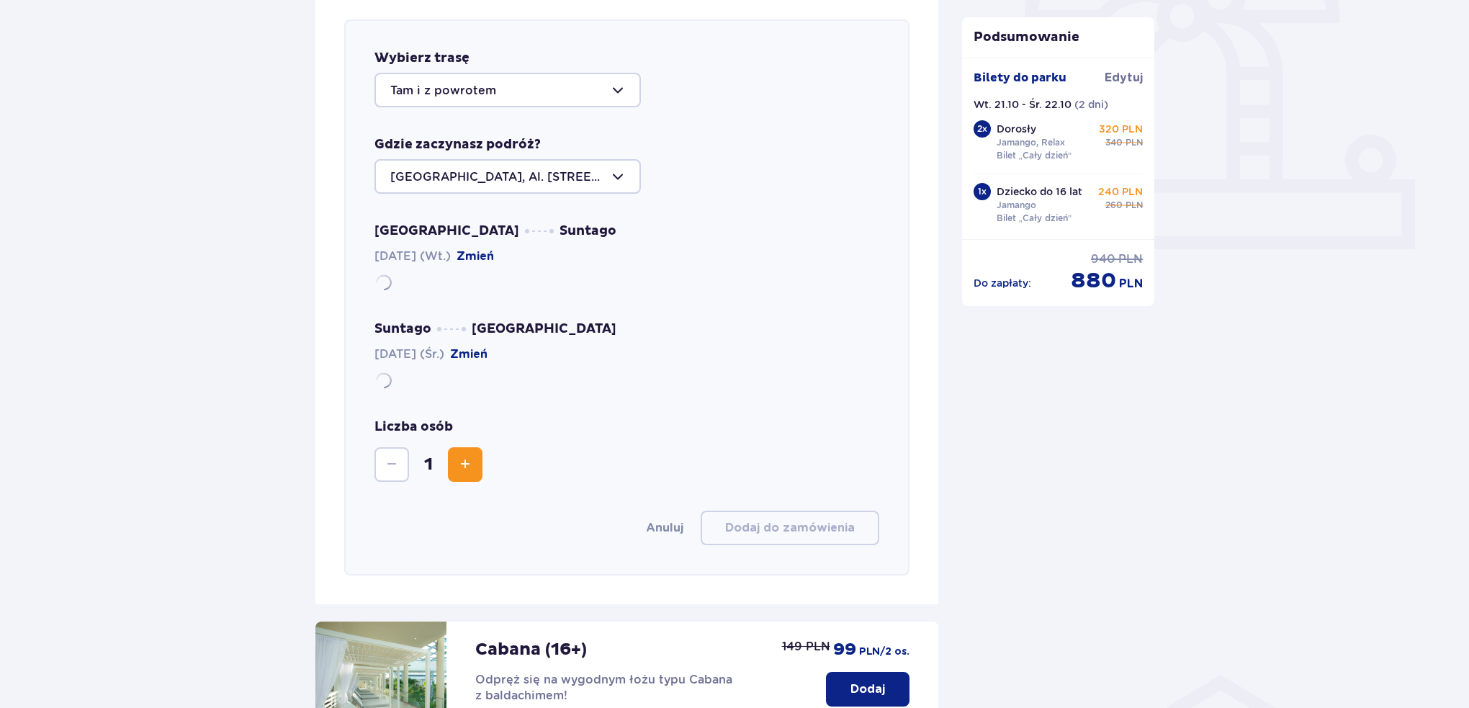
scroll to position [497, 0]
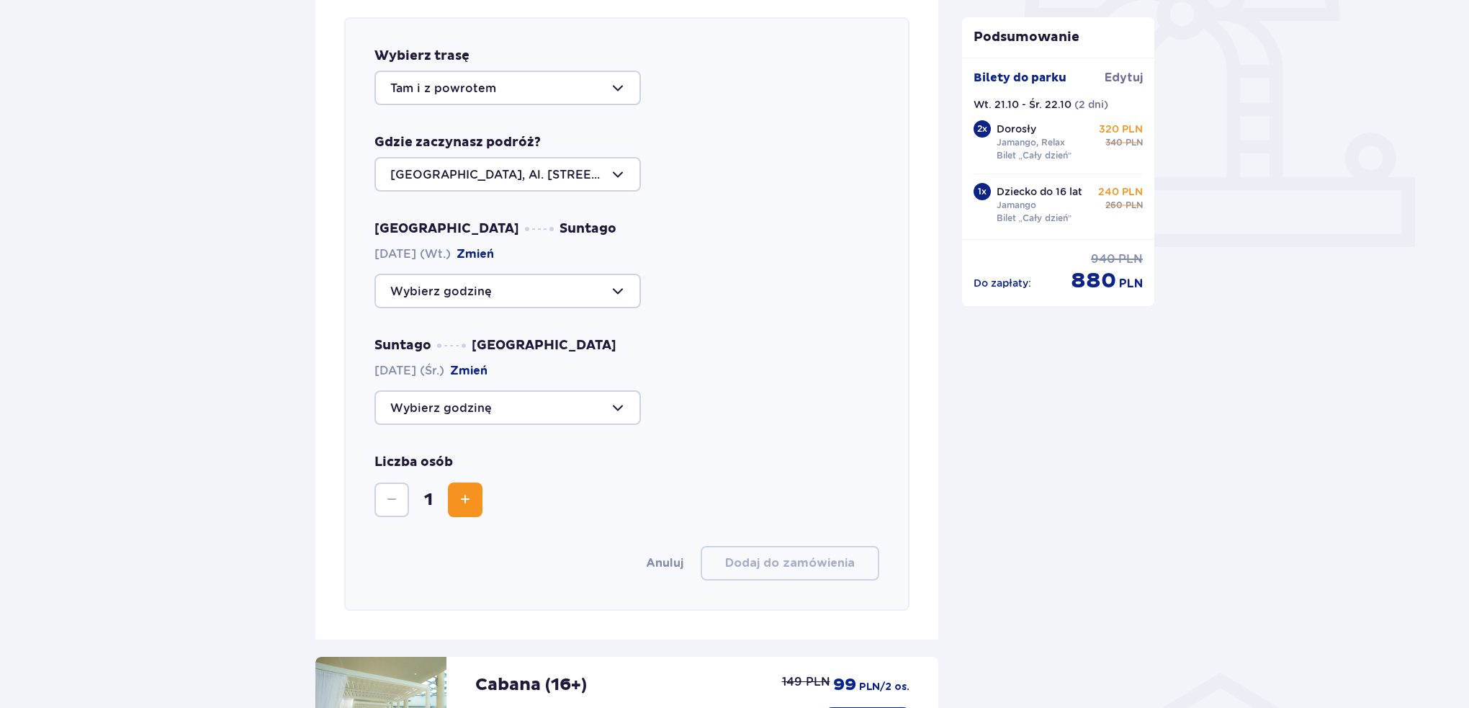
click at [452, 495] on button "Zwiększ" at bounding box center [465, 499] width 35 height 35
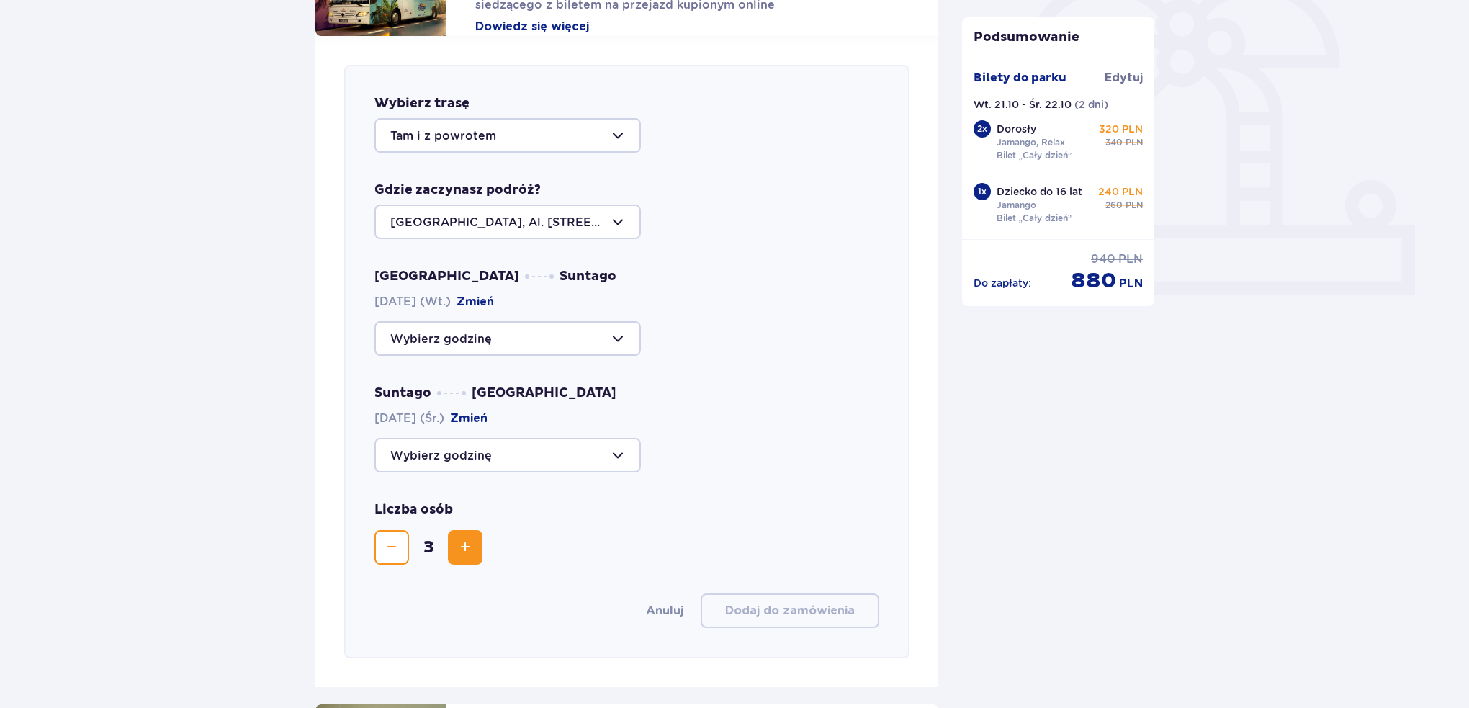
click at [507, 338] on div at bounding box center [507, 338] width 266 height 35
click at [487, 414] on p "Zostały 44 miejsca" at bounding box center [488, 413] width 111 height 16
type input "09:30"
click at [498, 454] on div at bounding box center [507, 455] width 266 height 35
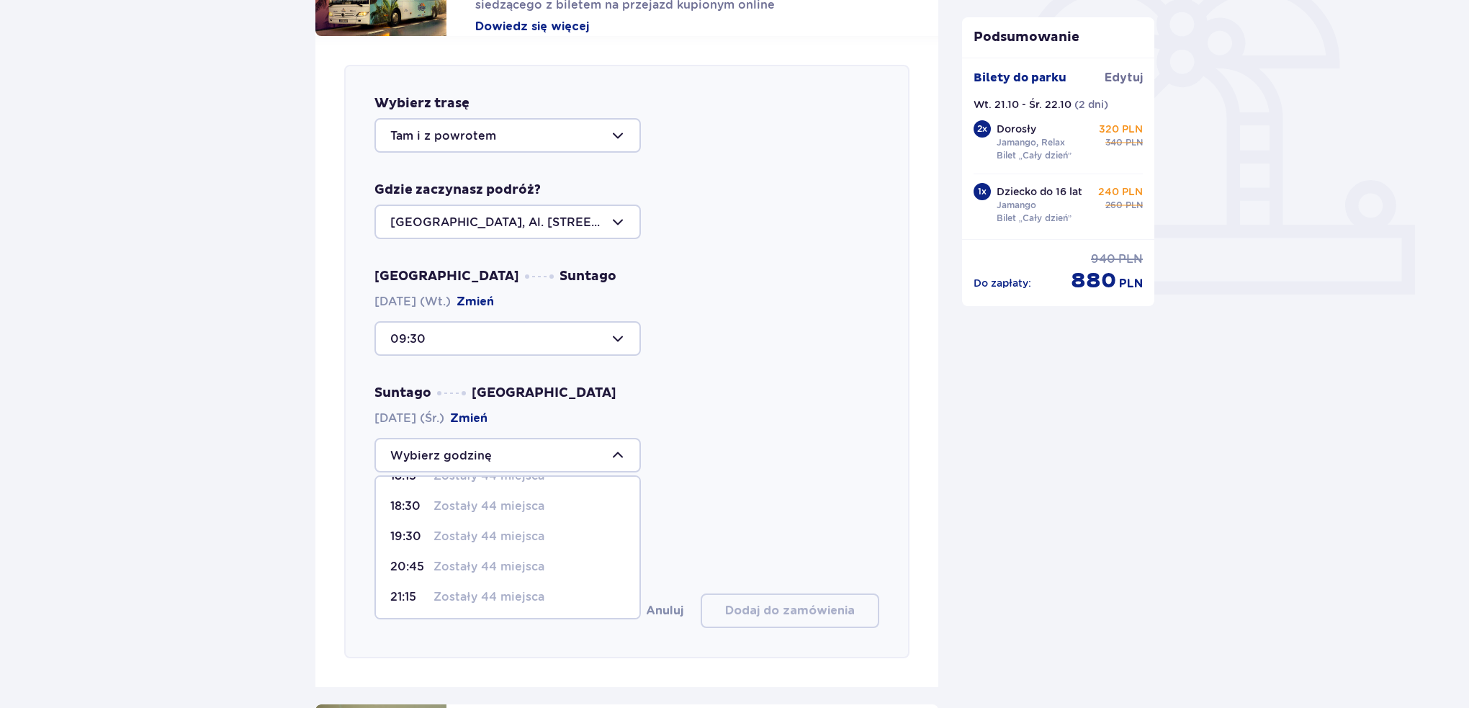
click at [495, 444] on div at bounding box center [507, 455] width 266 height 35
click at [426, 450] on div at bounding box center [507, 455] width 266 height 35
click at [458, 599] on p "Zostały 44 miejsca" at bounding box center [488, 603] width 111 height 16
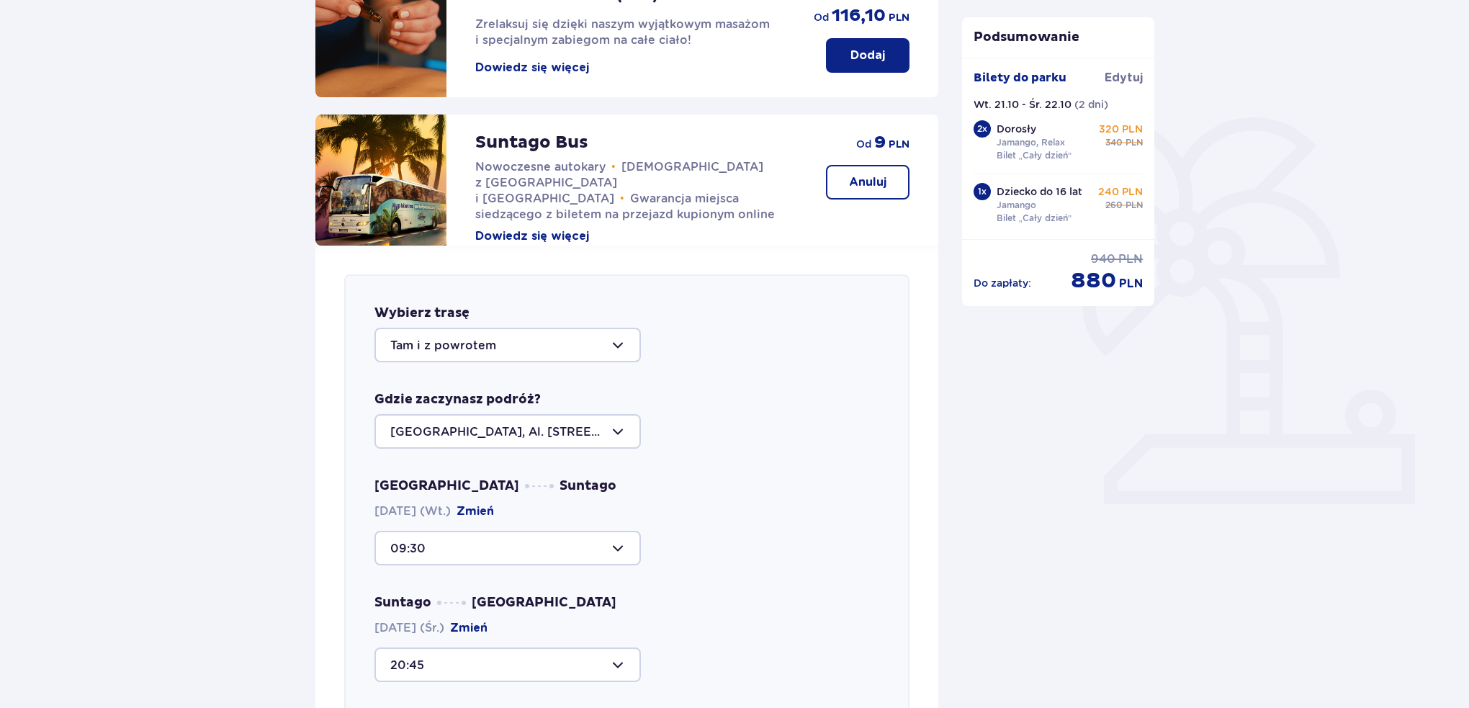
scroll to position [384, 0]
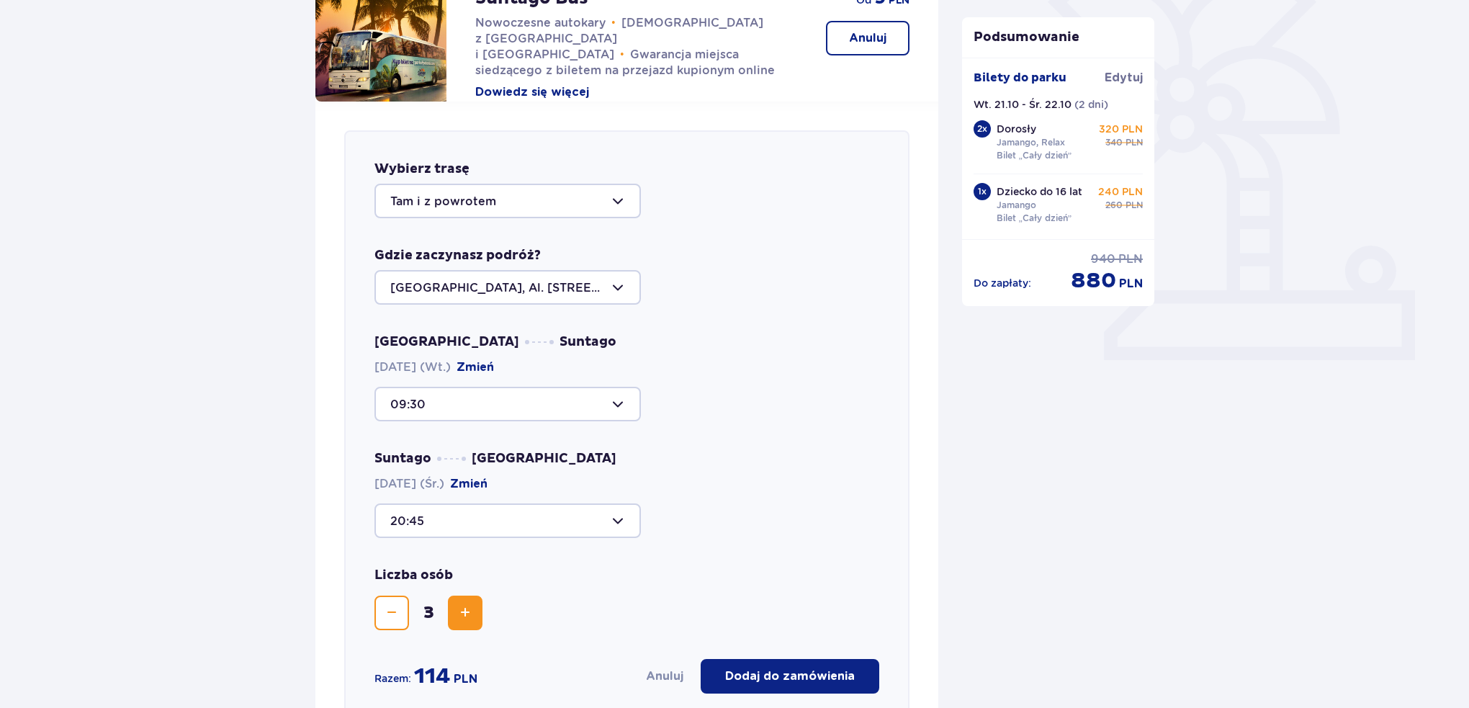
click at [524, 382] on div "Warszawa Suntago [DATE] (Wt.) Zmień 09:30" at bounding box center [626, 377] width 505 height 88
click at [525, 391] on div at bounding box center [507, 404] width 266 height 35
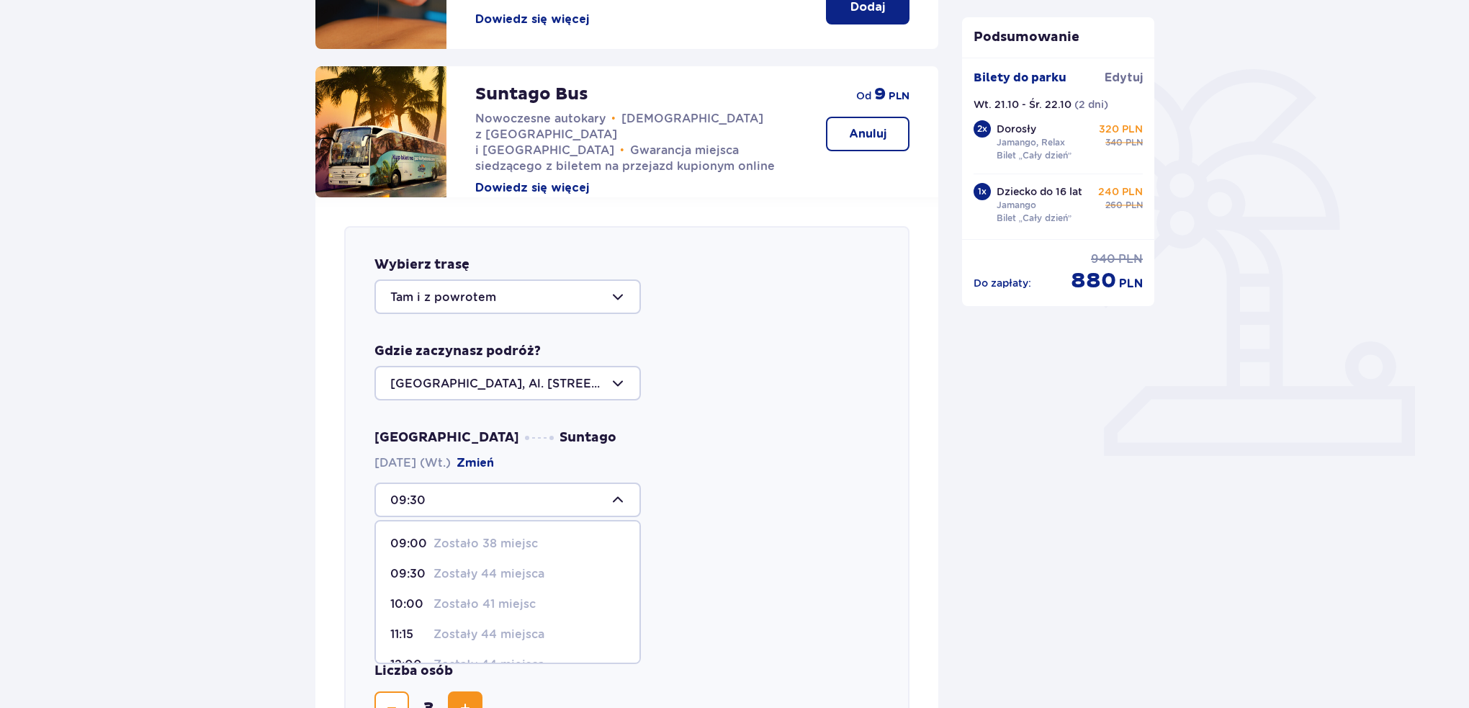
click at [729, 464] on div "Warszawa Suntago [DATE] (Wt.) Zmień 09:30 09:00 Zostało 38 miejsc 09:30 Zostały…" at bounding box center [626, 473] width 505 height 88
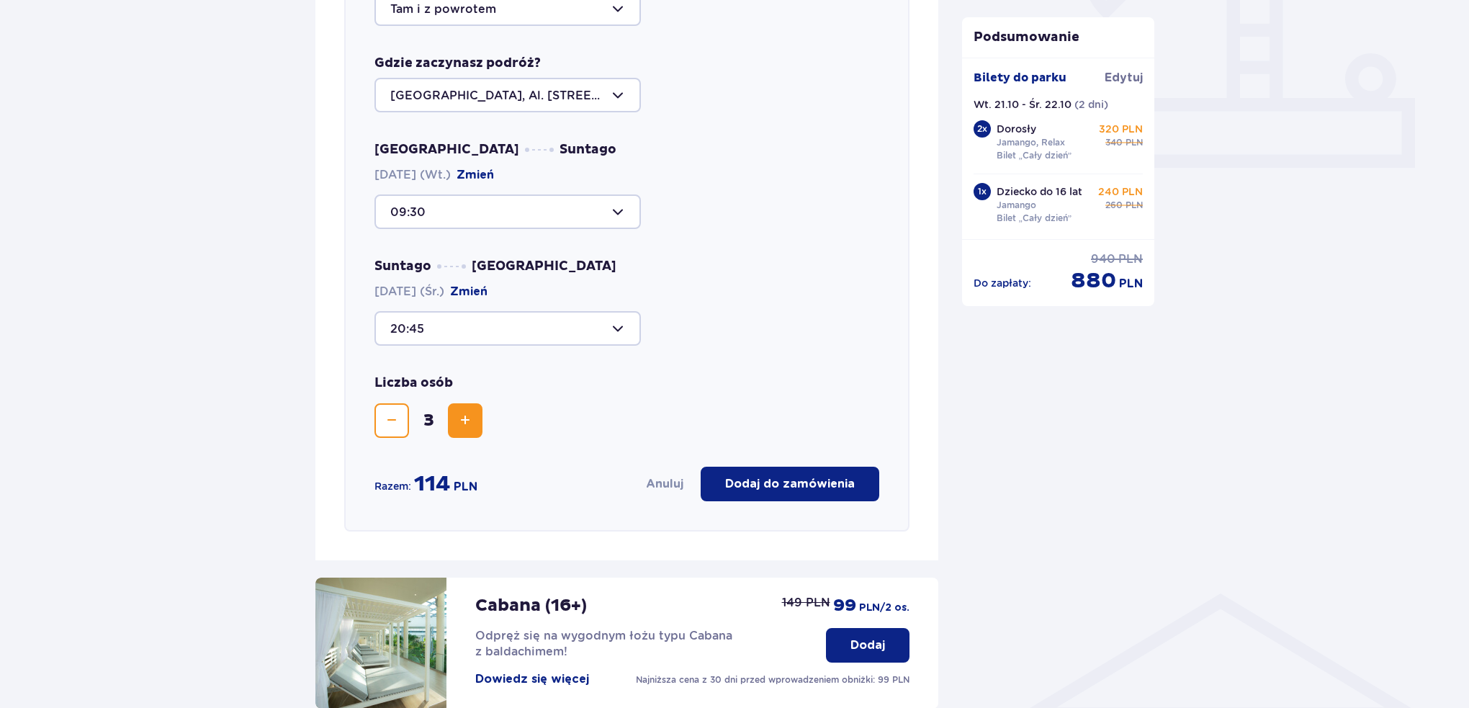
click at [507, 336] on div at bounding box center [507, 328] width 266 height 35
click at [525, 378] on p "Zostały 44 miejsca" at bounding box center [488, 372] width 111 height 16
click at [522, 342] on div at bounding box center [507, 328] width 266 height 35
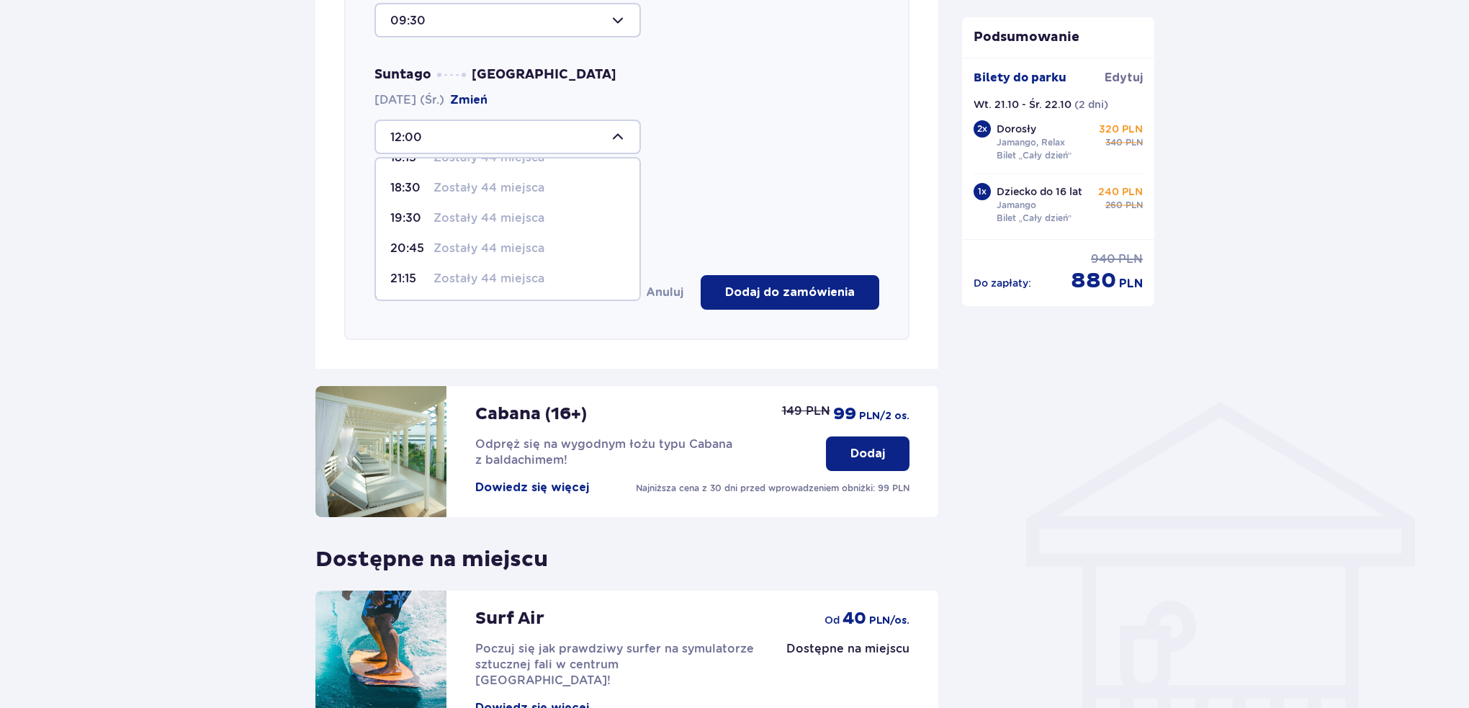
click at [434, 279] on p "Zostały 44 miejsca" at bounding box center [488, 279] width 111 height 16
type input "21:15"
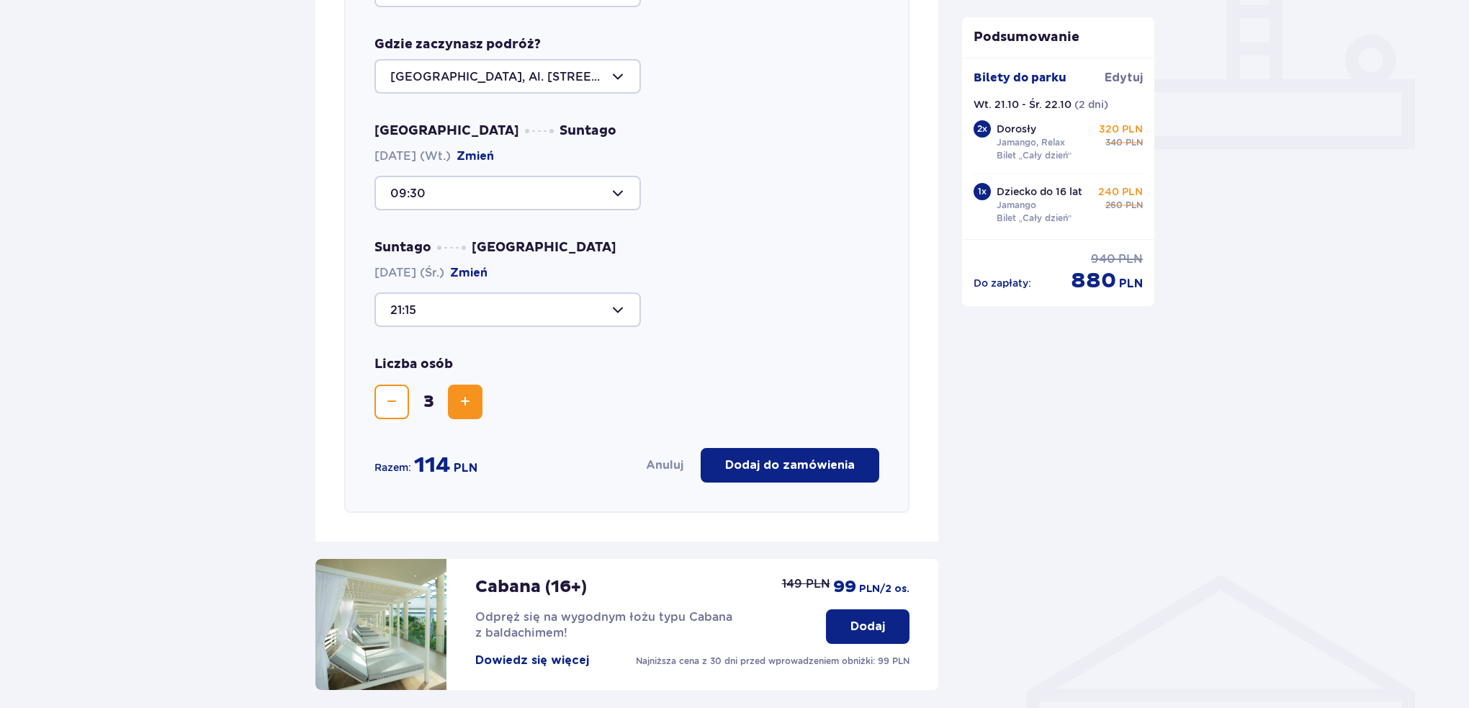
scroll to position [576, 0]
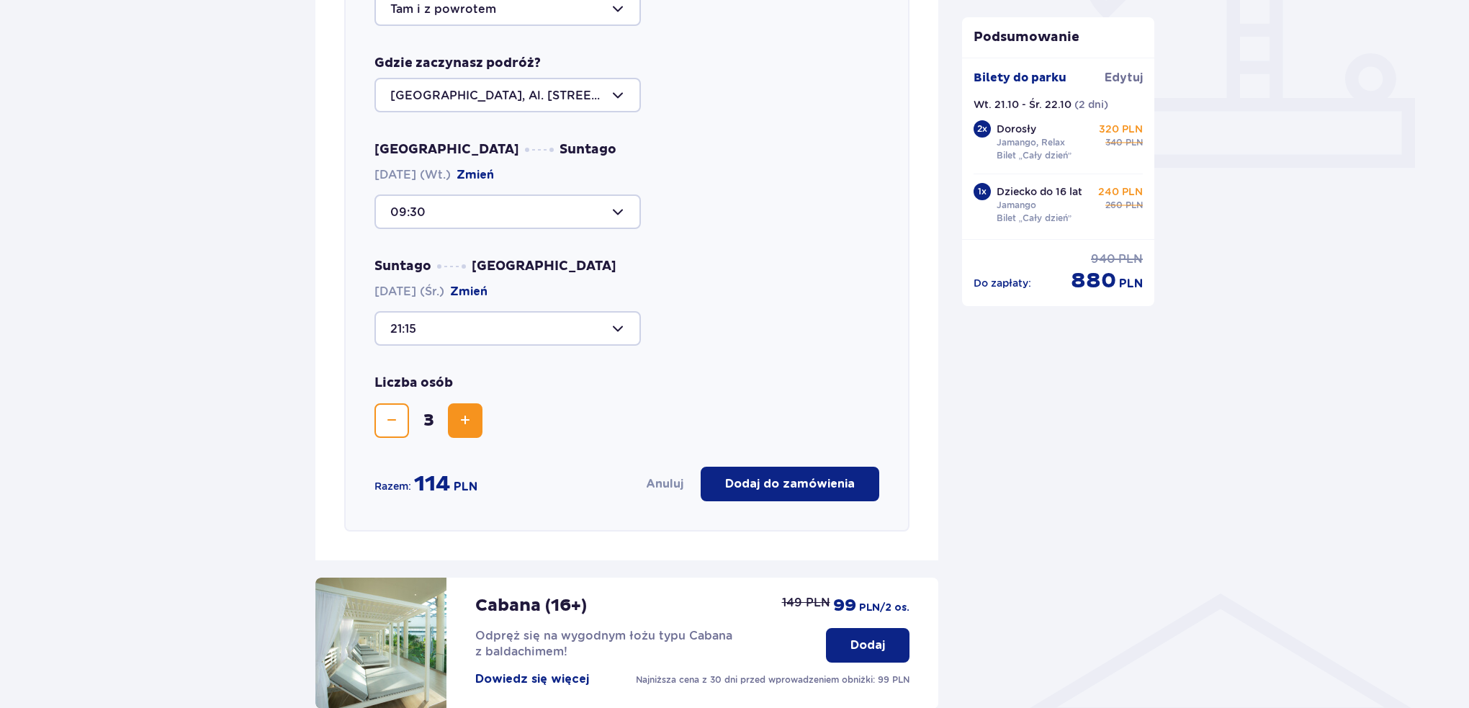
click at [438, 210] on div at bounding box center [507, 211] width 266 height 35
click at [457, 256] on p "Zostało 38 miejsc" at bounding box center [485, 256] width 104 height 16
type input "09:00"
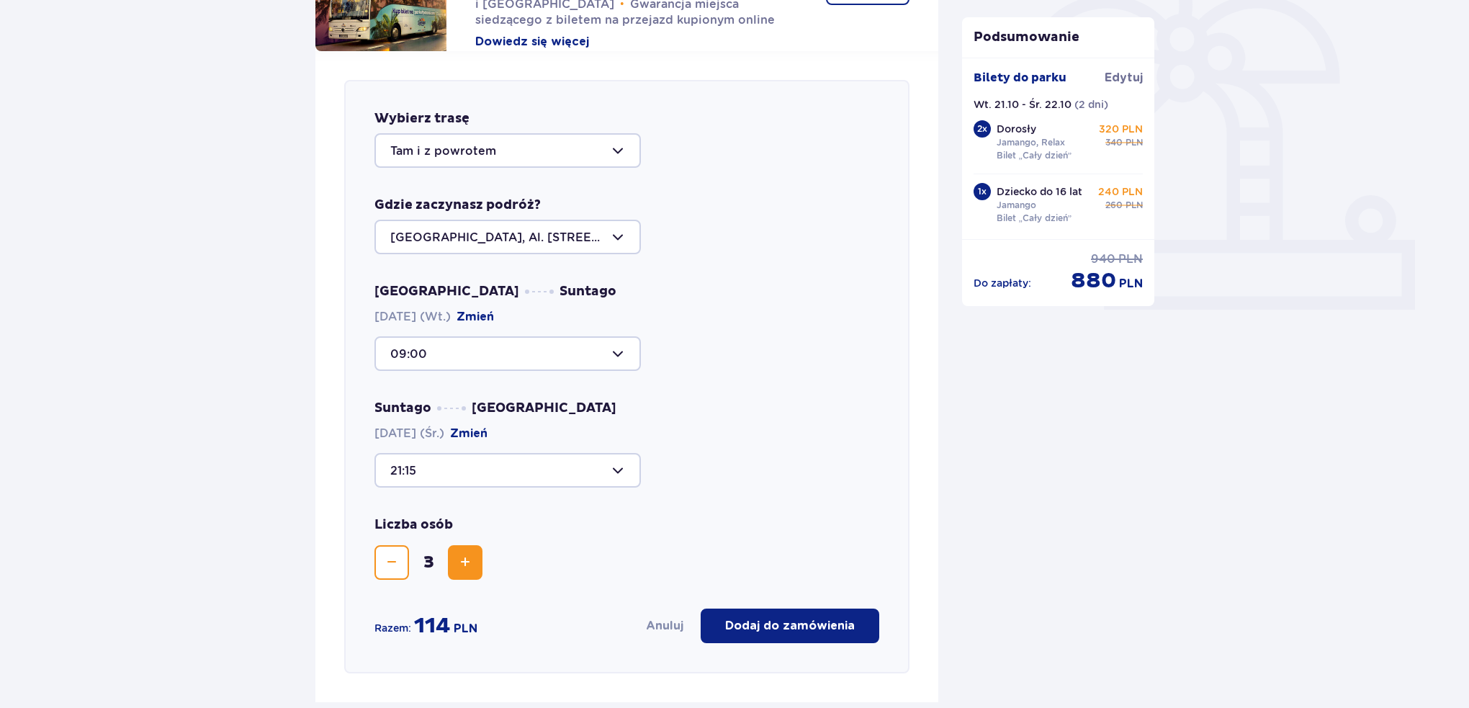
scroll to position [432, 0]
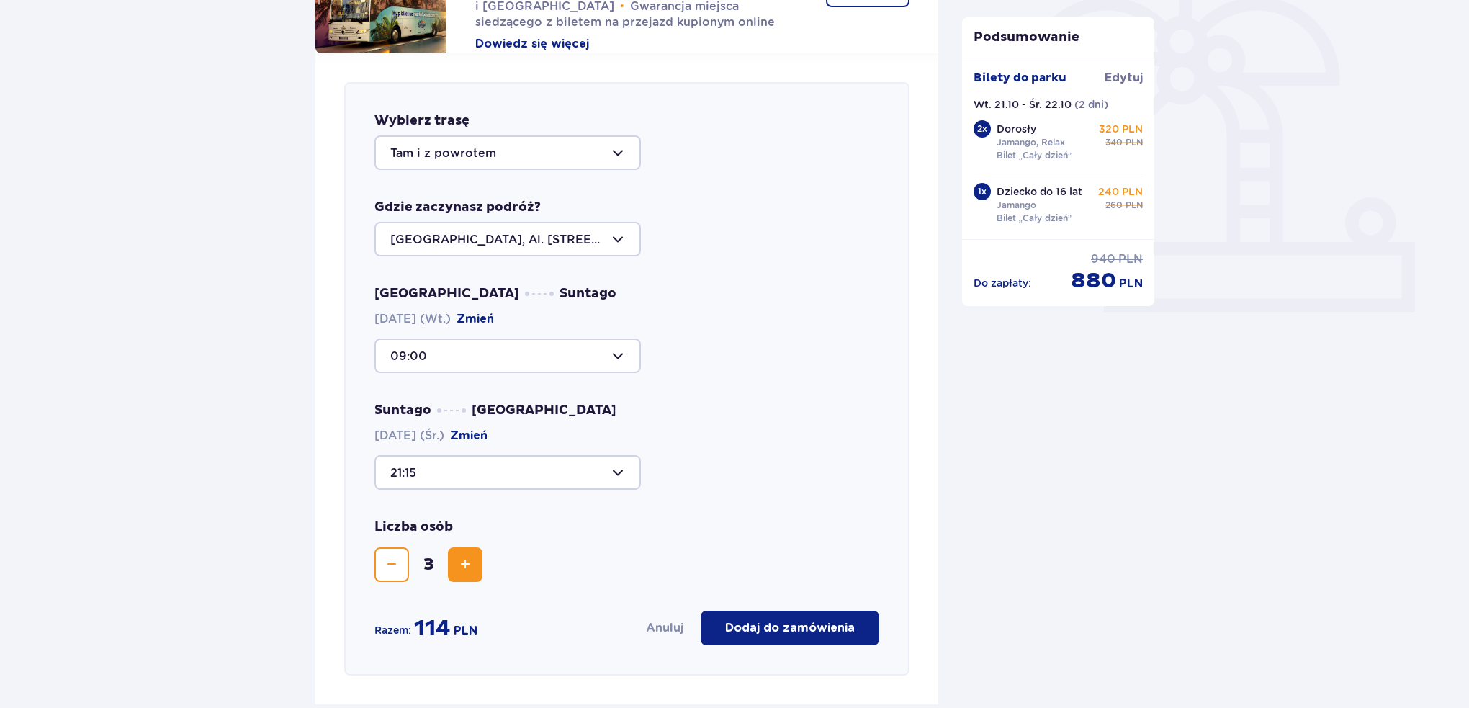
click at [505, 164] on div at bounding box center [507, 152] width 266 height 35
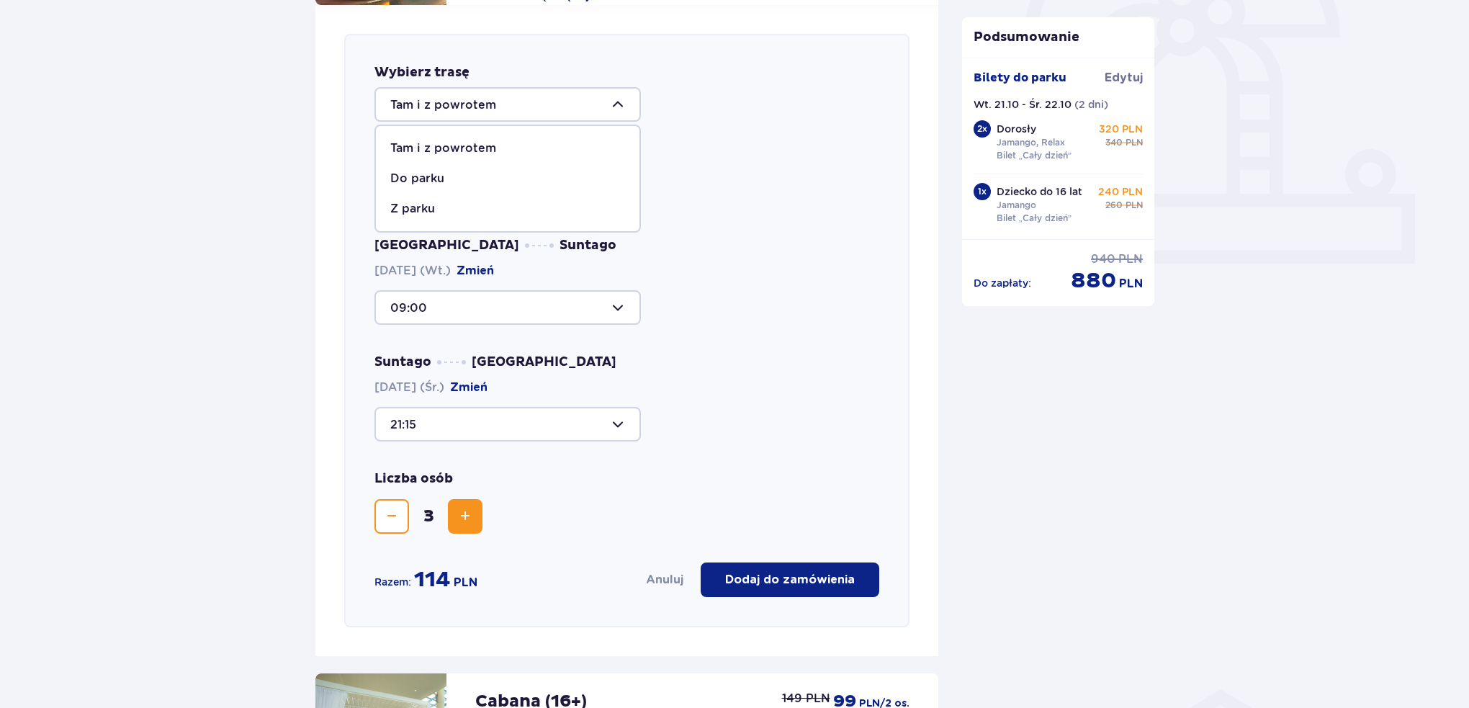
scroll to position [528, 0]
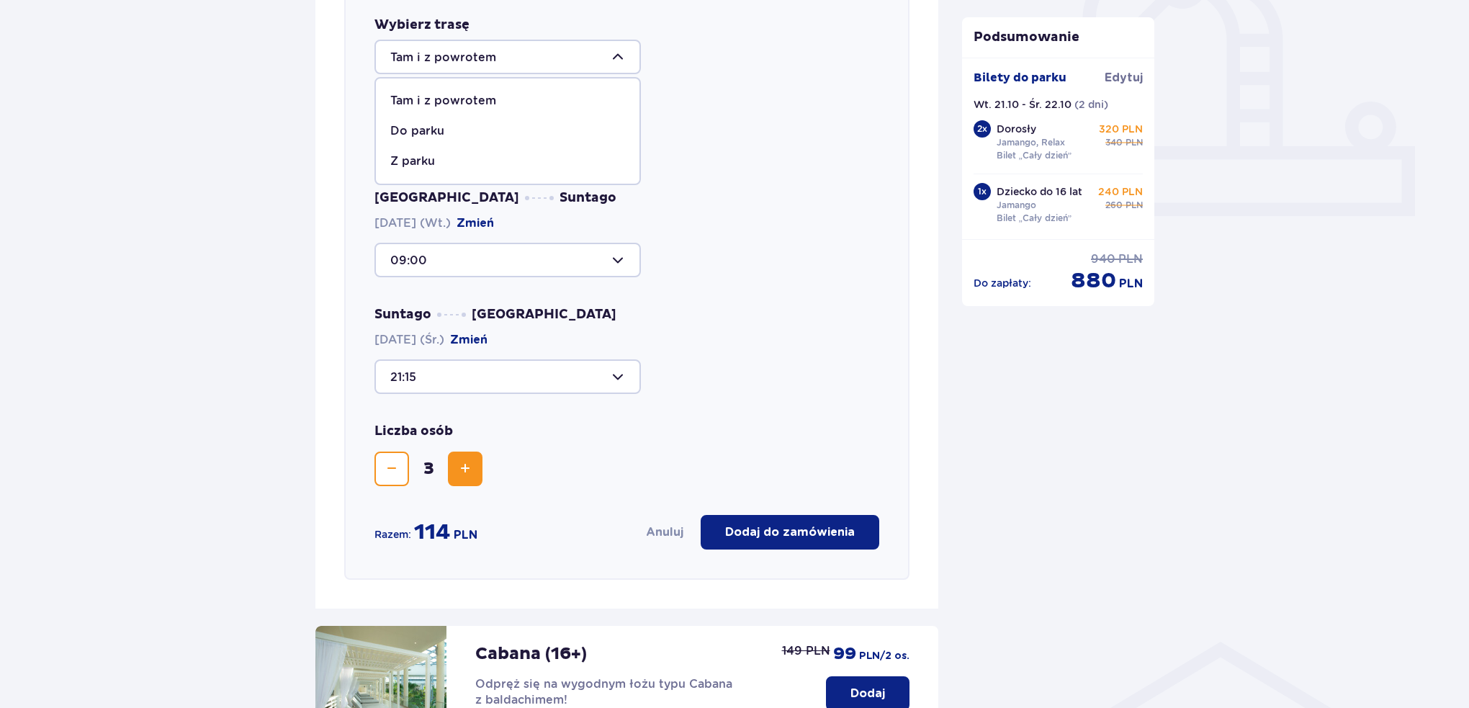
click at [567, 52] on div at bounding box center [507, 57] width 266 height 35
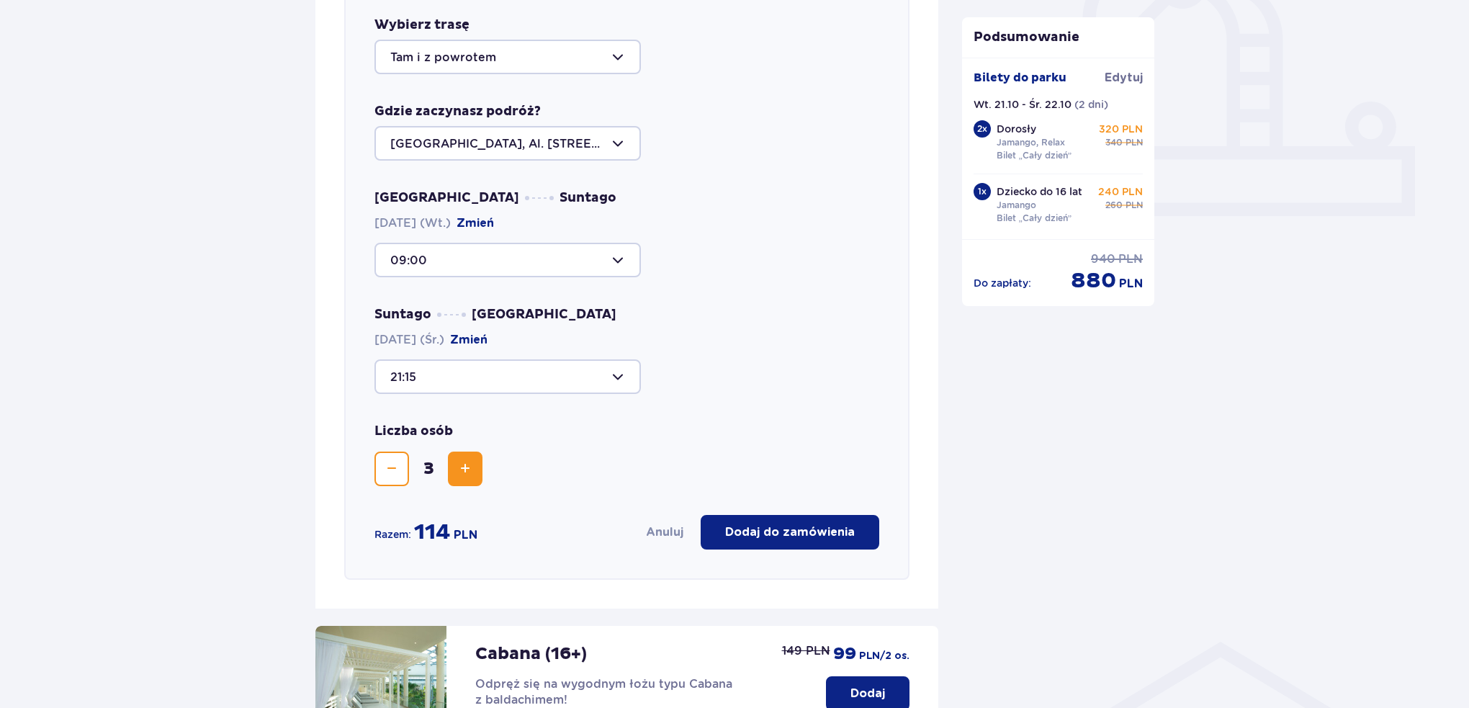
click at [407, 461] on button "Zmniejsz" at bounding box center [391, 468] width 35 height 35
click at [400, 461] on button "Zmniejsz" at bounding box center [391, 468] width 35 height 35
click at [464, 463] on span "Zwiększ" at bounding box center [464, 468] width 17 height 17
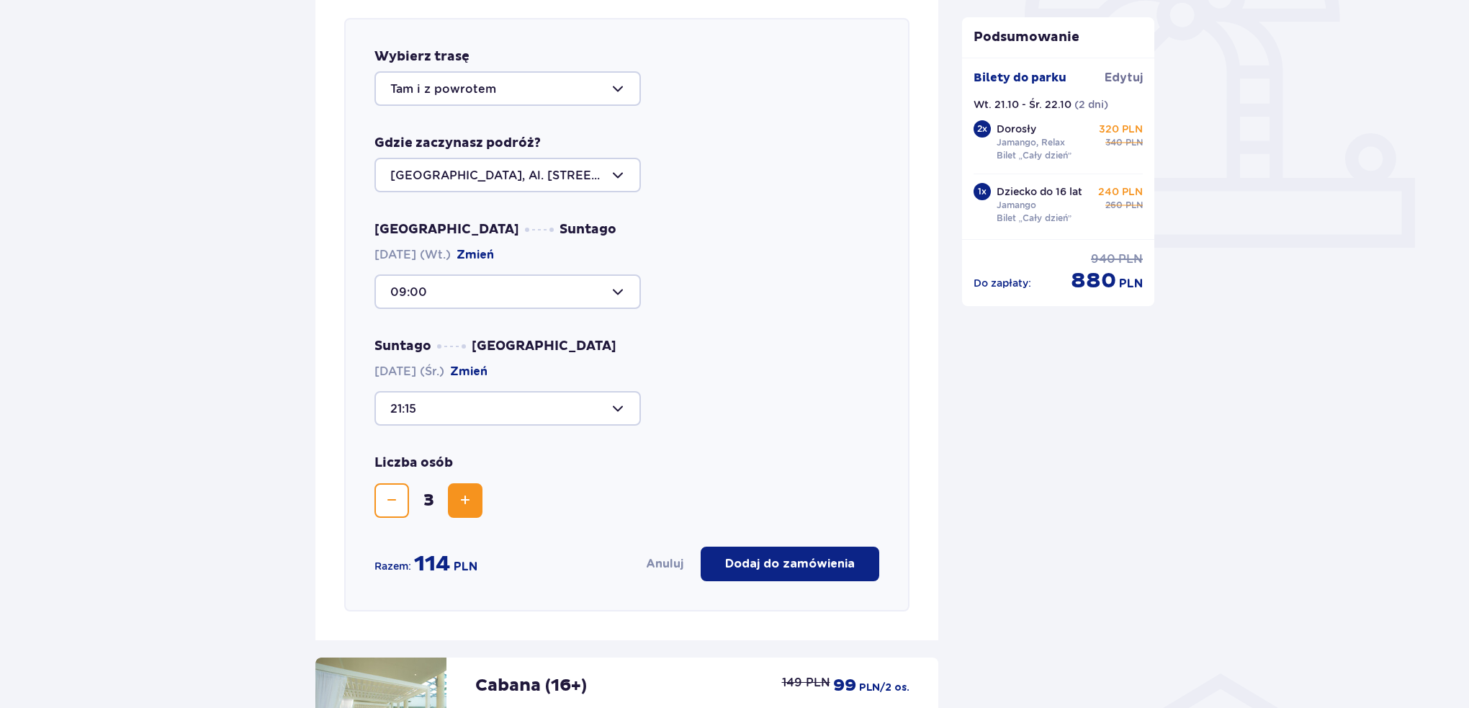
scroll to position [479, 0]
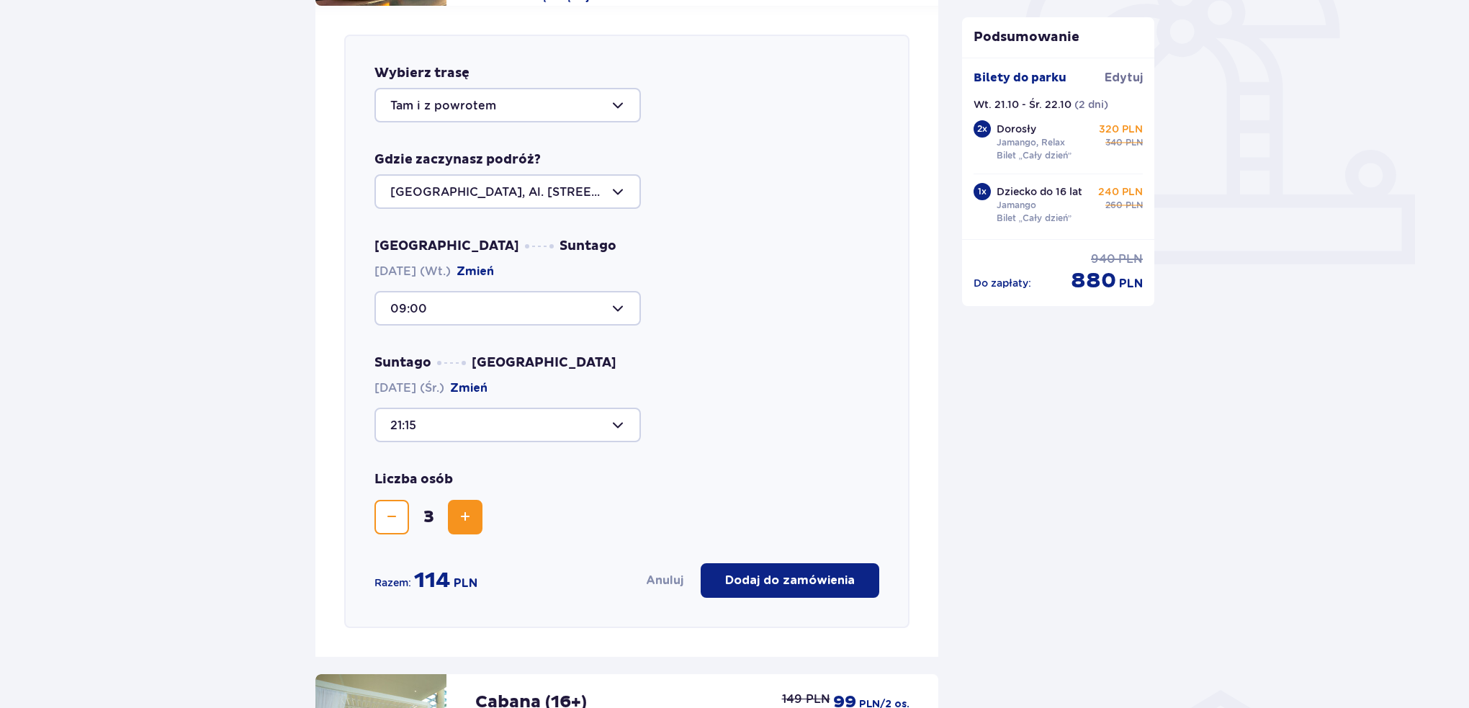
click at [436, 424] on div at bounding box center [507, 424] width 266 height 35
click at [795, 411] on div "21:15 12:00 Zostały 44 miejsca 14:00 Zostały 44 miejsca 18:15 Zostały 44 miejsc…" at bounding box center [626, 424] width 505 height 35
click at [382, 518] on button "Zmniejsz" at bounding box center [391, 517] width 35 height 35
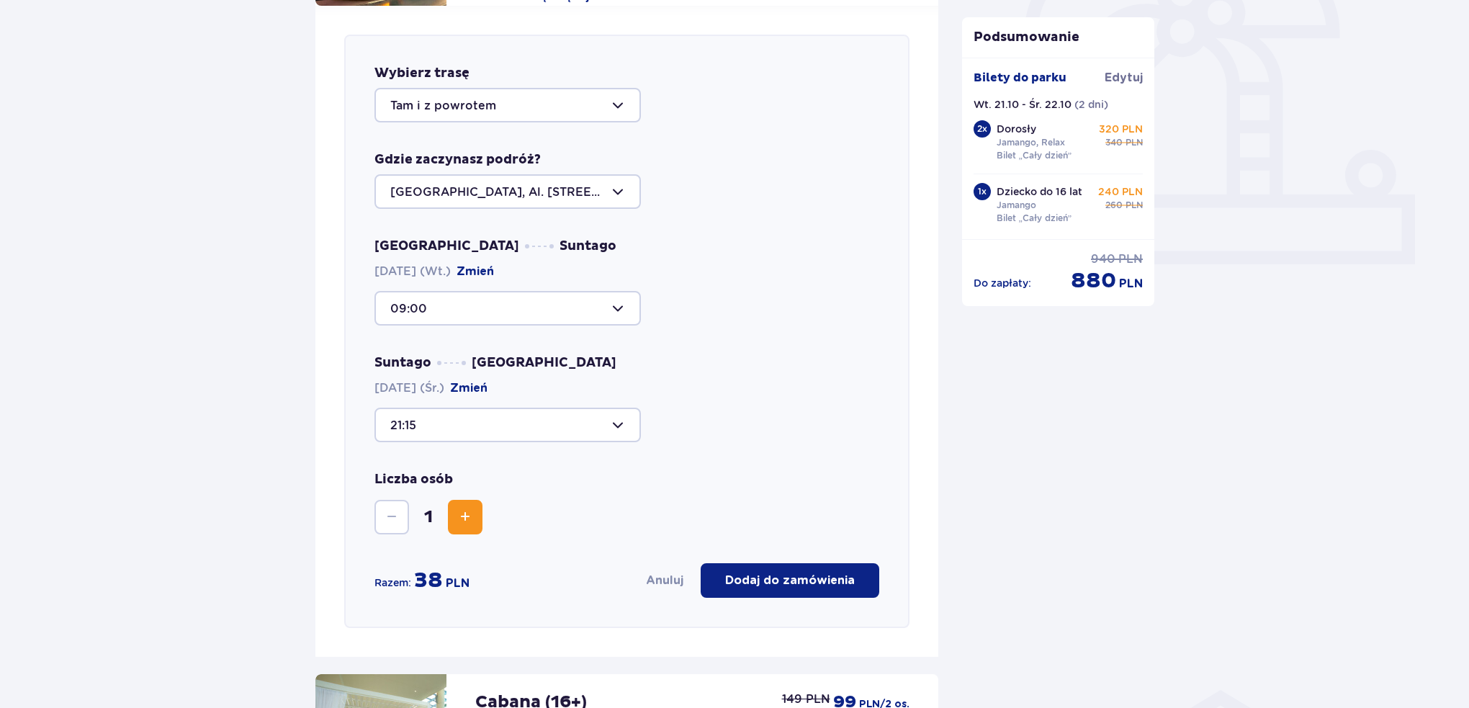
click at [474, 523] on button "Zwiększ" at bounding box center [465, 517] width 35 height 35
click at [464, 429] on div at bounding box center [507, 424] width 266 height 35
click at [685, 384] on div "Suntago [GEOGRAPHIC_DATA] [DATE] (Śr.) Zmień 21:15 12:00 Zostały 44 miejsca 14:…" at bounding box center [626, 398] width 505 height 88
click at [418, 96] on div at bounding box center [507, 105] width 266 height 35
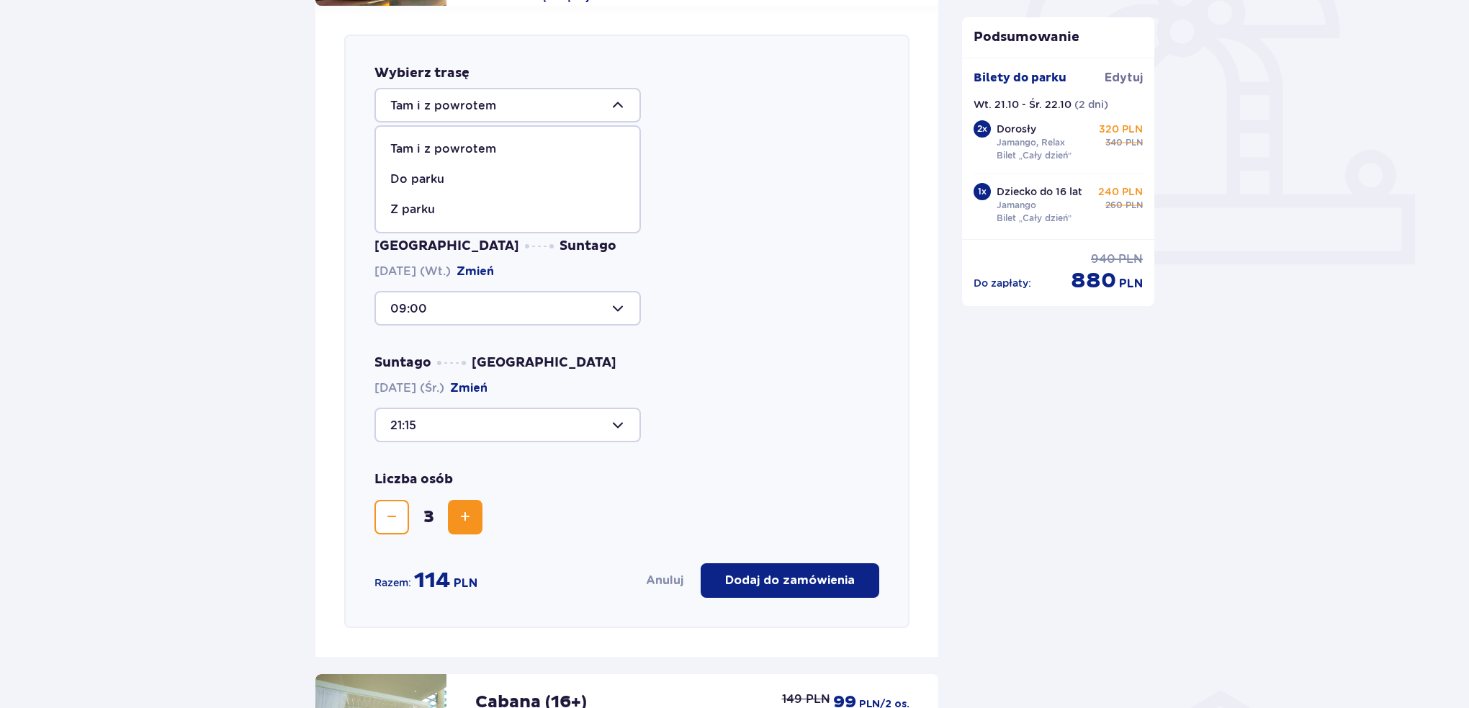
click at [462, 186] on span "Do parku" at bounding box center [507, 179] width 263 height 30
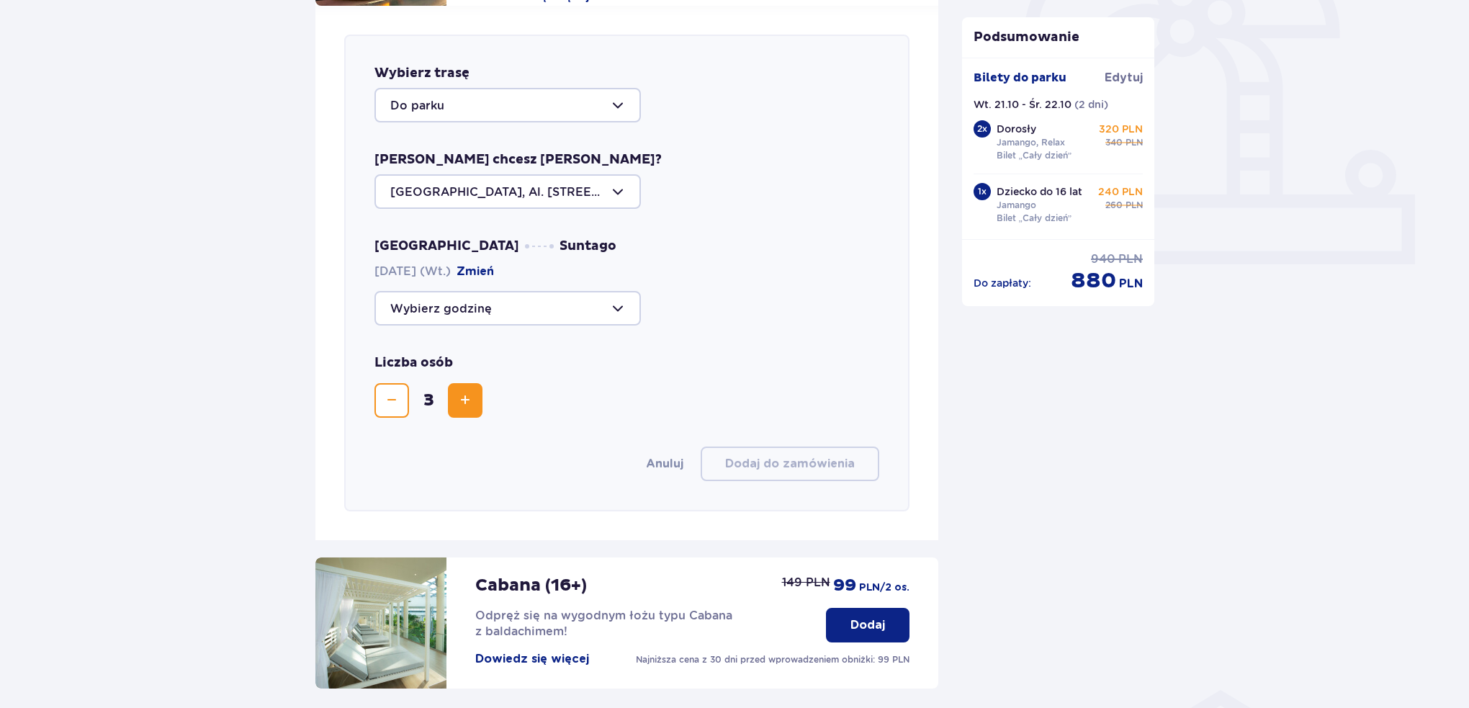
click at [474, 120] on div at bounding box center [507, 105] width 266 height 35
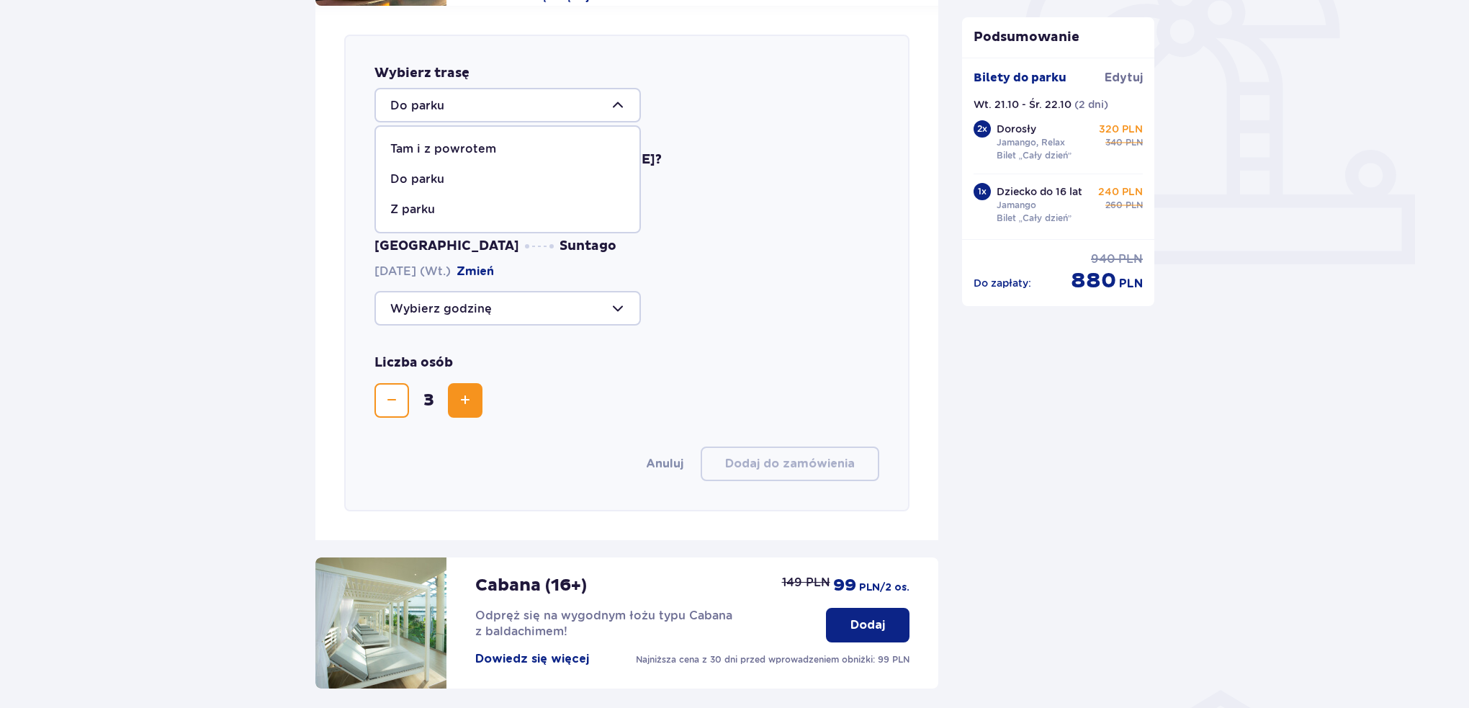
click at [496, 147] on div "Tam i z powrotem" at bounding box center [507, 149] width 235 height 16
type input "Tam i z powrotem"
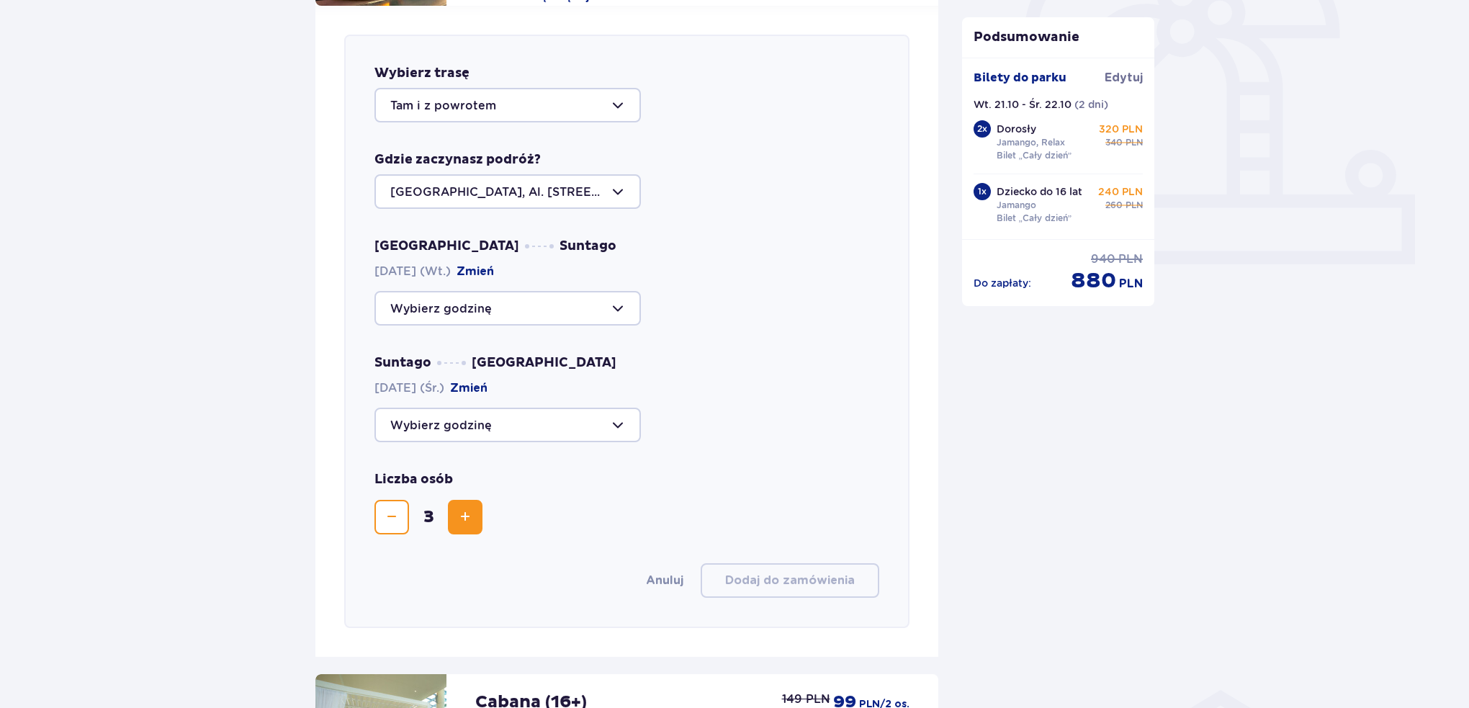
click at [490, 307] on div at bounding box center [507, 308] width 266 height 35
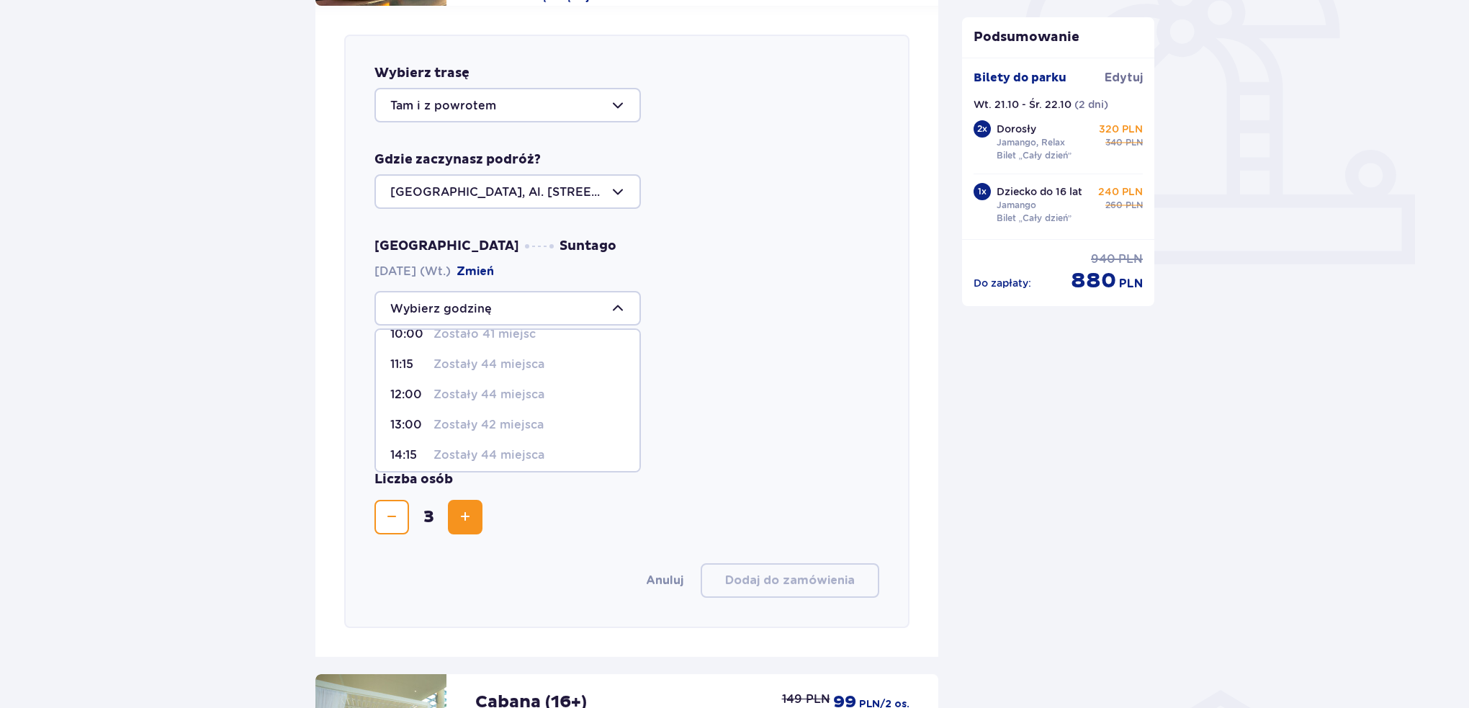
scroll to position [0, 0]
click at [482, 382] on p "Zostały 44 miejsca" at bounding box center [488, 382] width 111 height 16
type input "09:30"
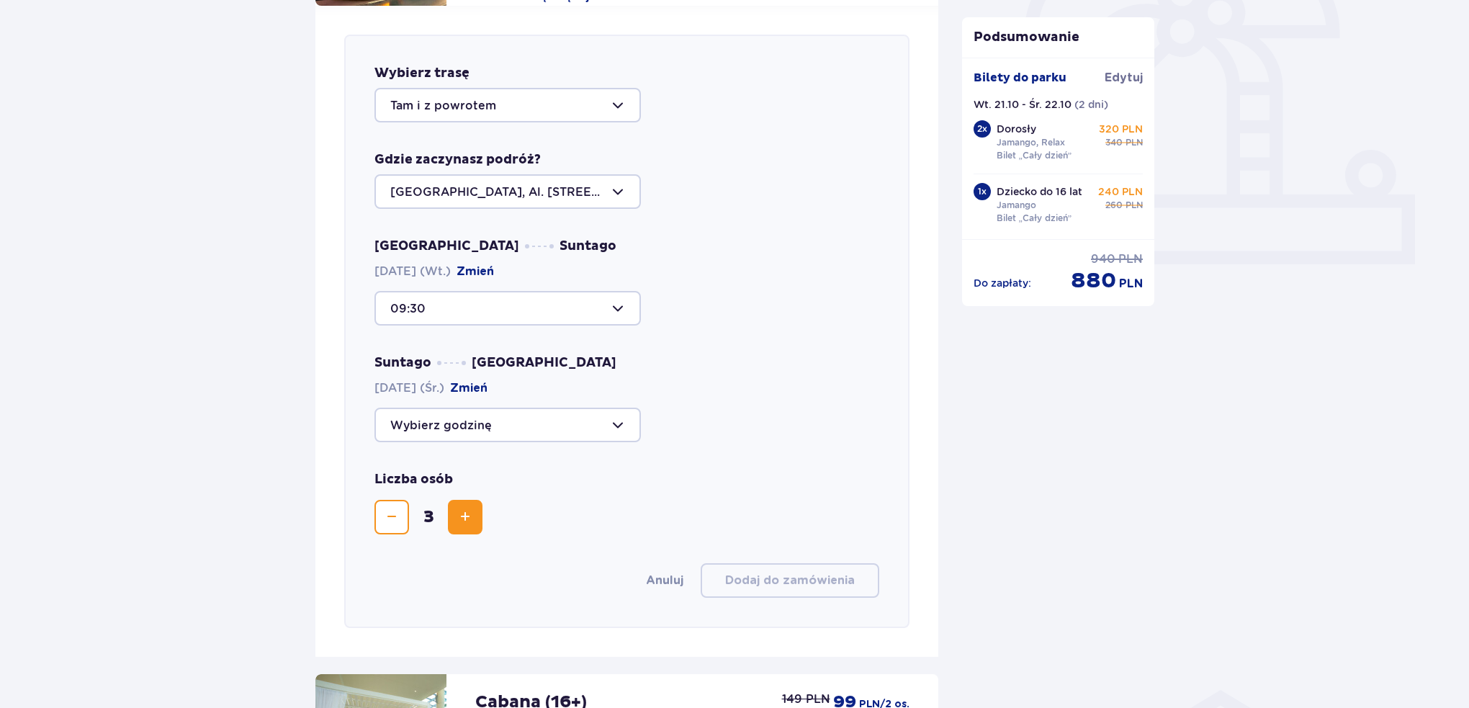
click at [521, 424] on div at bounding box center [507, 424] width 266 height 35
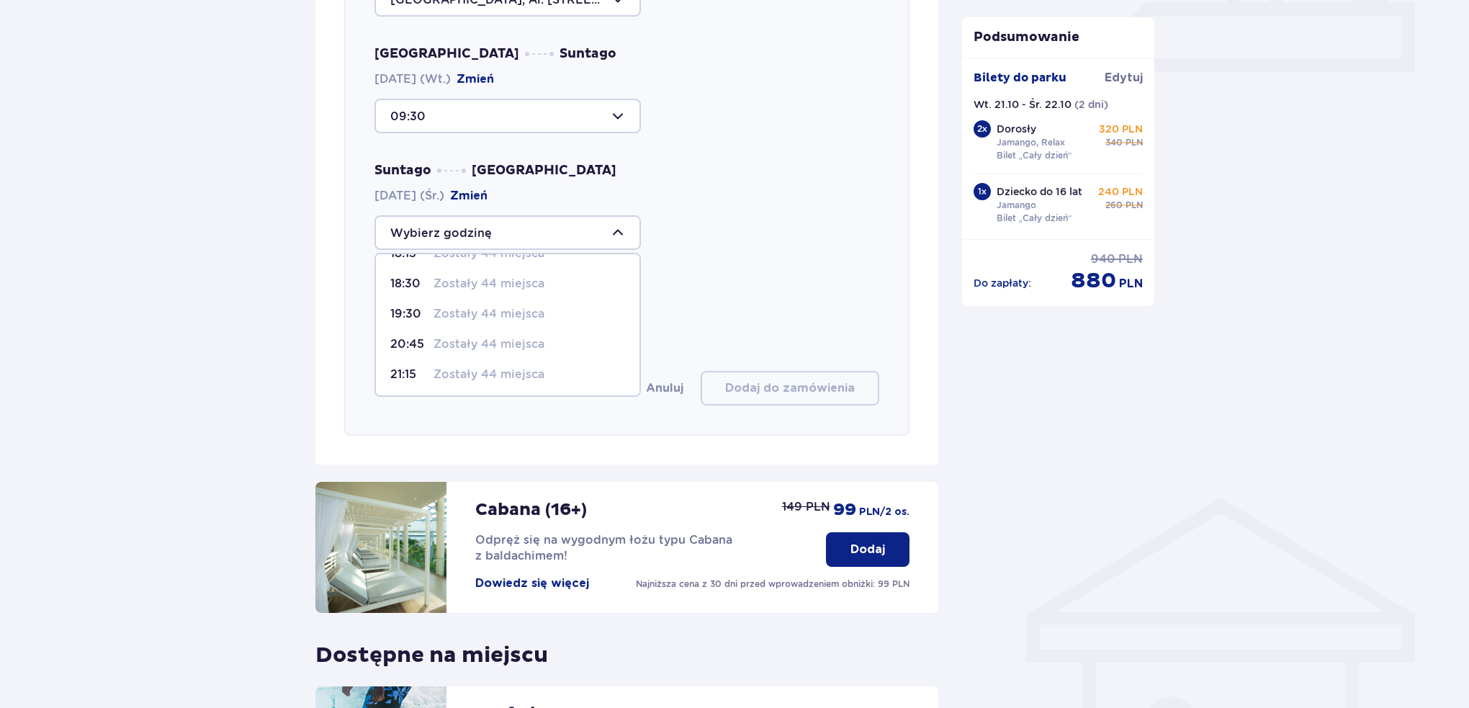
scroll to position [84, 0]
drag, startPoint x: 446, startPoint y: 459, endPoint x: 867, endPoint y: 191, distance: 499.0
click at [867, 193] on div "Suntago [GEOGRAPHIC_DATA] [DATE] (Śr.) Zmień 12:00 Zostały 44 miejsca 14:00 Zos…" at bounding box center [626, 206] width 505 height 88
click at [492, 247] on div at bounding box center [507, 232] width 266 height 35
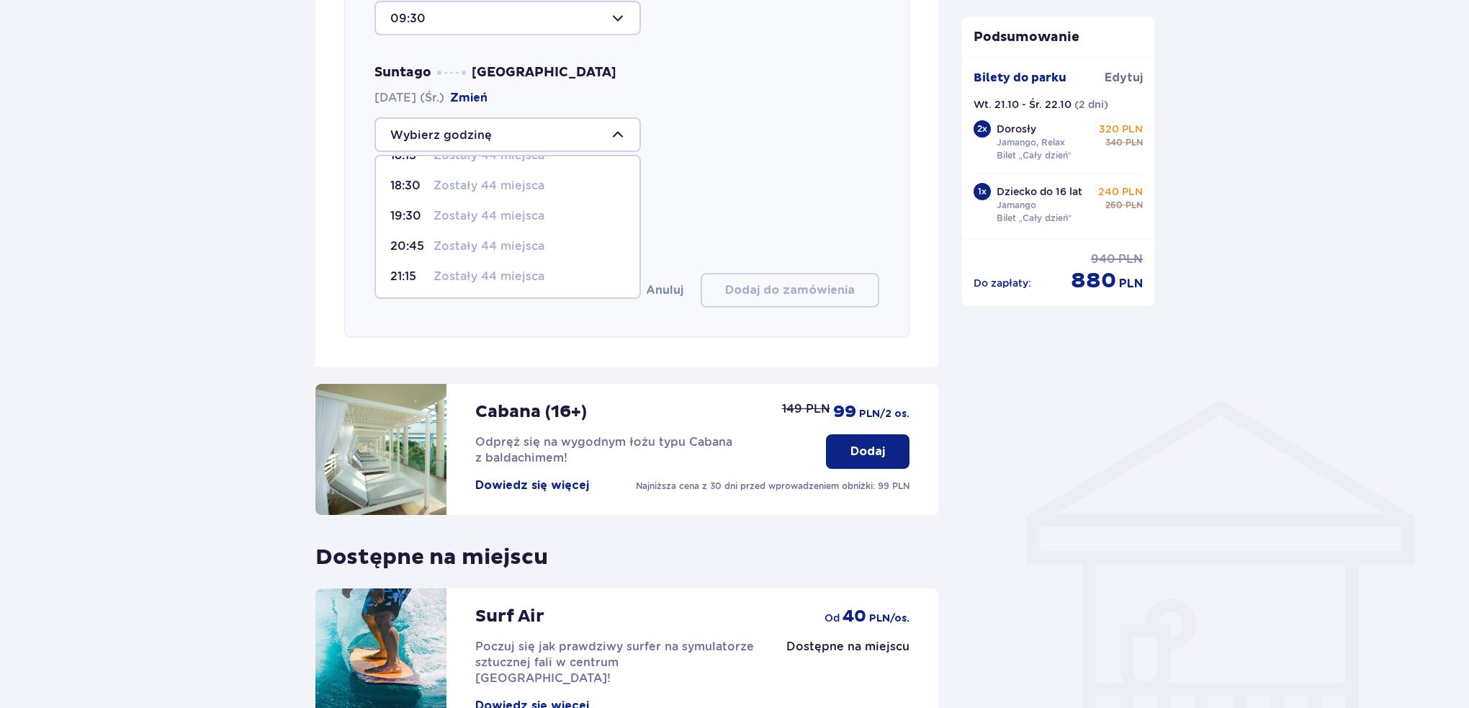
scroll to position [767, 0]
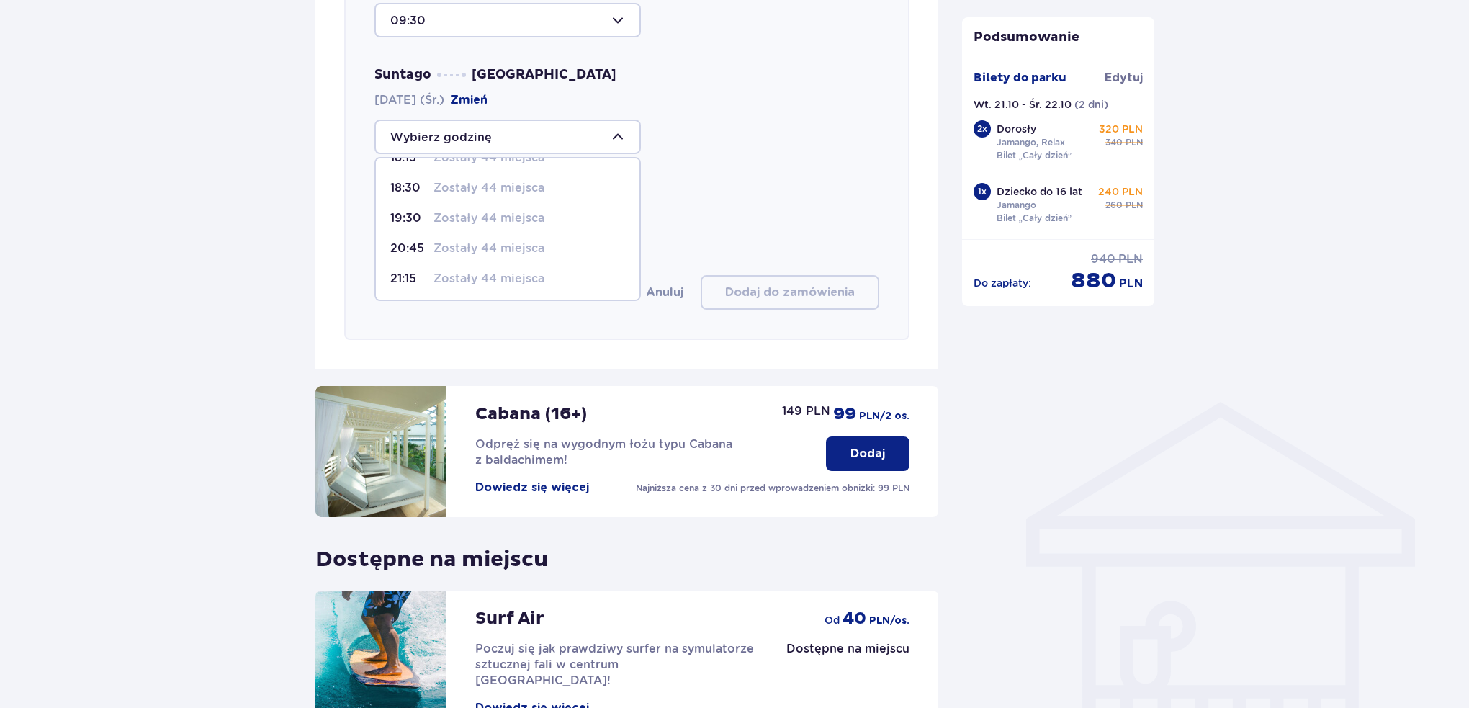
click at [496, 247] on p "Zostały 44 miejsca" at bounding box center [488, 248] width 111 height 16
type input "20:45"
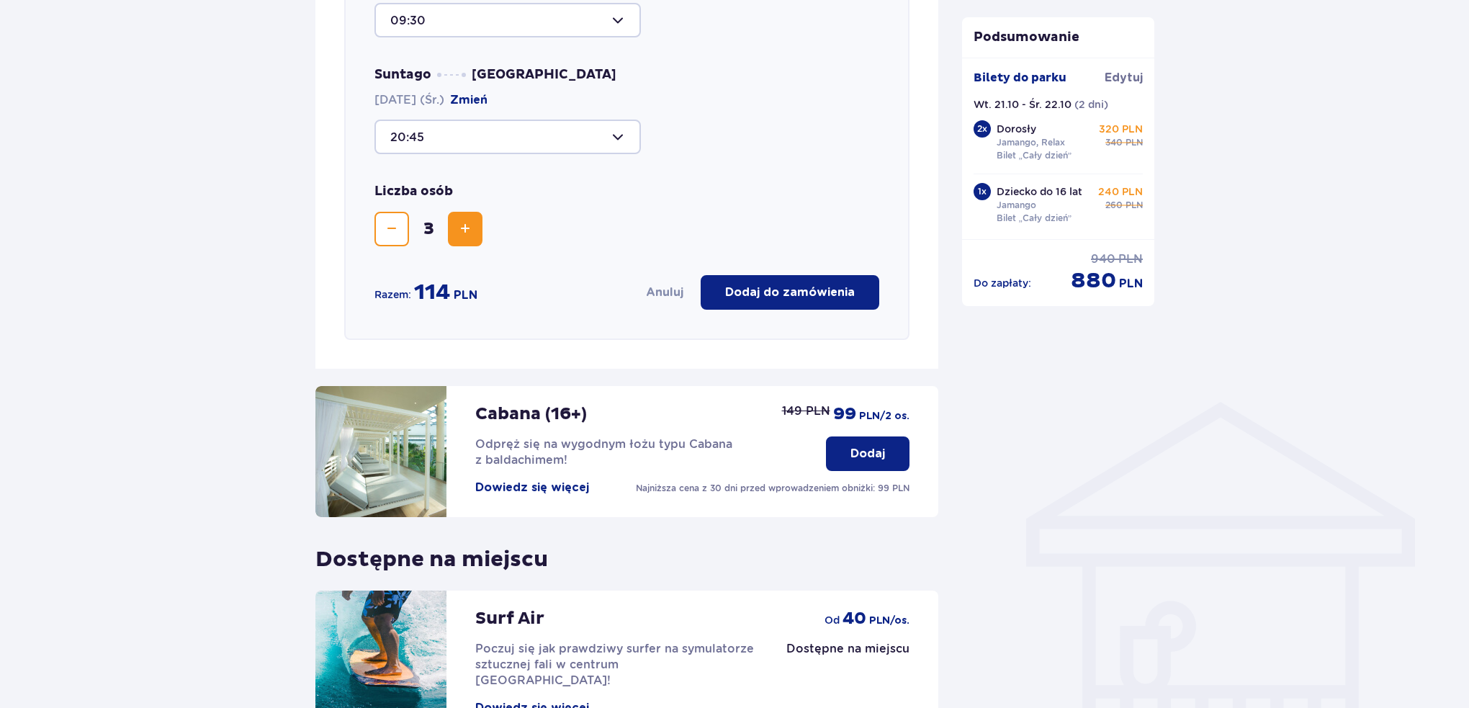
click at [764, 288] on p "Dodaj do zamówienia" at bounding box center [790, 292] width 130 height 16
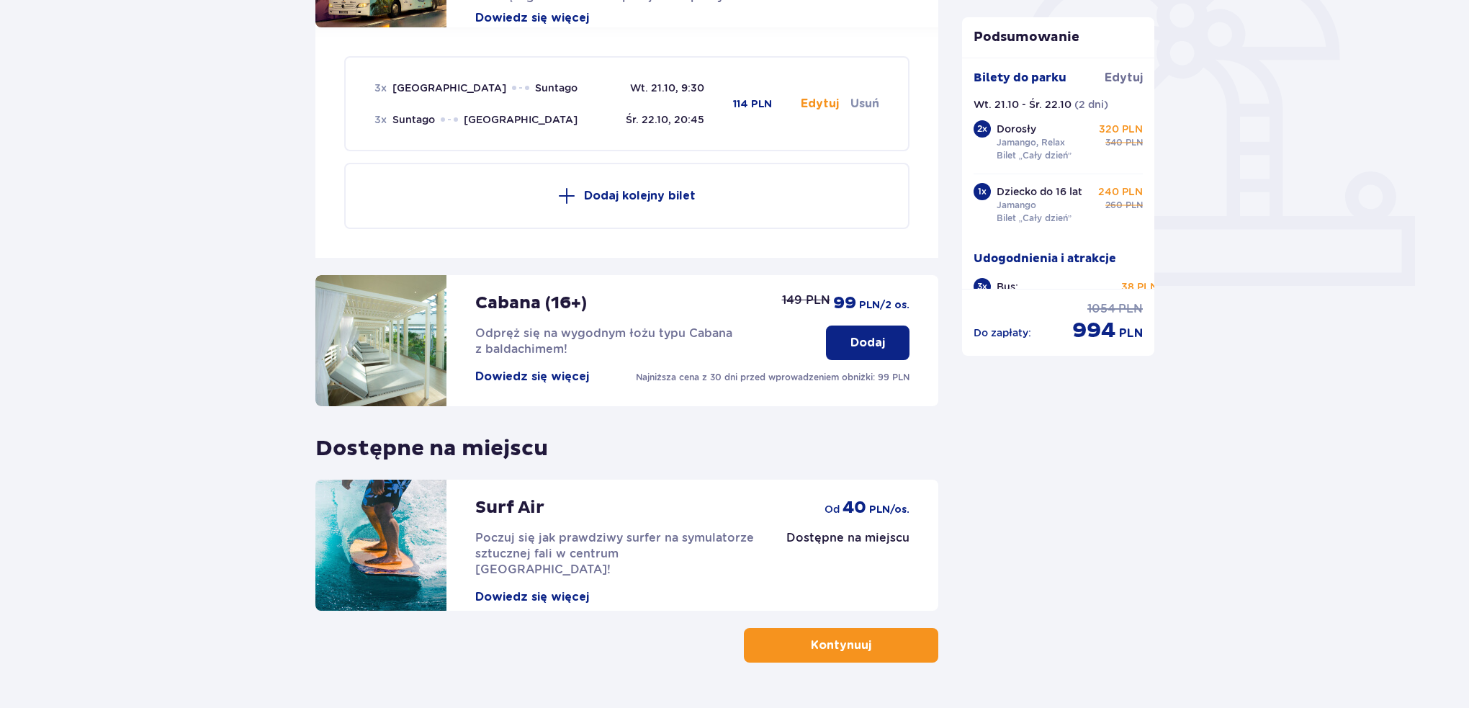
scroll to position [497, 0]
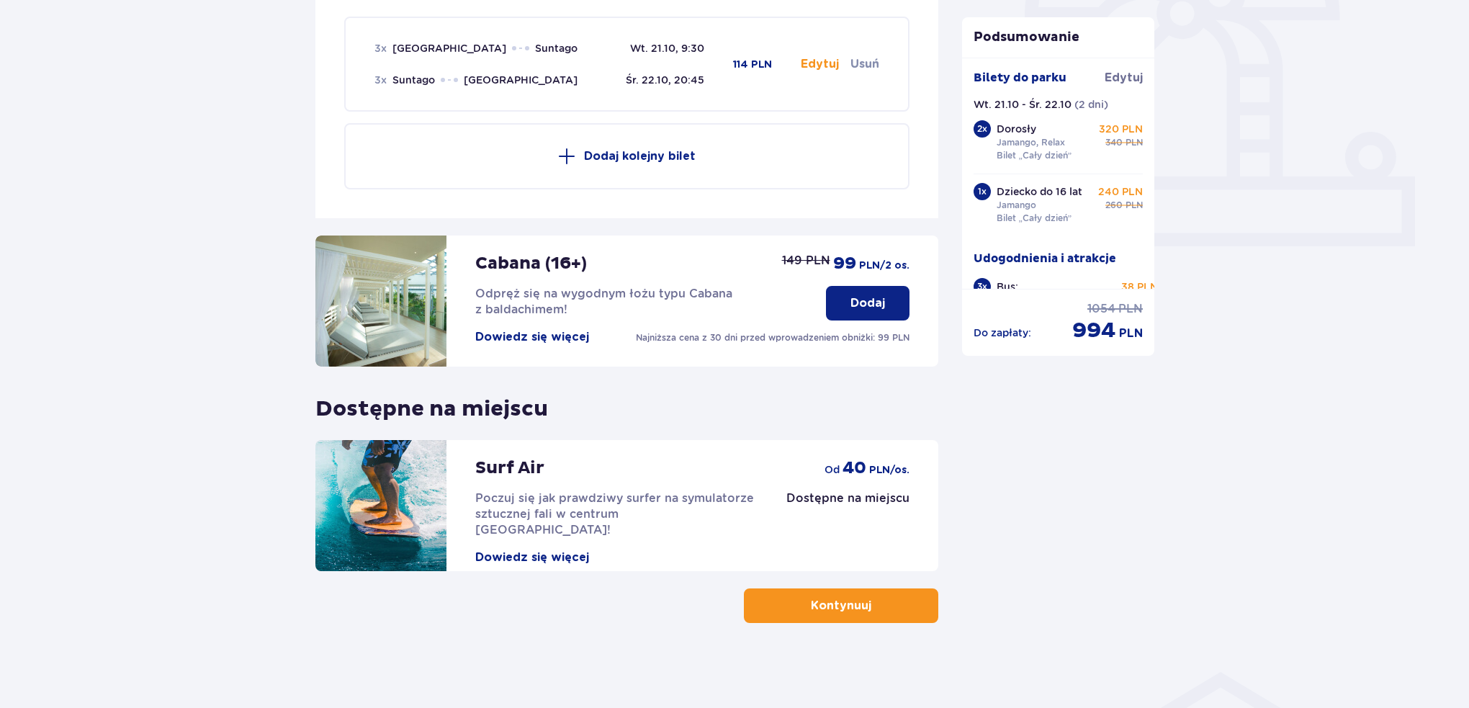
click at [896, 600] on button "Kontynuuj" at bounding box center [841, 605] width 194 height 35
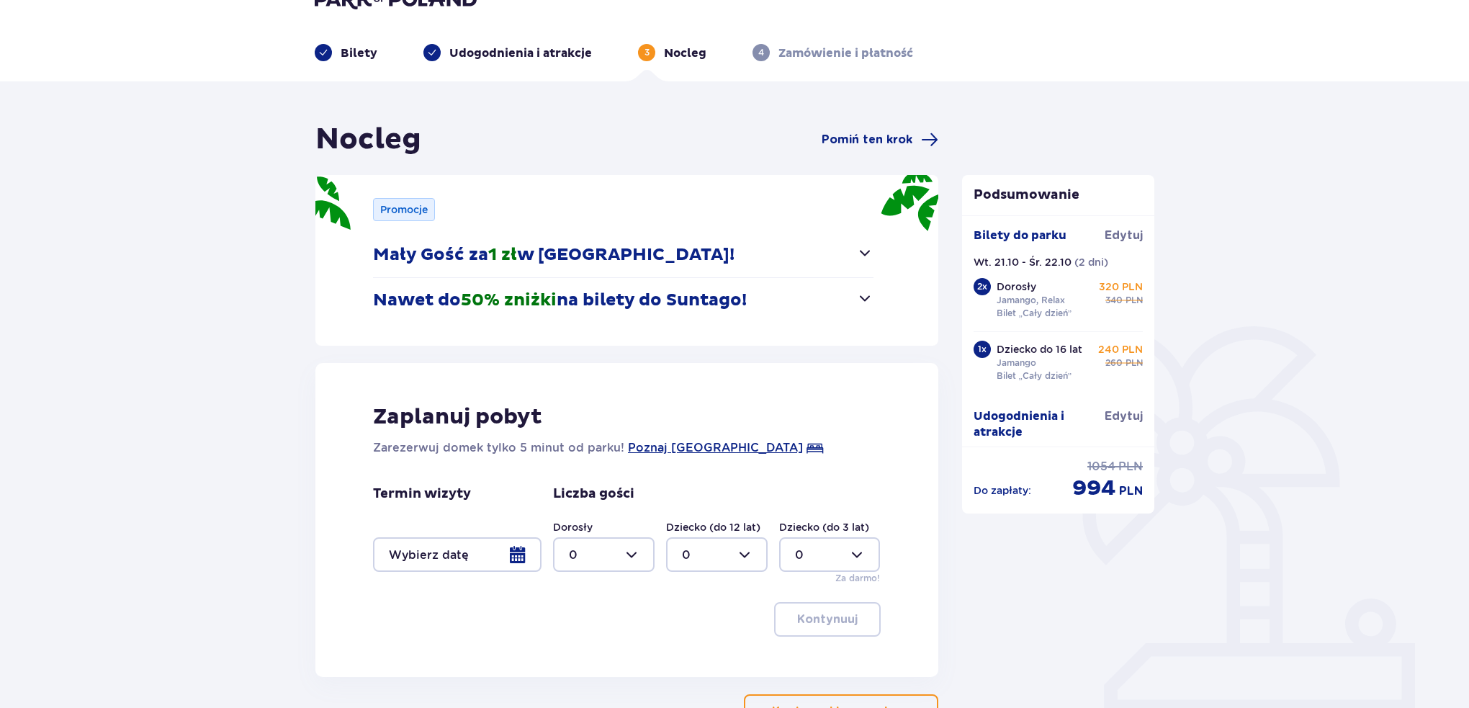
scroll to position [48, 0]
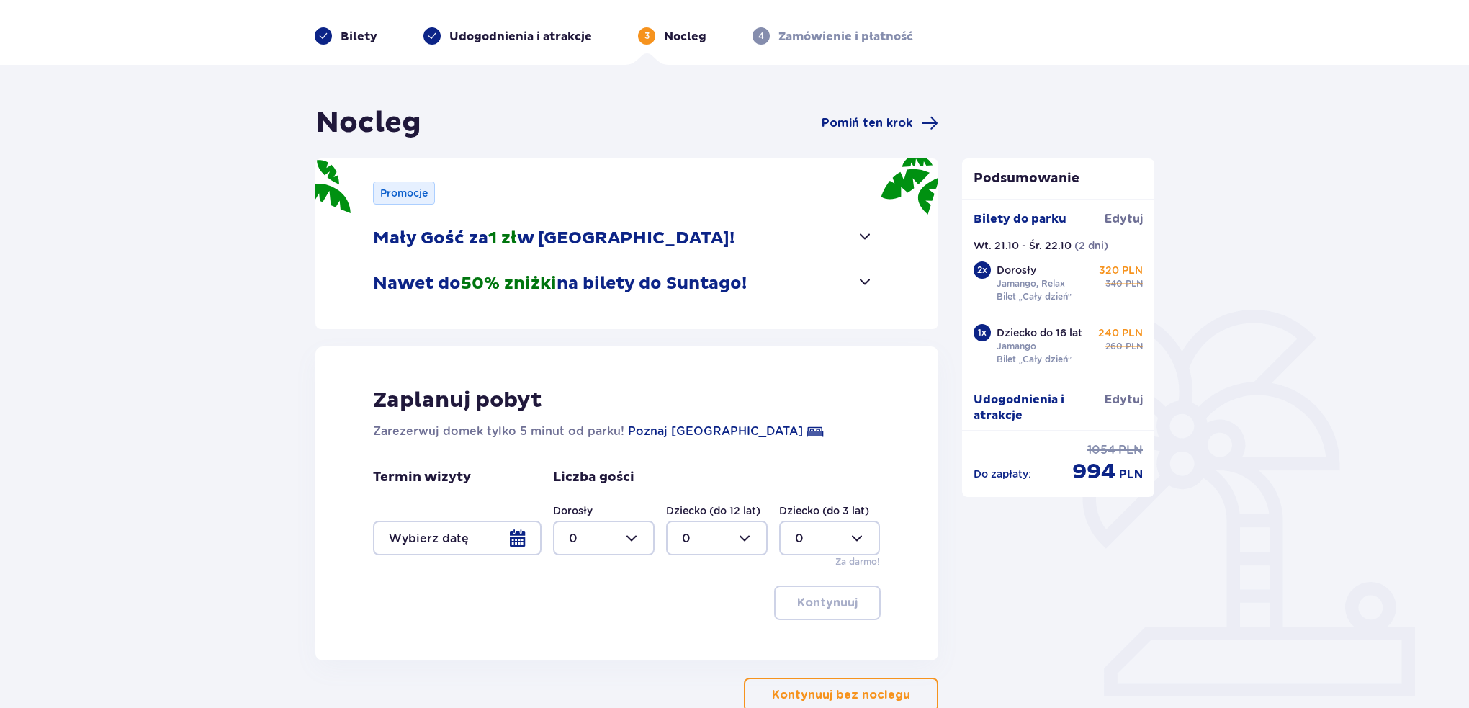
click at [487, 545] on div at bounding box center [457, 537] width 168 height 35
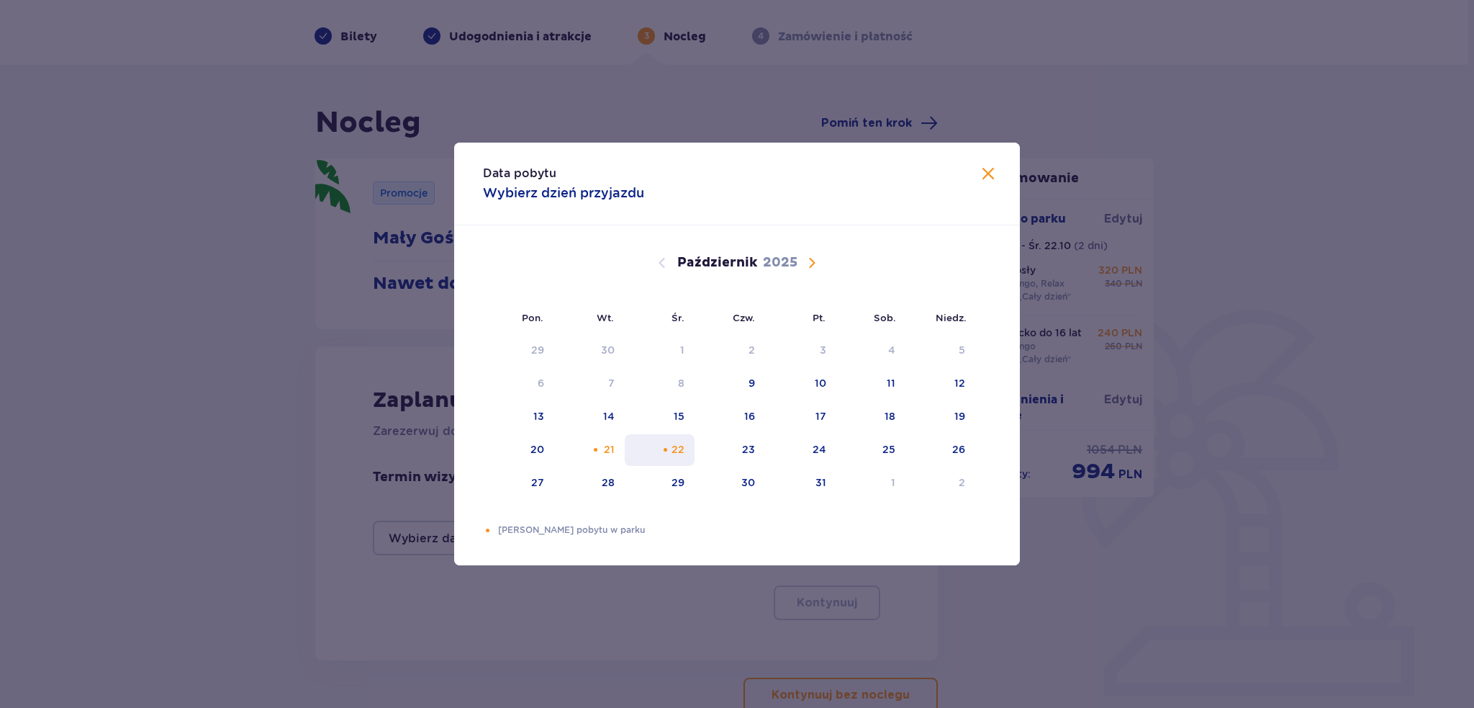
click at [626, 453] on div "22" at bounding box center [660, 450] width 70 height 32
click at [663, 448] on div "Pomarańczowa kropka" at bounding box center [665, 449] width 9 height 9
click at [592, 446] on div "Pomarańczowa kropka" at bounding box center [595, 449] width 9 height 9
click at [677, 444] on div "22" at bounding box center [678, 449] width 13 height 14
type input "[DATE] - [DATE]"
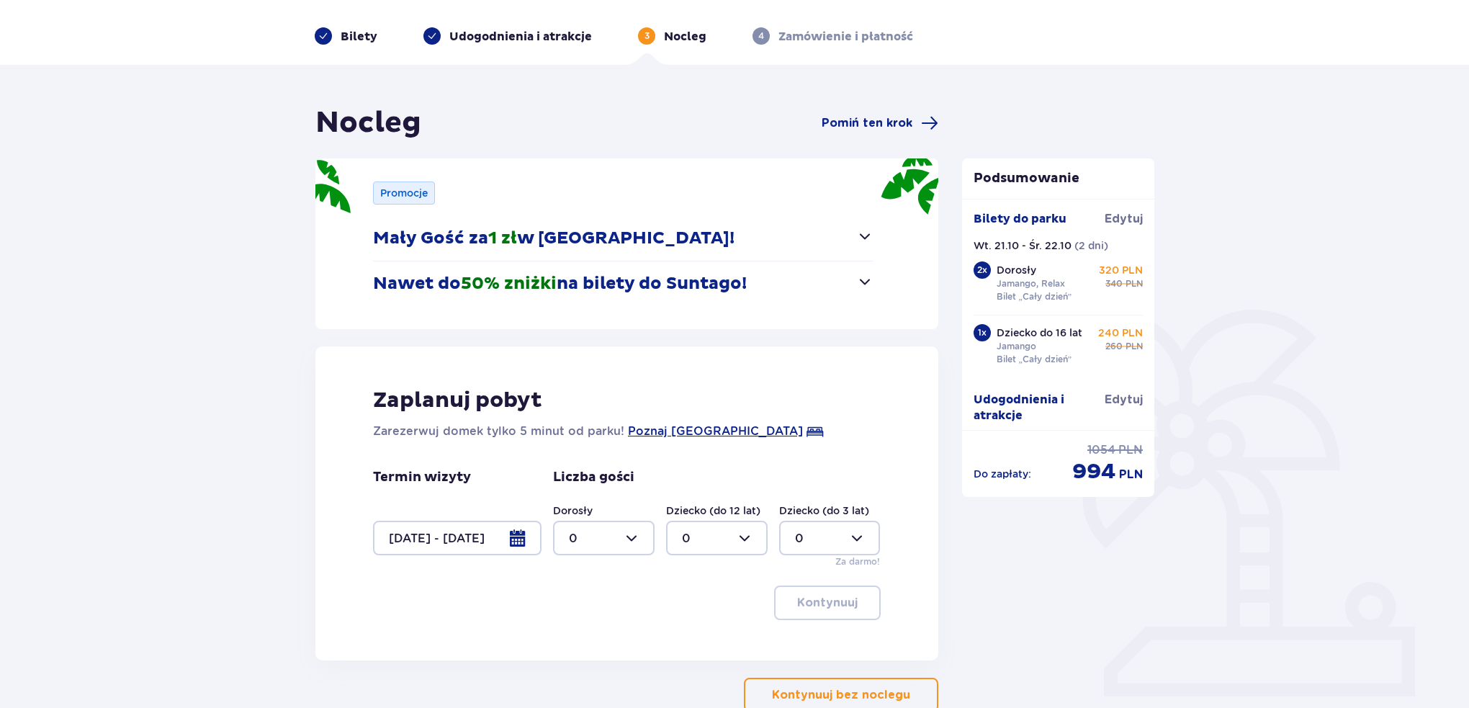
click at [615, 541] on div at bounding box center [603, 537] width 101 height 35
click at [628, 644] on div "2" at bounding box center [604, 642] width 70 height 16
type input "2"
click at [697, 541] on div at bounding box center [716, 537] width 101 height 35
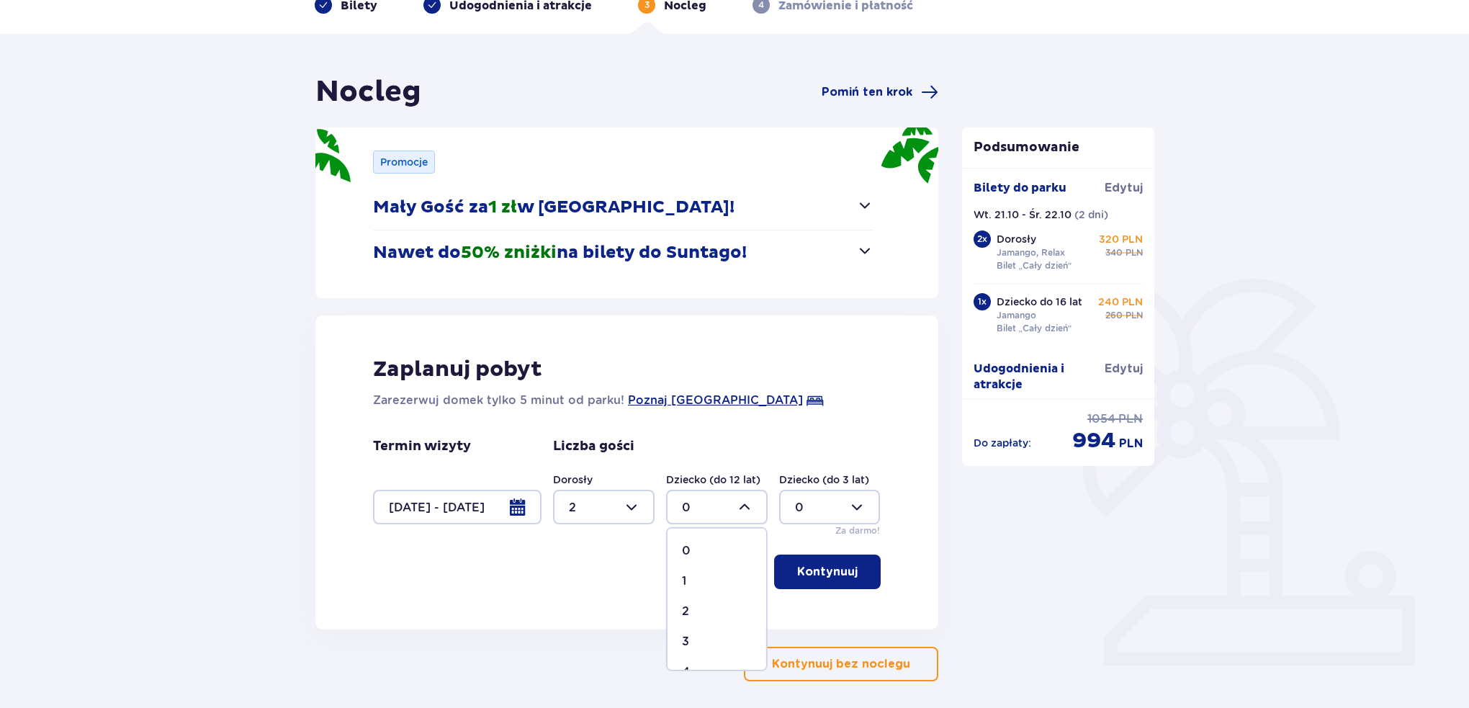
scroll to position [96, 0]
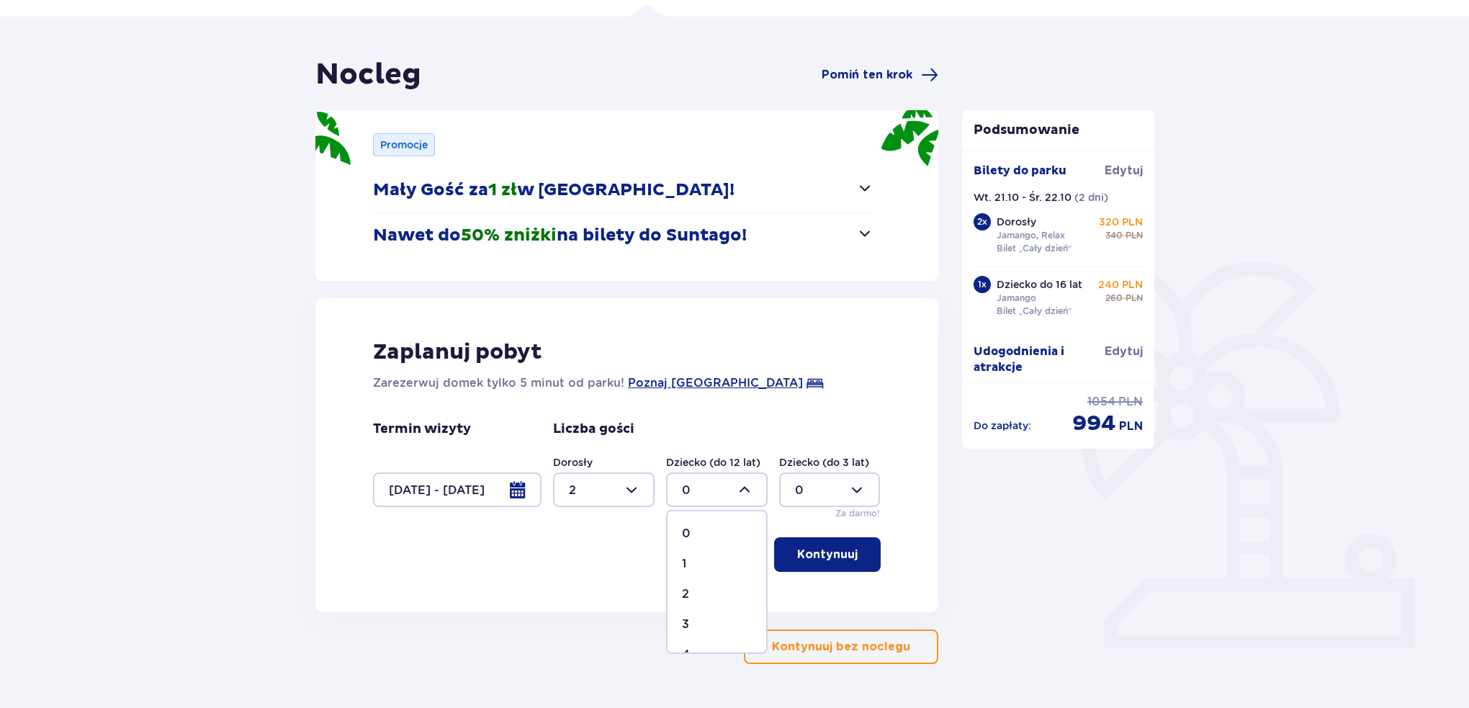
click at [844, 421] on div "Liczba gości Dorosły 2 Dziecko (do 12 lat) 0 Dziecko (do 3 lat) 0 Za darmo!" at bounding box center [717, 469] width 328 height 99
click at [721, 483] on div at bounding box center [716, 489] width 101 height 35
click at [811, 436] on div "Liczba gości Dorosły 2 Dziecko (do 12 lat) 0 Dziecko (do 3 lat) 0 Za darmo!" at bounding box center [717, 469] width 328 height 99
click at [843, 405] on div "Zaplanuj pobyt Zarezerwuj domek tylko 5 minut od parku! [GEOGRAPHIC_DATA] Termi…" at bounding box center [626, 455] width 623 height 314
click at [755, 477] on div at bounding box center [716, 489] width 101 height 35
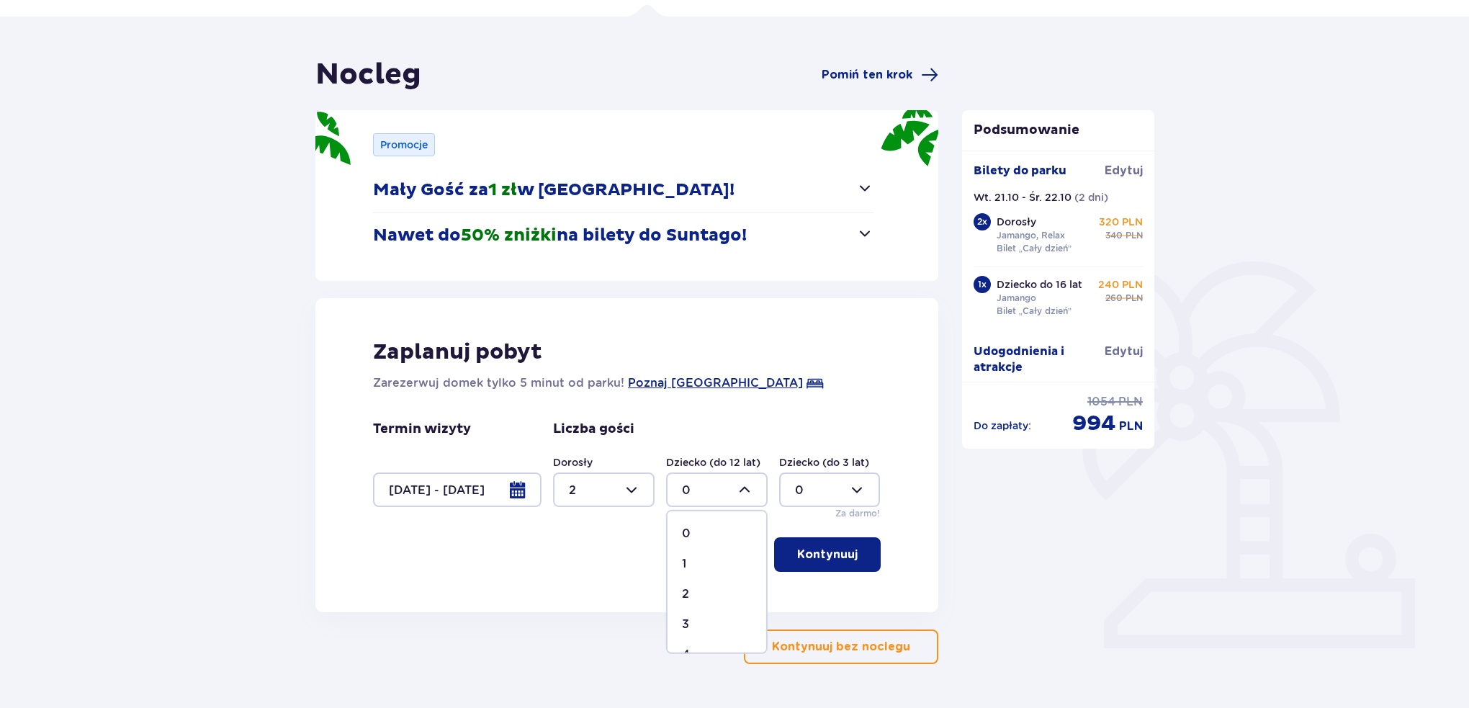
click at [732, 564] on div "1" at bounding box center [717, 564] width 70 height 16
type input "1"
click at [730, 485] on div at bounding box center [716, 489] width 101 height 35
click at [854, 483] on div at bounding box center [829, 489] width 101 height 35
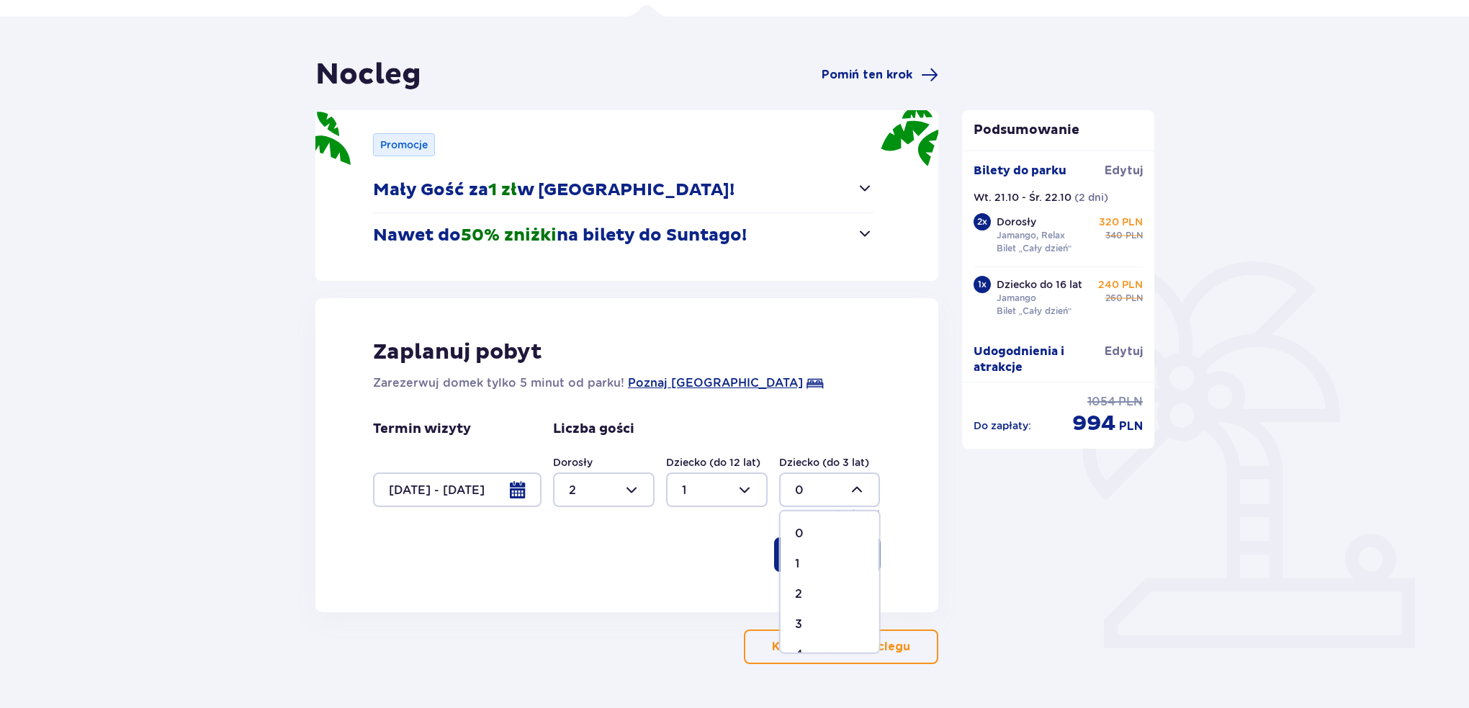
click at [854, 483] on div at bounding box center [829, 489] width 101 height 35
click at [849, 561] on button "Kontynuuj" at bounding box center [827, 554] width 107 height 35
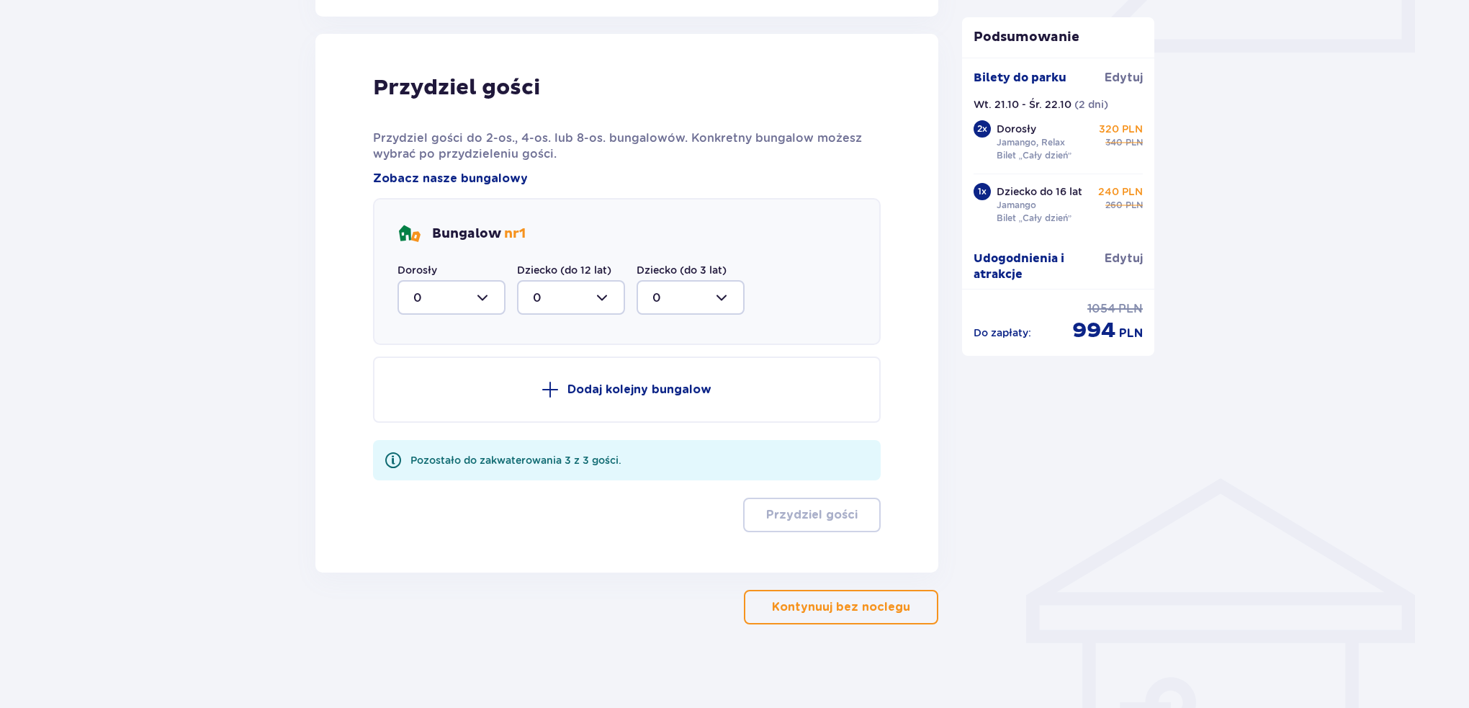
scroll to position [692, 0]
click at [477, 287] on div at bounding box center [451, 296] width 108 height 35
click at [698, 218] on div "Bungalow nr 1 Dorosły 0 0 1 2 Dziecko (do 12 lat) 0 Dziecko (do 3 lat) 0" at bounding box center [626, 270] width 507 height 147
click at [514, 253] on div "Bungalow nr 1 Dorosły 0 Dziecko (do 12 lat) 0 Dziecko (do 3 lat) 0" at bounding box center [626, 270] width 507 height 147
click at [506, 262] on div "Dorosły 0 Dziecko (do 12 lat) 0 Dziecko (do 3 lat) 0" at bounding box center [570, 288] width 347 height 52
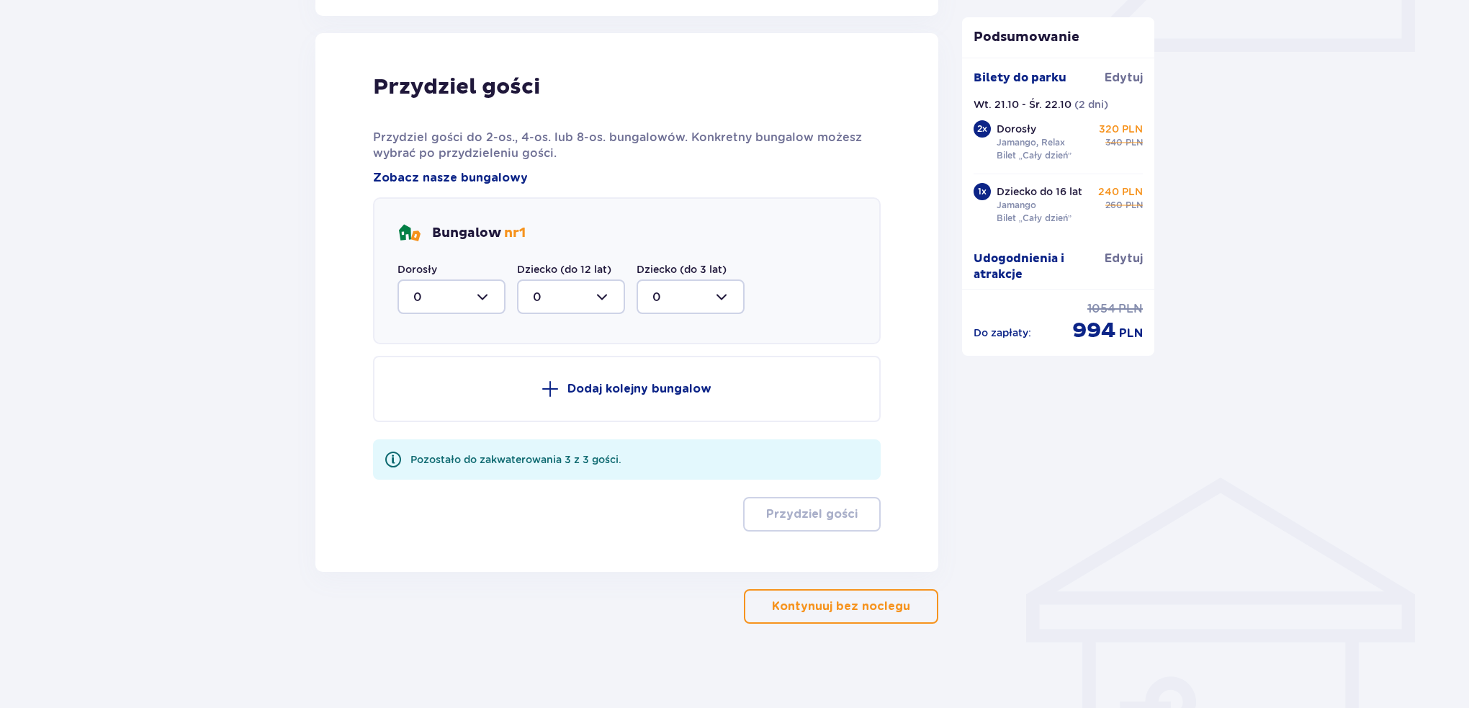
click at [554, 287] on div at bounding box center [571, 296] width 108 height 35
click at [575, 358] on span "1" at bounding box center [570, 371] width 105 height 30
type input "1"
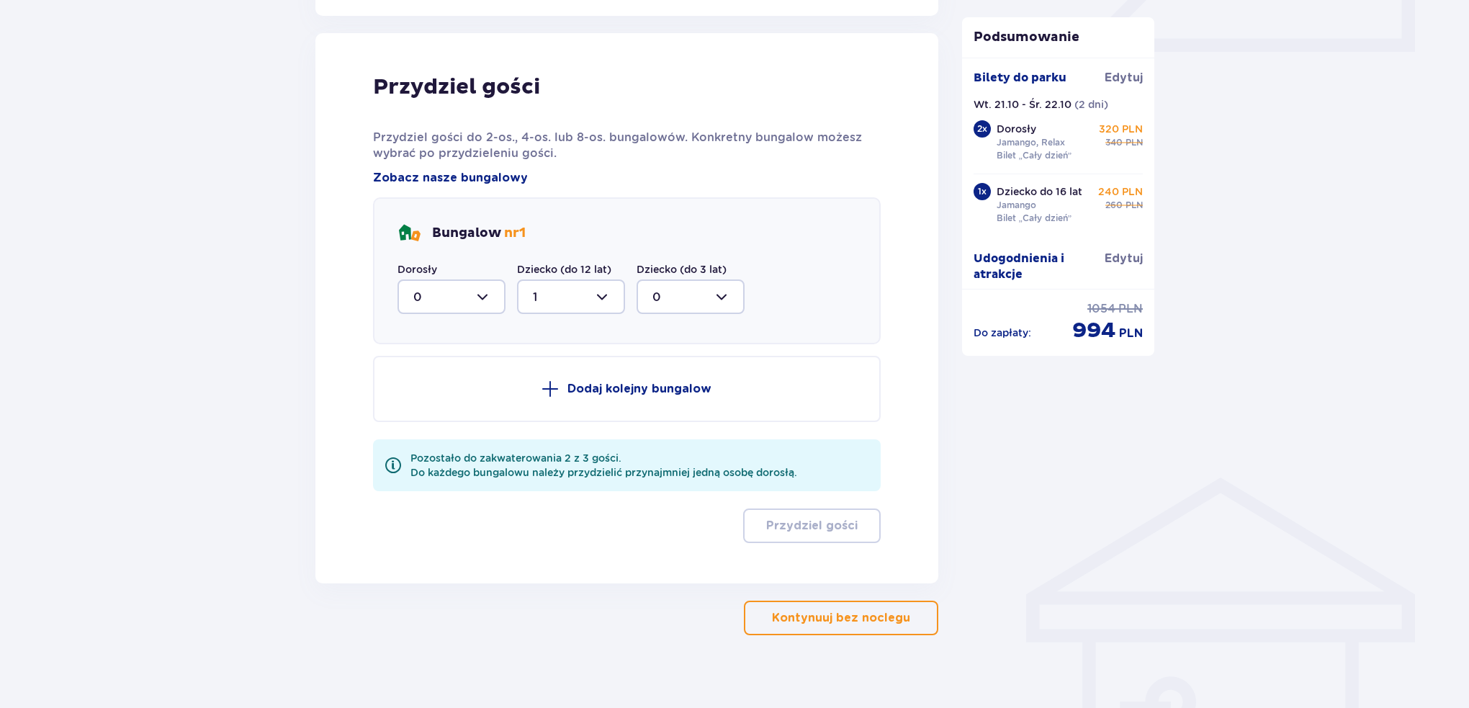
click at [476, 305] on div at bounding box center [451, 296] width 108 height 35
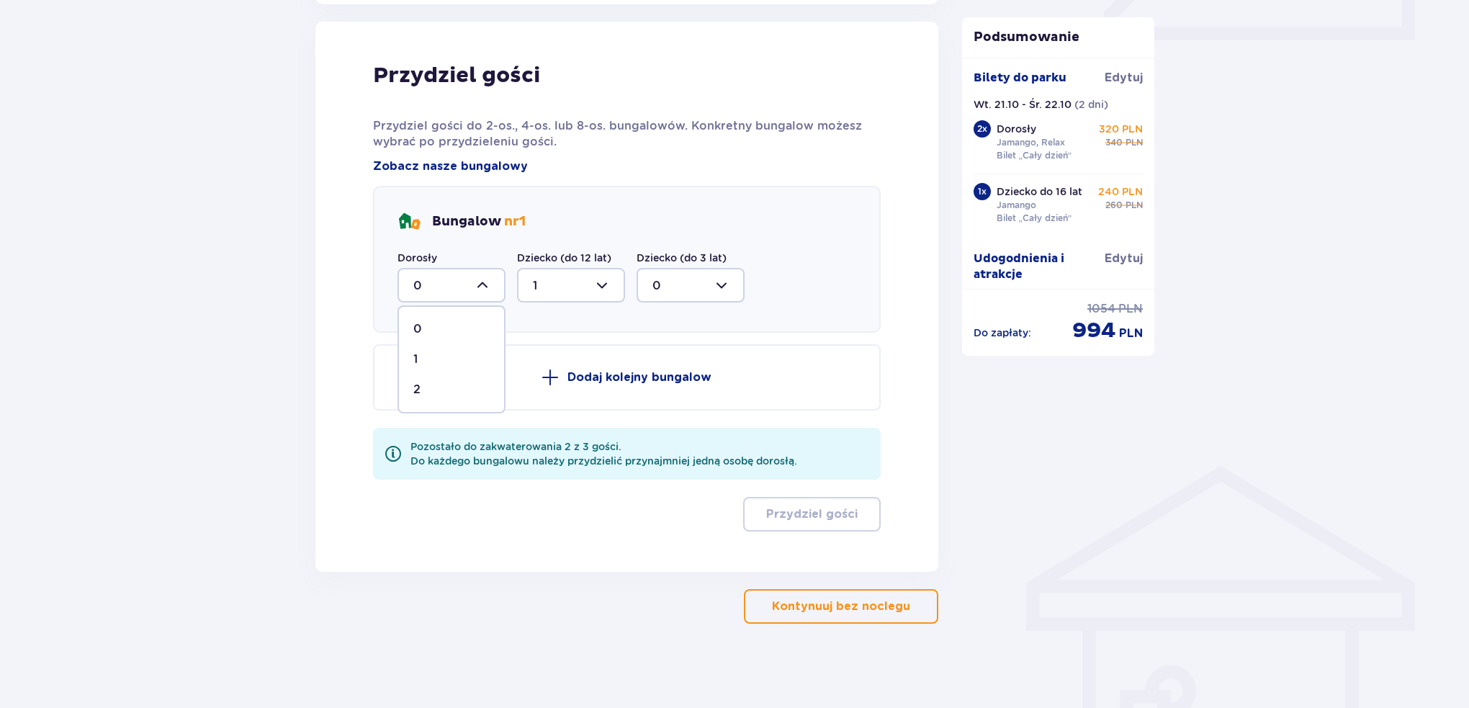
click at [461, 385] on div "2" at bounding box center [451, 390] width 76 height 16
type input "2"
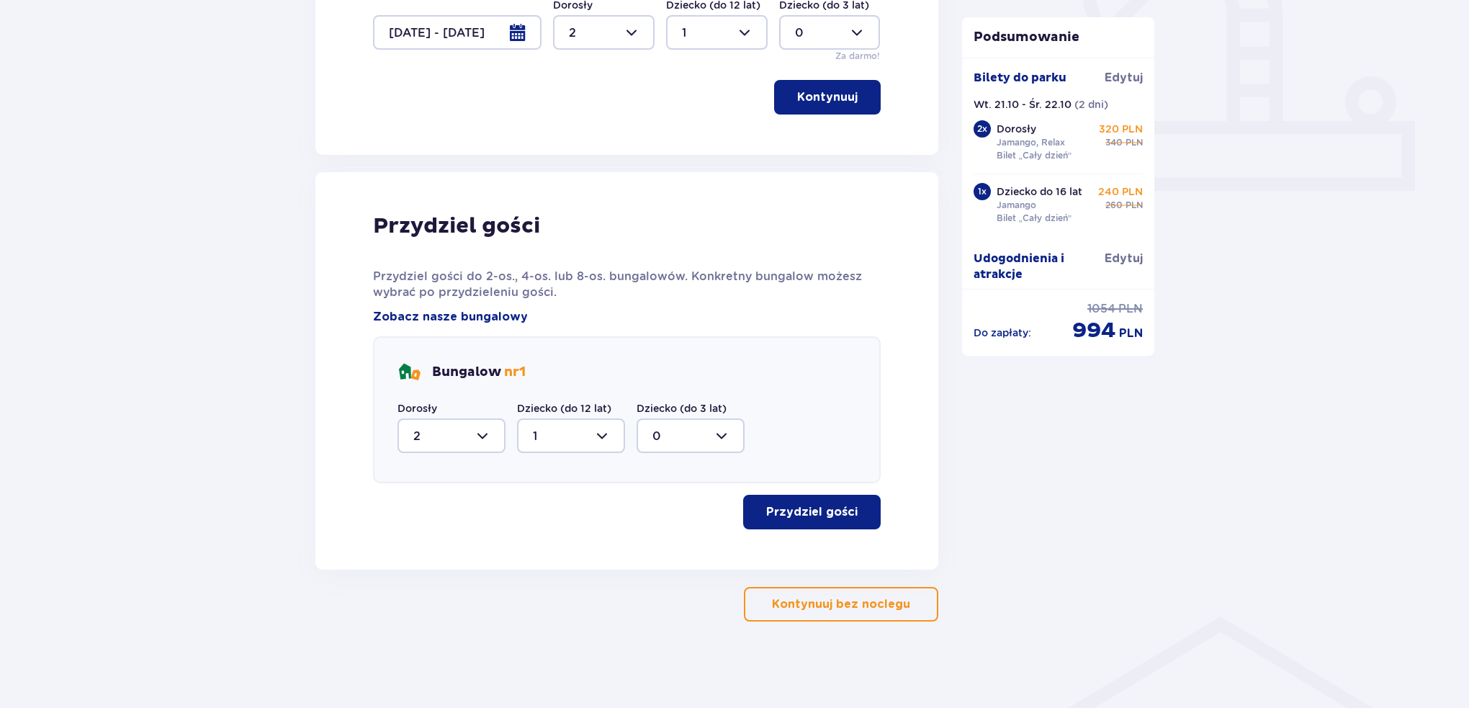
scroll to position [551, 0]
click at [682, 373] on div "Bungalow nr 1" at bounding box center [626, 373] width 459 height 23
click at [810, 523] on button "Przydziel gości" at bounding box center [811, 513] width 137 height 35
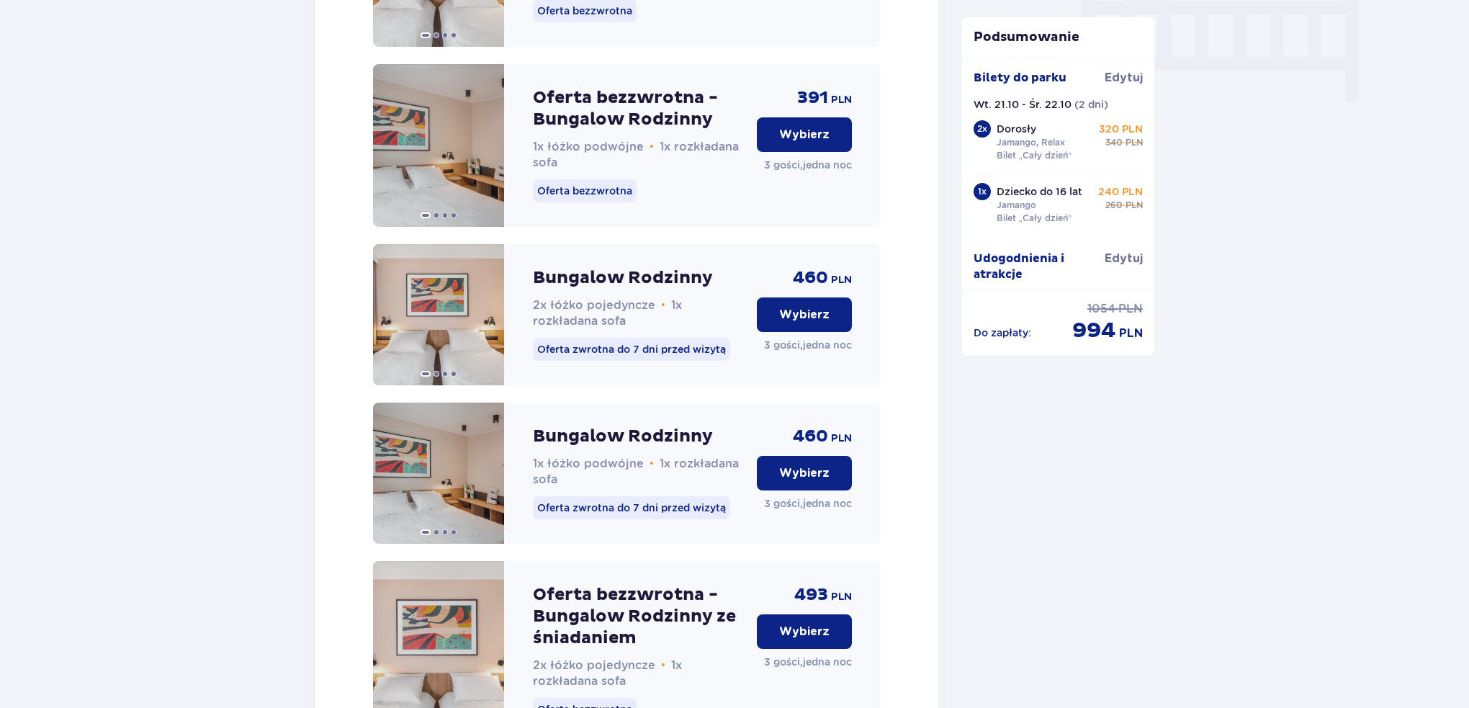
scroll to position [1219, 0]
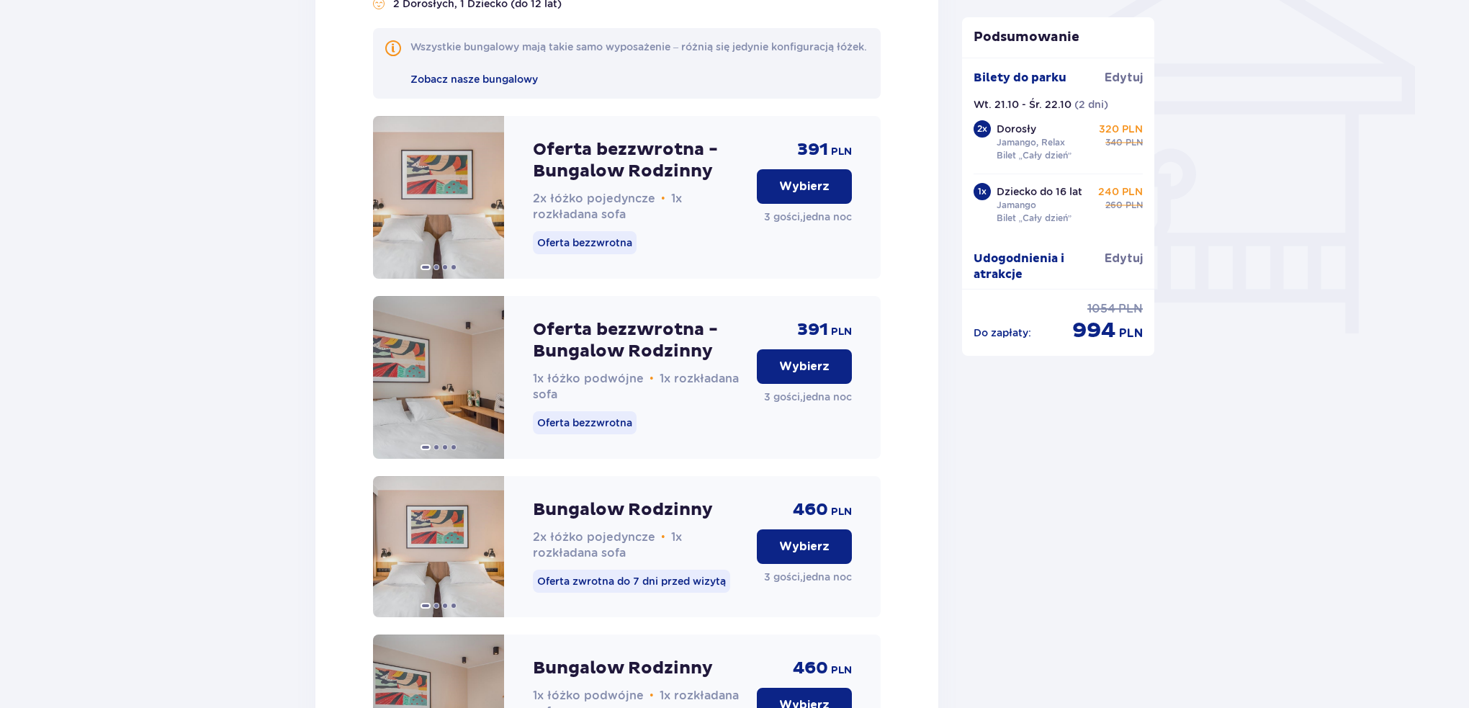
click at [800, 194] on p "Wybierz" at bounding box center [804, 187] width 50 height 16
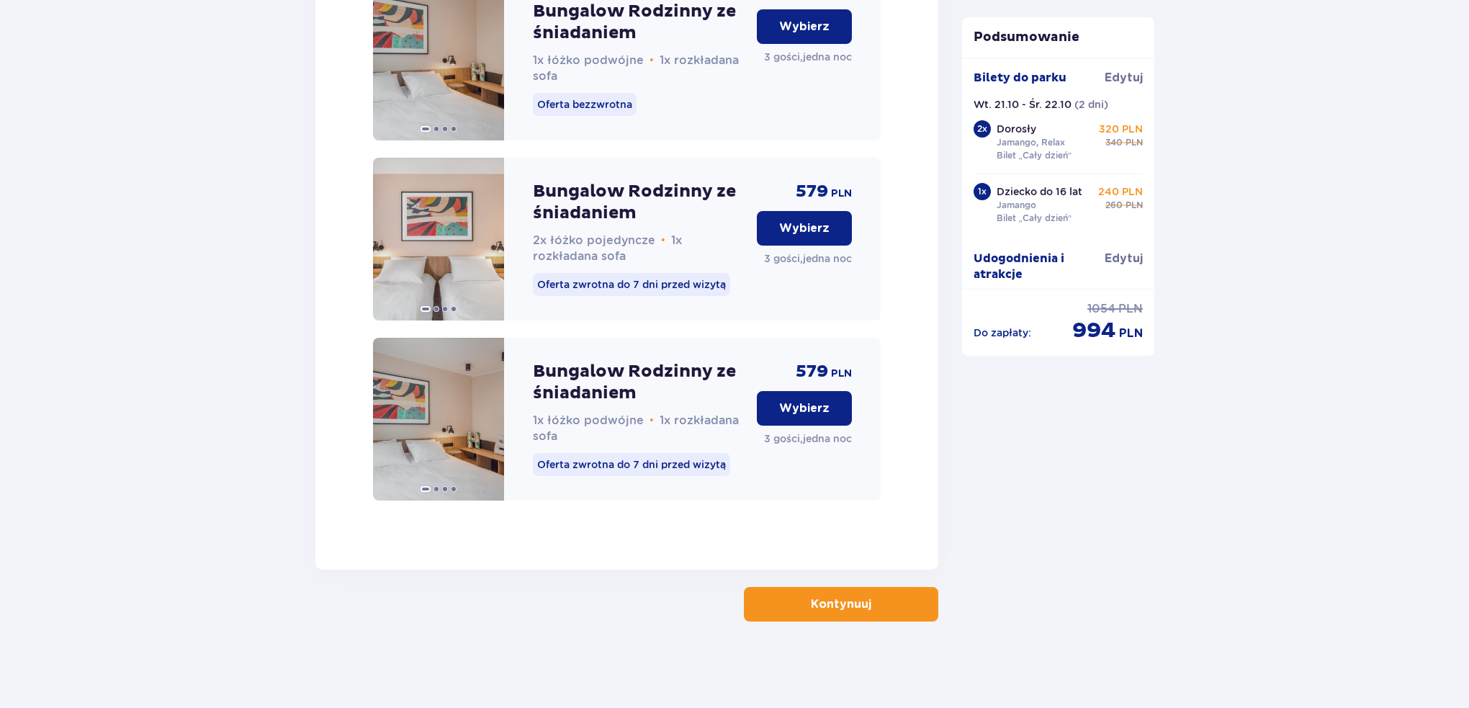
scroll to position [2275, 0]
click at [822, 600] on p "Kontynuuj" at bounding box center [841, 604] width 60 height 16
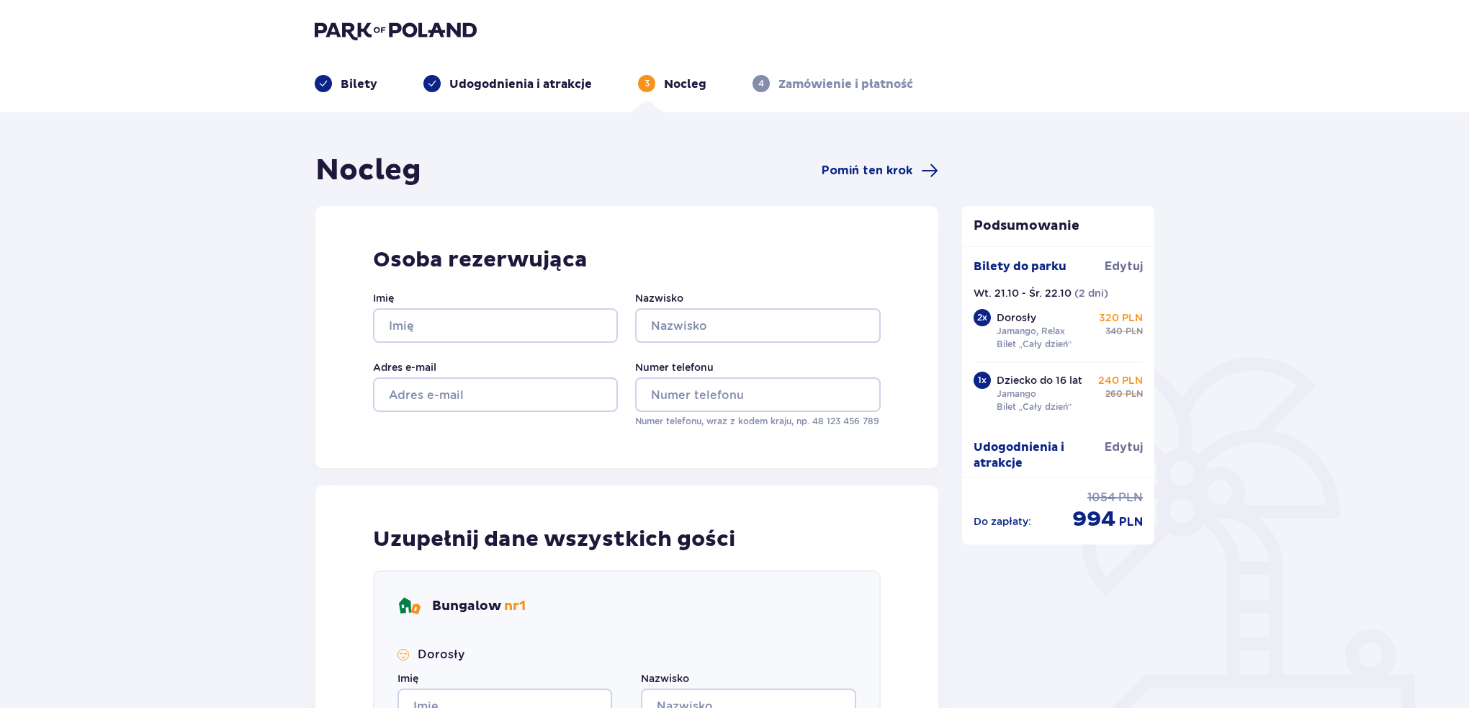
click at [598, 222] on div "Osoba rezerwująca Imię Nazwisko Adres e-mail Numer telefonu Numer telefonu, wra…" at bounding box center [626, 337] width 623 height 262
click at [559, 330] on input "Imię" at bounding box center [495, 325] width 245 height 35
type input "[PERSON_NAME]"
type input "Skrypka"
click at [546, 402] on input "Adres e-mail" at bounding box center [495, 394] width 245 height 35
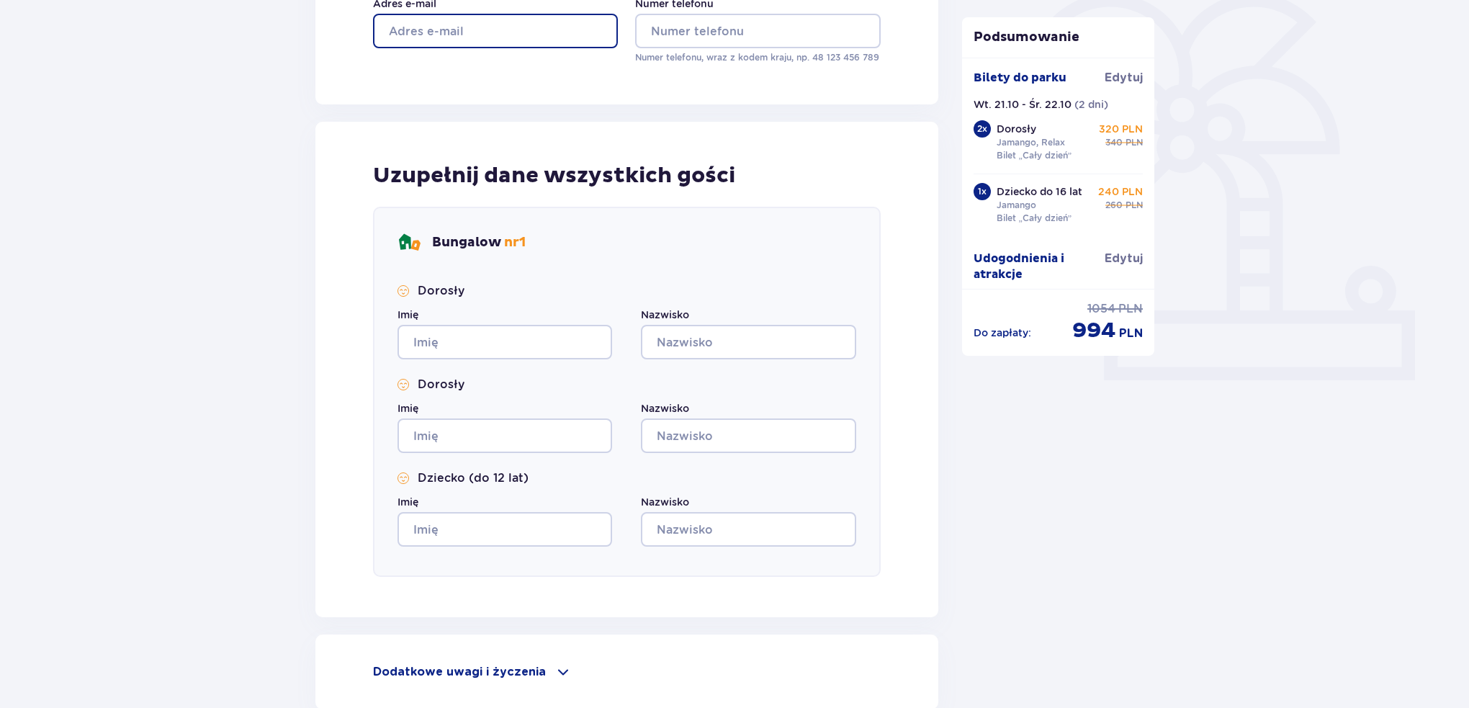
scroll to position [502, 0]
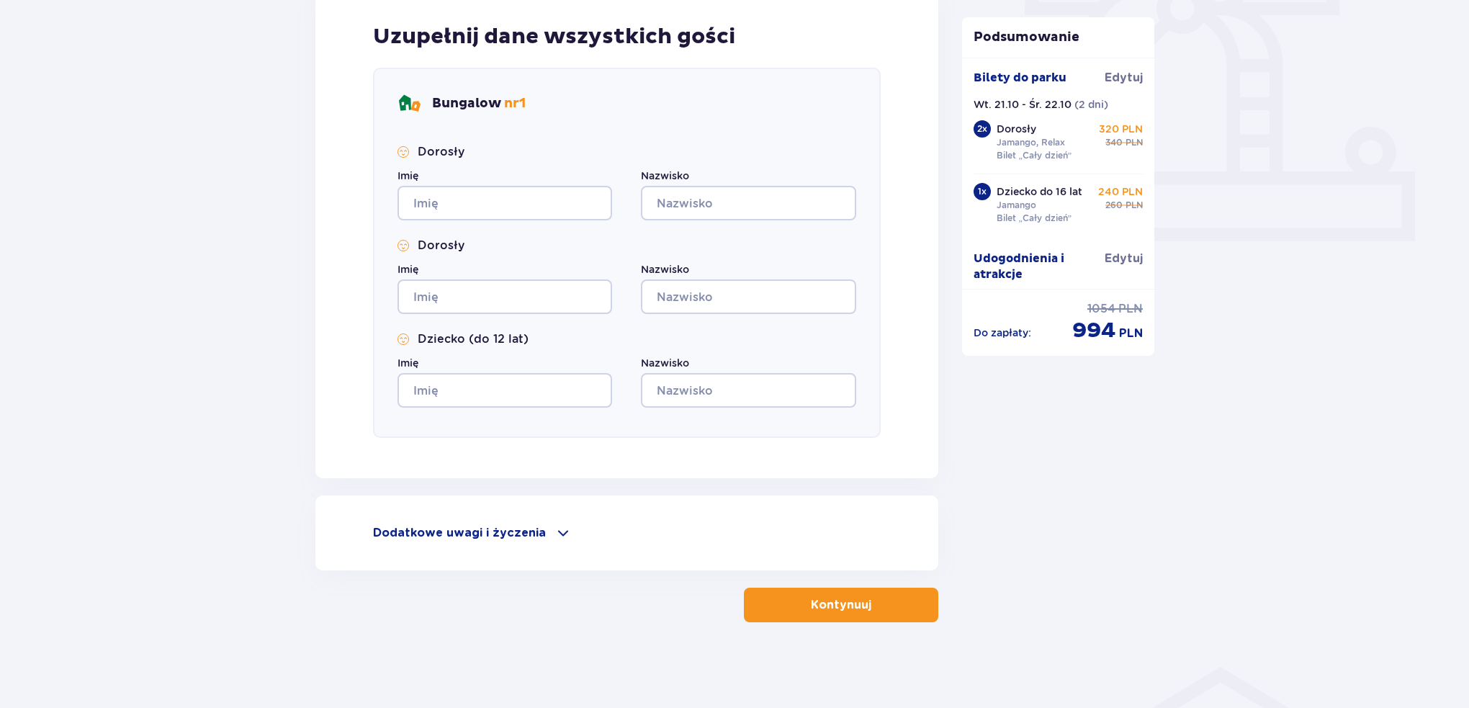
click at [509, 530] on p "Dodatkowe uwagi i życzenia" at bounding box center [459, 533] width 173 height 16
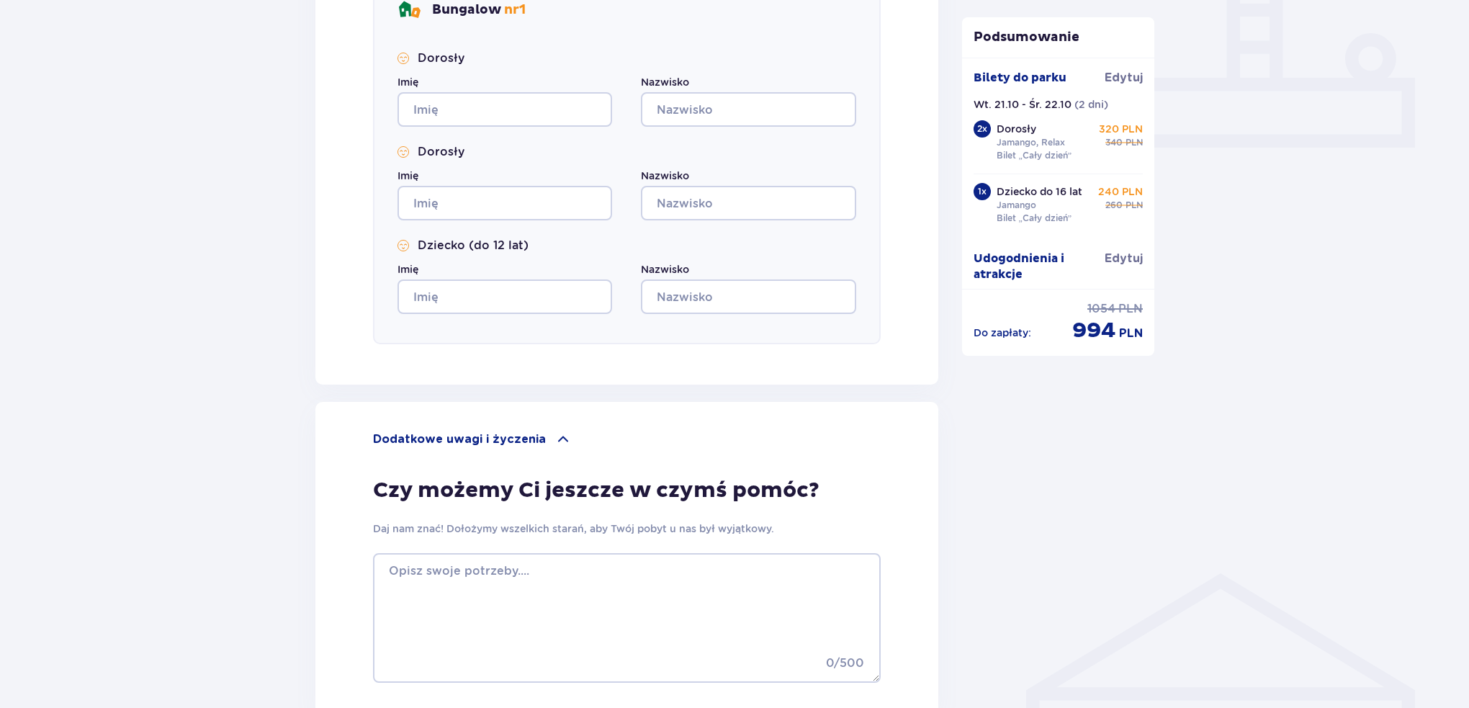
scroll to position [740, 0]
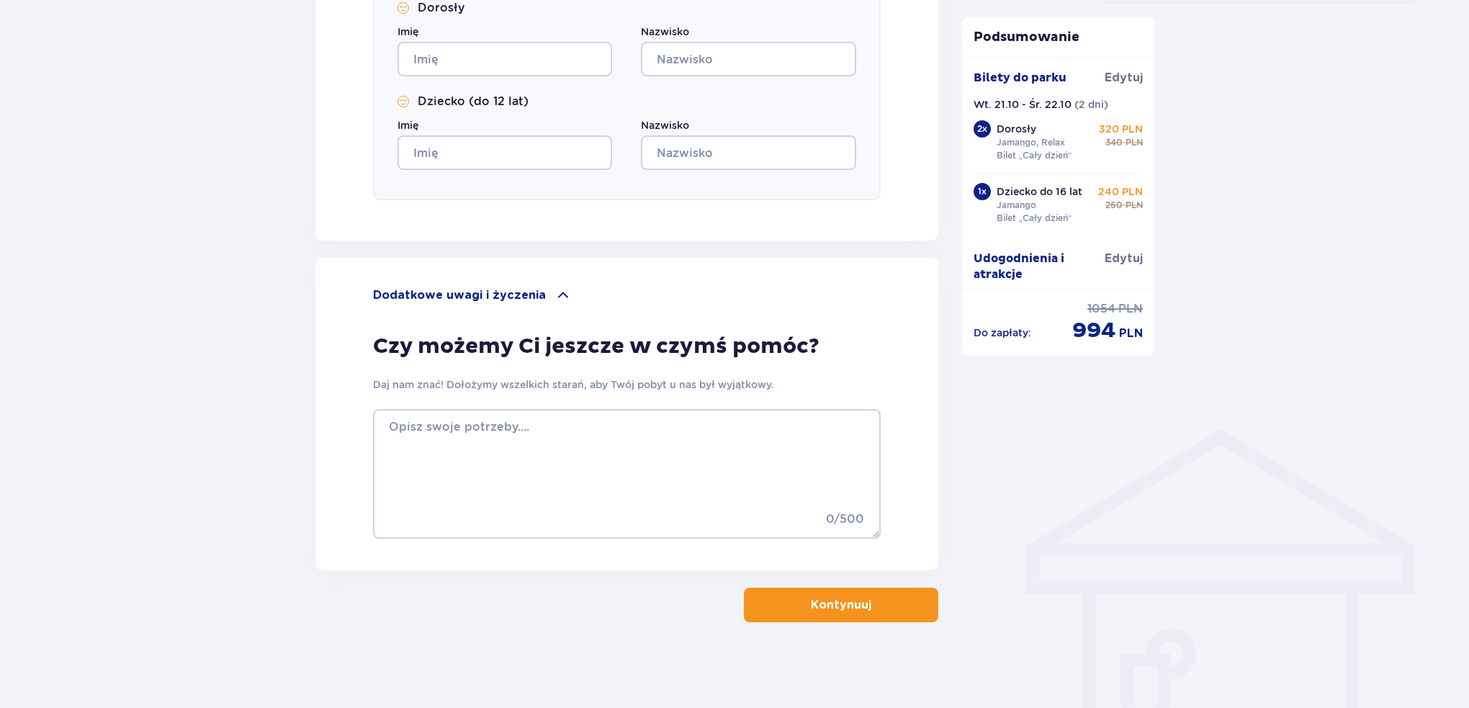
click at [510, 284] on div "Dodatkowe uwagi i życzenia Czy możemy Ci jeszcze w czymś pomóc? Daj nam znać! D…" at bounding box center [626, 414] width 623 height 312
click at [517, 291] on p "Dodatkowe uwagi i życzenia" at bounding box center [459, 295] width 173 height 16
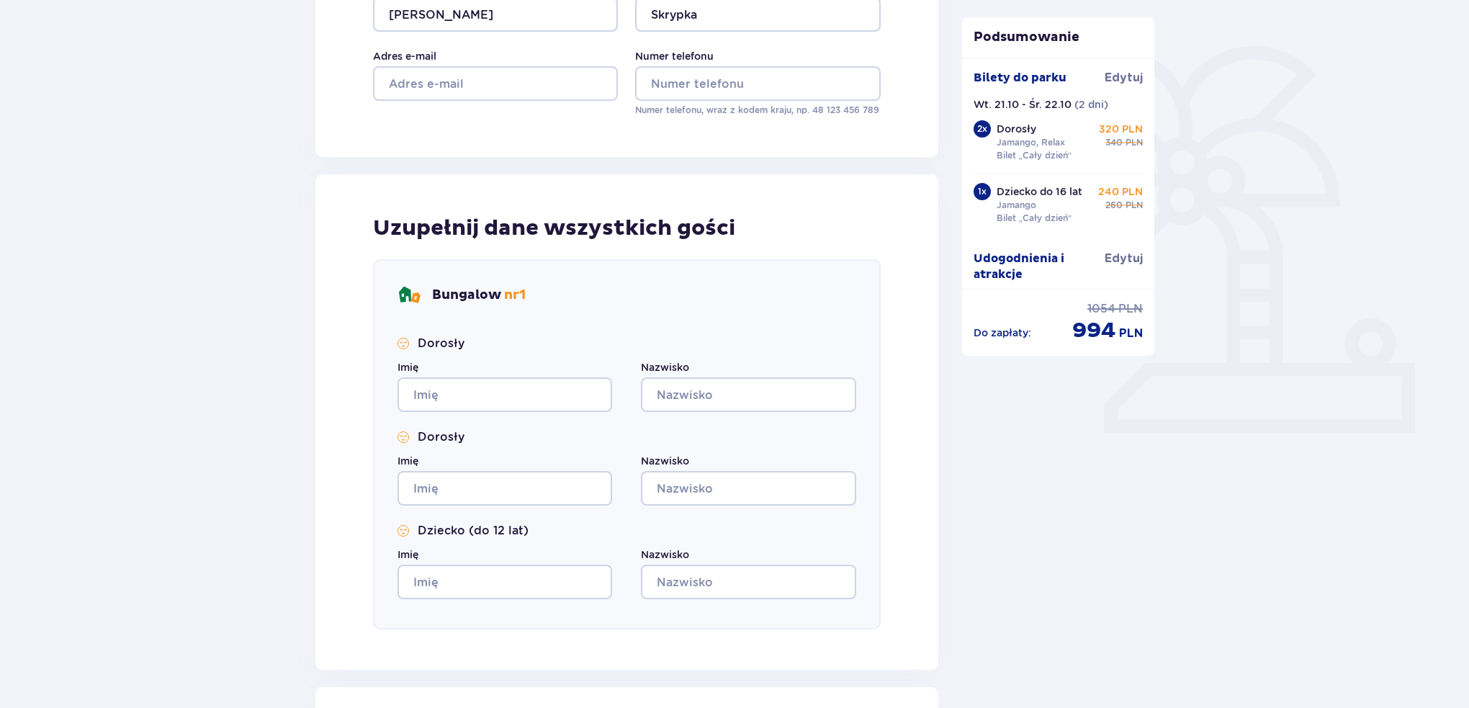
scroll to position [71, 0]
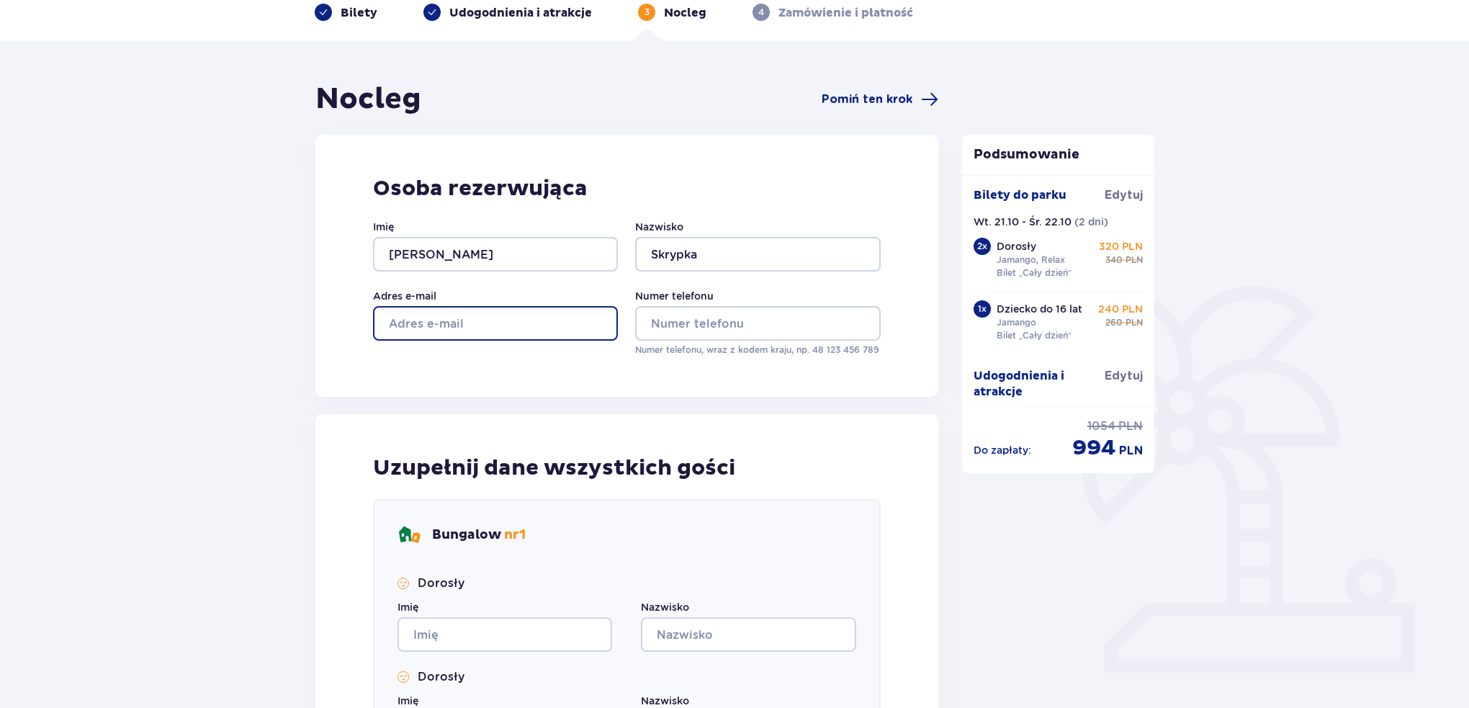
click at [524, 310] on input "Adres e-mail" at bounding box center [495, 323] width 245 height 35
click at [538, 369] on div "Osoba rezerwująca Imię Hanna Nazwisko Skrypka Adres e-mail Numer telefonu Numer…" at bounding box center [626, 266] width 623 height 262
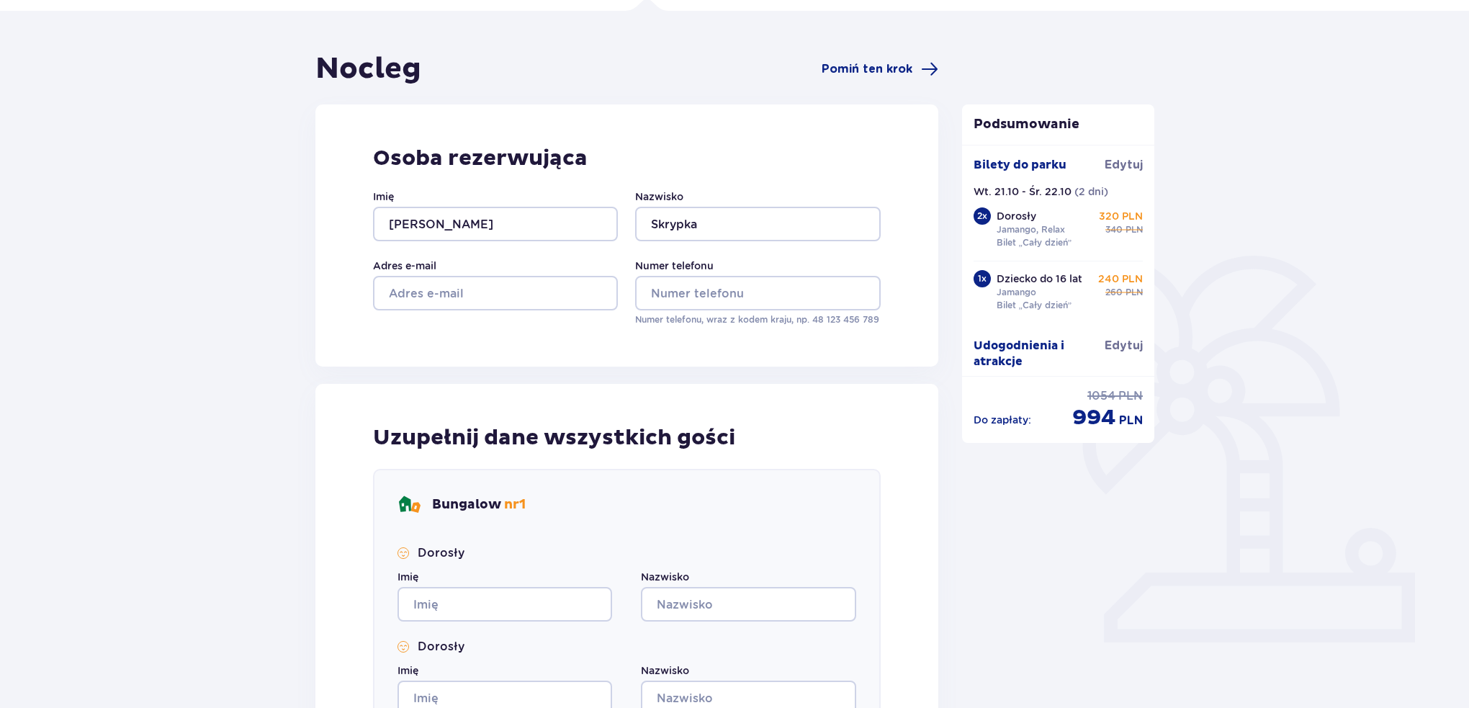
scroll to position [0, 0]
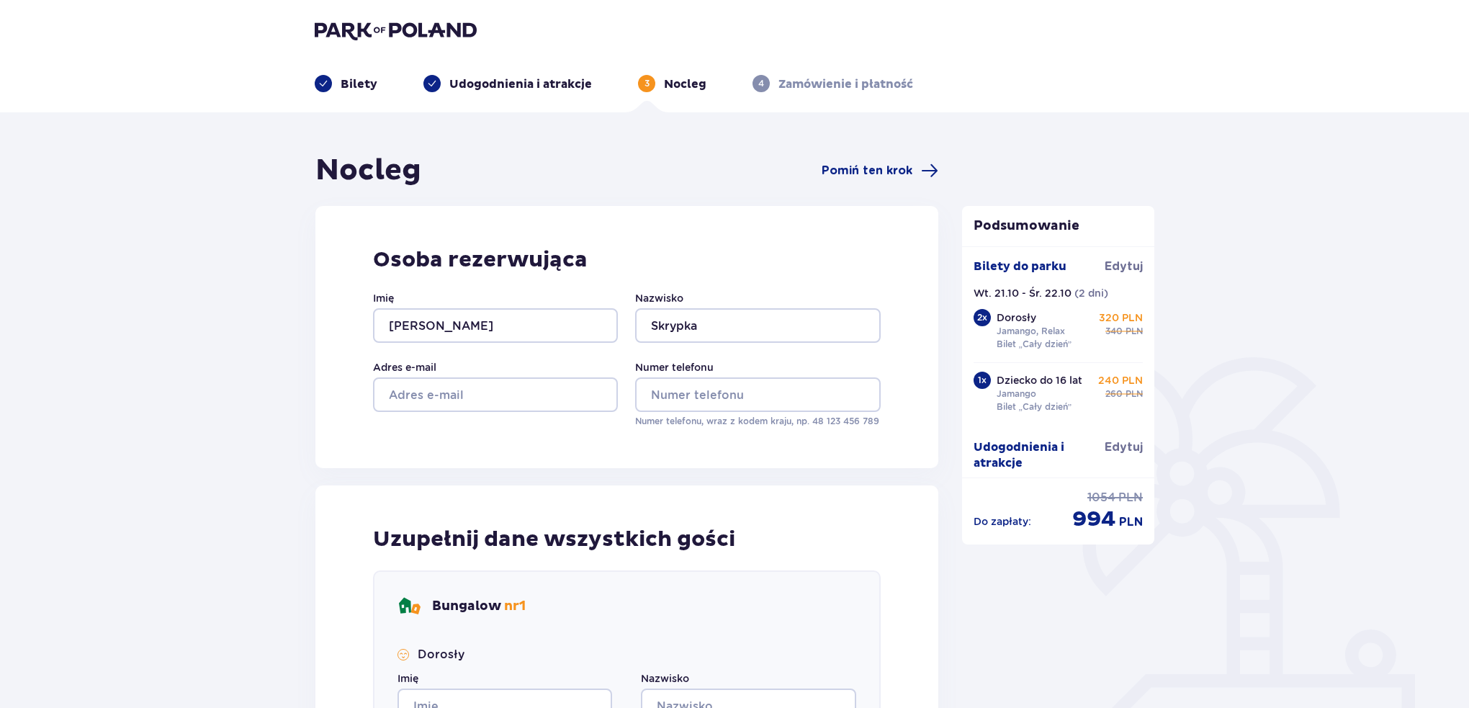
click at [883, 154] on div "Nocleg Pomiń ten krok" at bounding box center [626, 171] width 623 height 36
click at [890, 163] on span "Pomiń ten krok" at bounding box center [866, 171] width 91 height 16
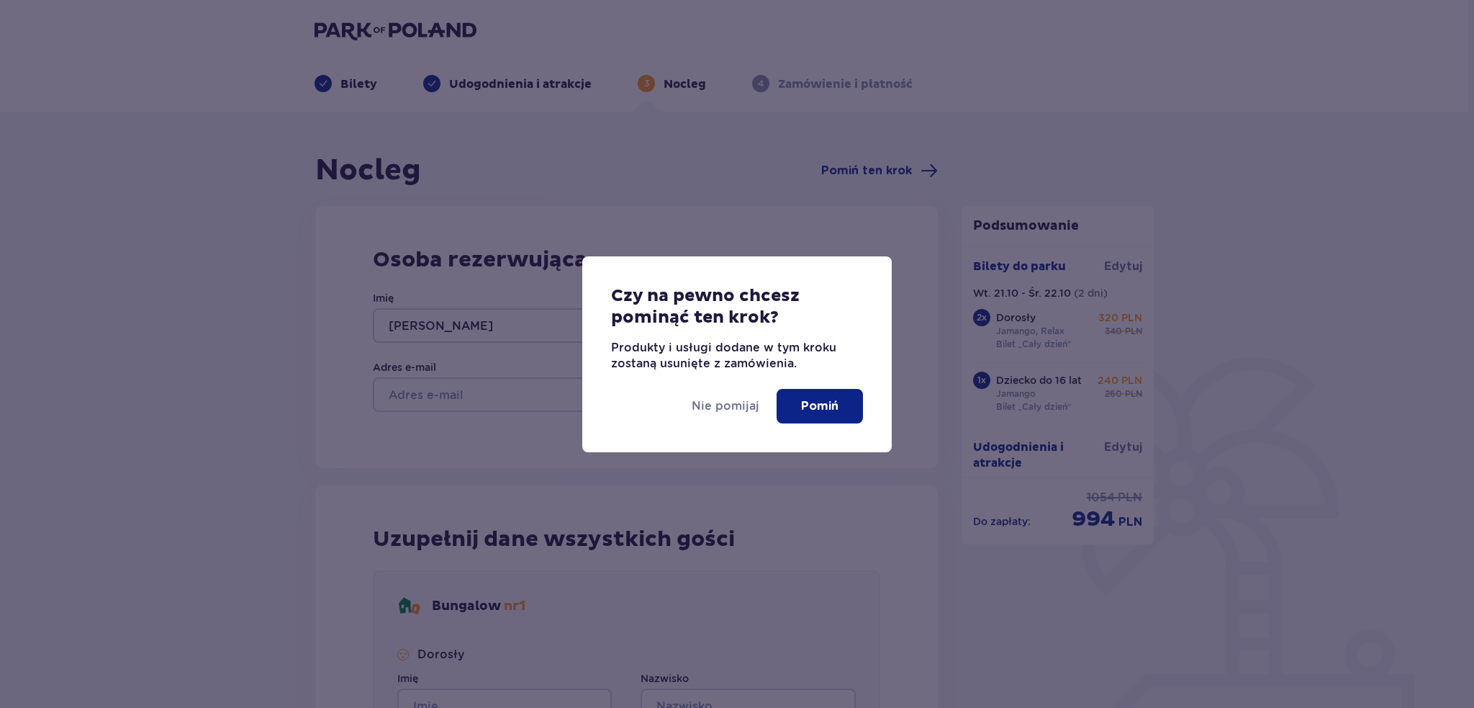
click at [847, 415] on button "Pomiń" at bounding box center [820, 406] width 86 height 35
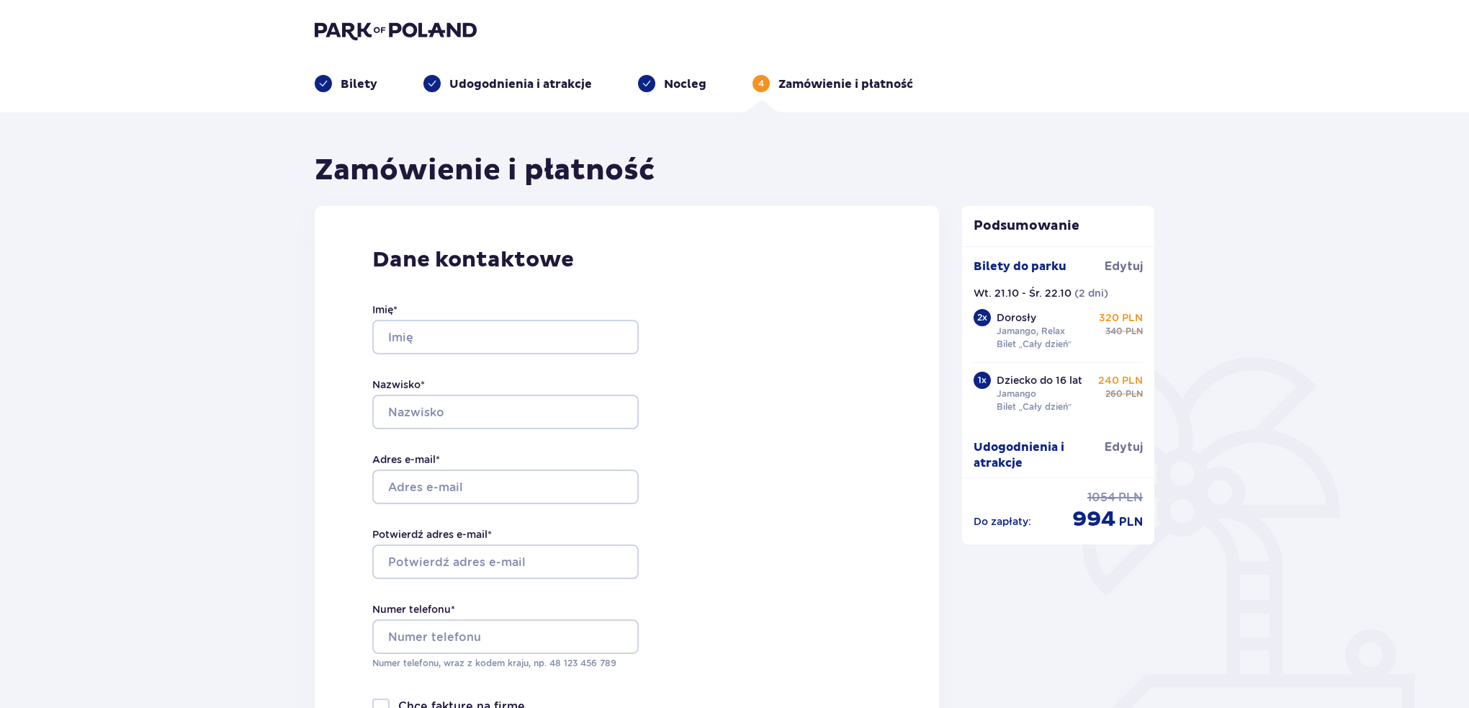
drag, startPoint x: 950, startPoint y: -87, endPoint x: 964, endPoint y: -87, distance: 13.7
